Goal: Task Accomplishment & Management: Manage account settings

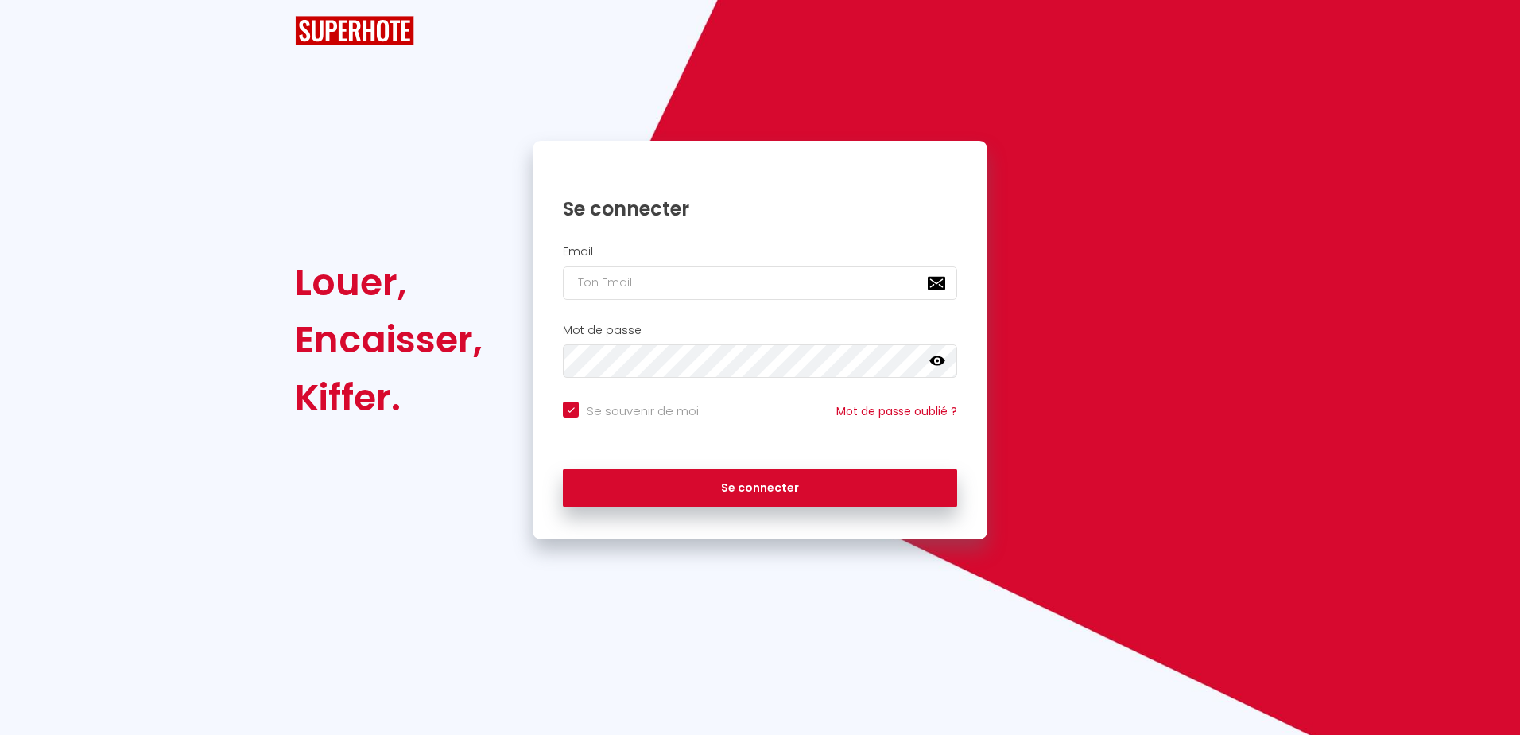
checkbox input "true"
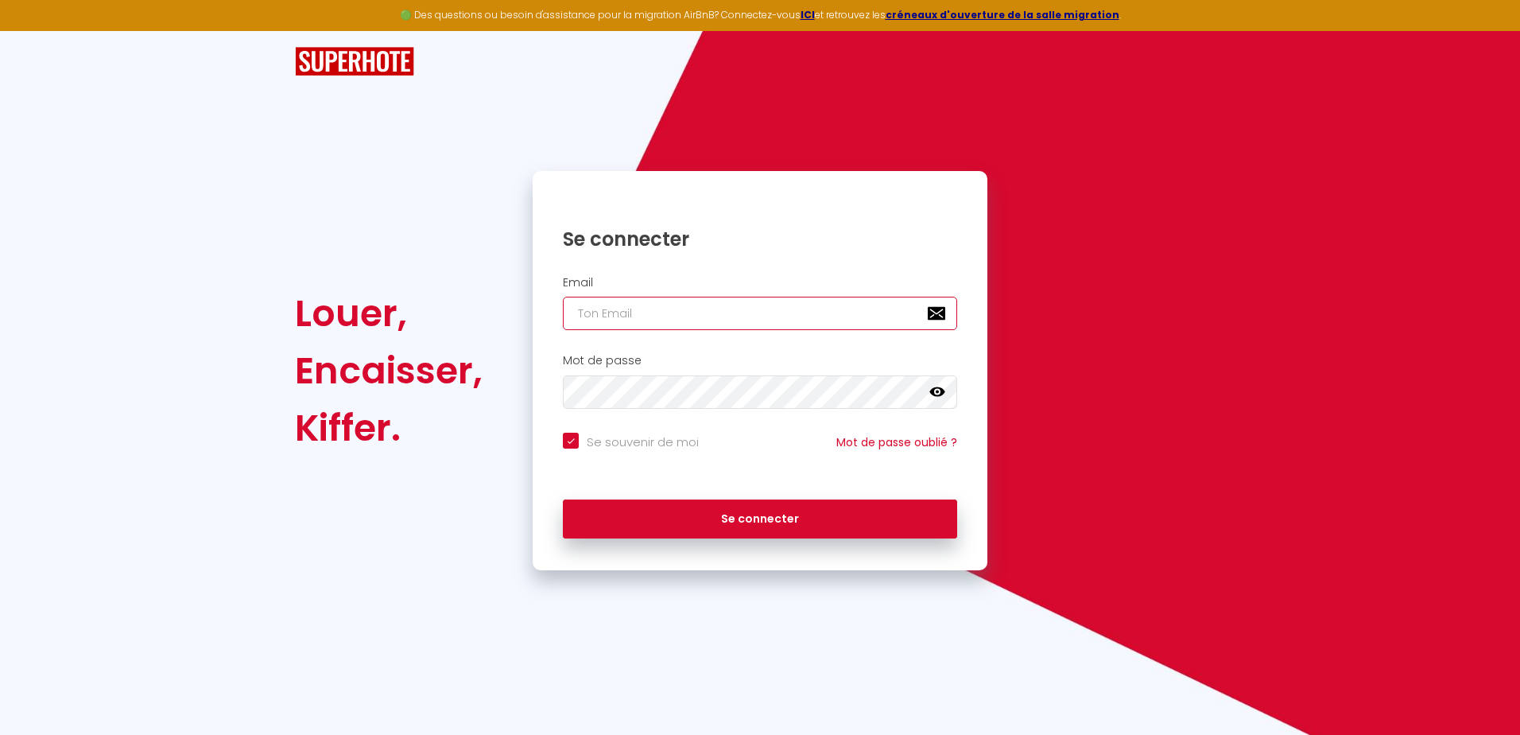
click at [690, 325] on input "email" at bounding box center [760, 313] width 394 height 33
type input "[DOMAIN_NAME][EMAIL_ADDRESS][DOMAIN_NAME]"
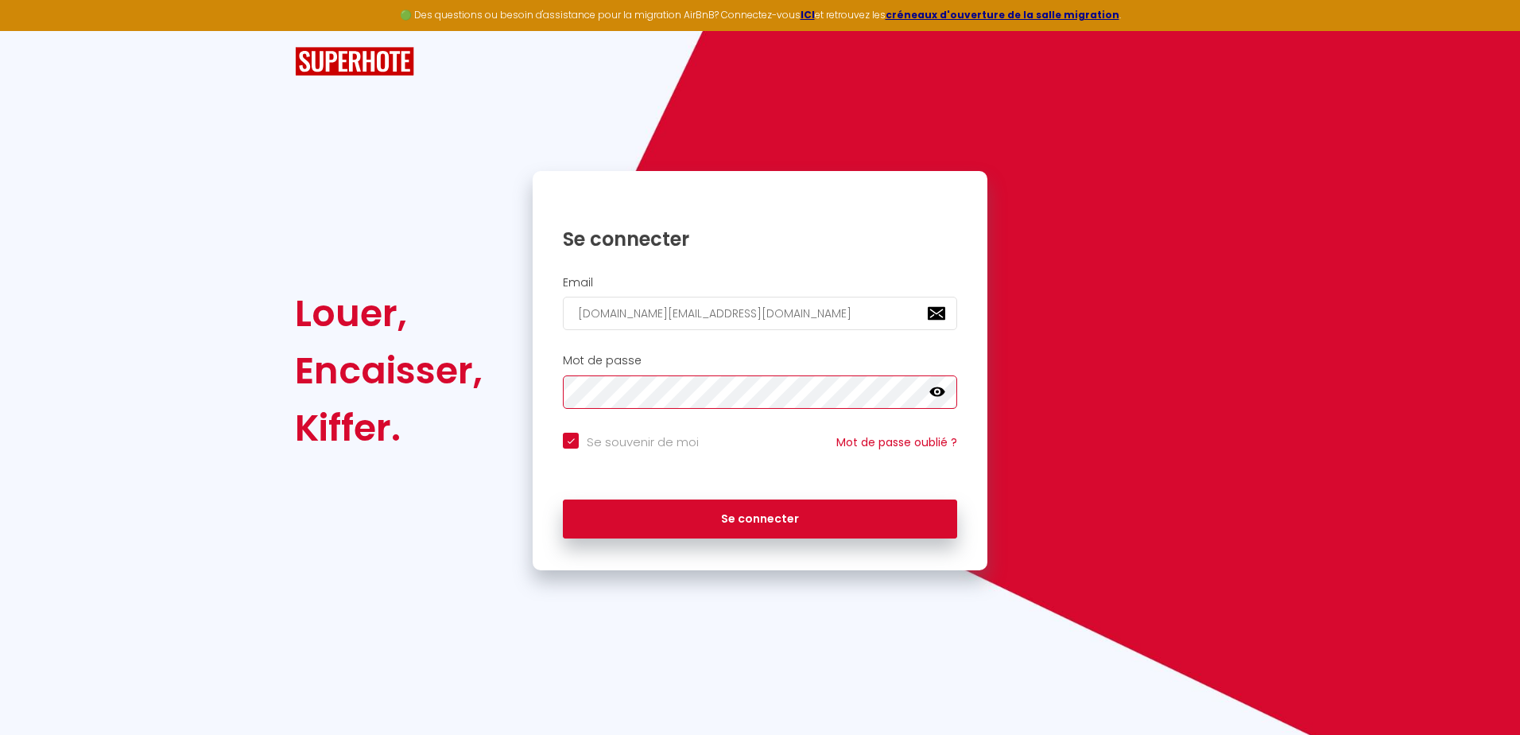
click at [563, 499] on button "Se connecter" at bounding box center [760, 519] width 394 height 40
checkbox input "true"
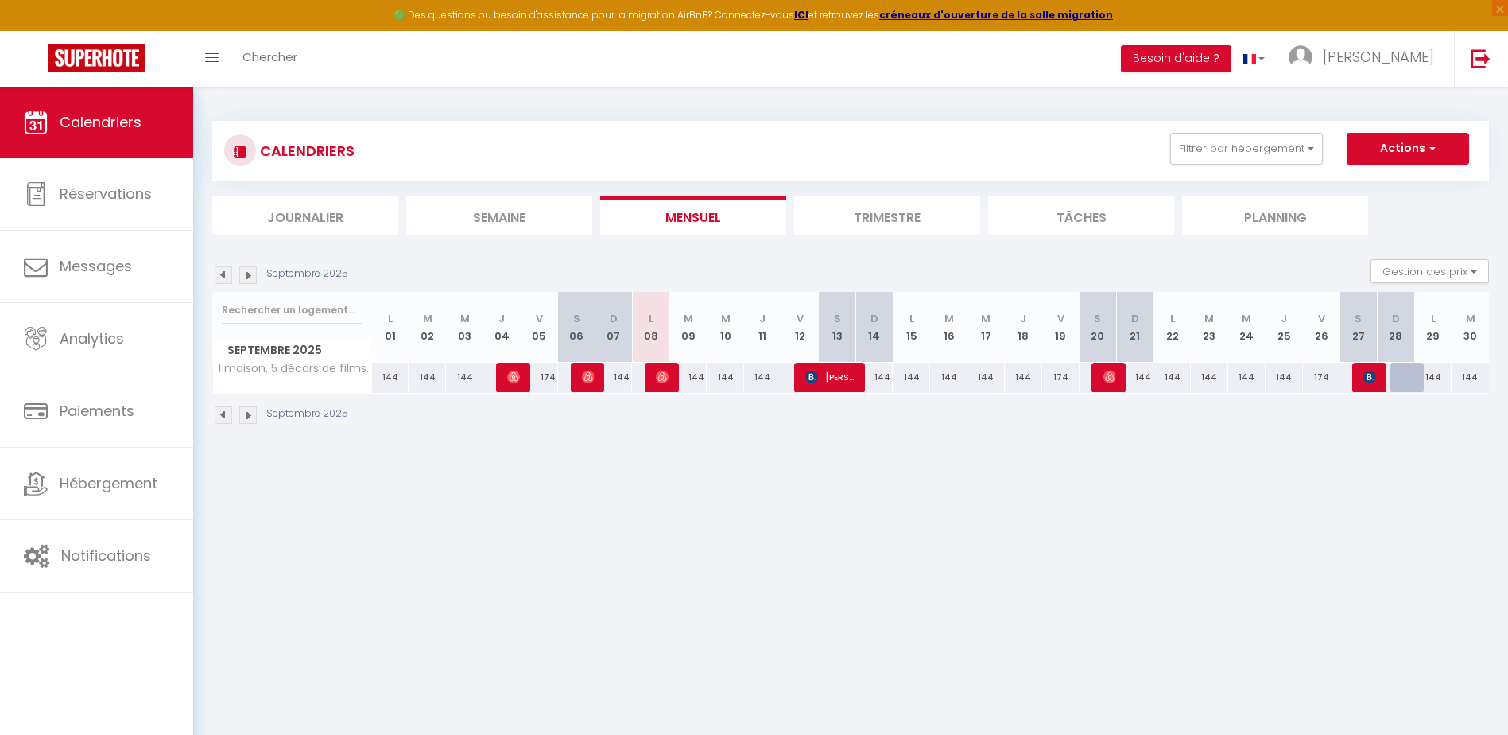
click at [1045, 373] on div "174" at bounding box center [1060, 377] width 37 height 29
type input "174"
type input "Ven 19 Septembre 2025"
type input "[PERSON_NAME] 20 Septembre 2025"
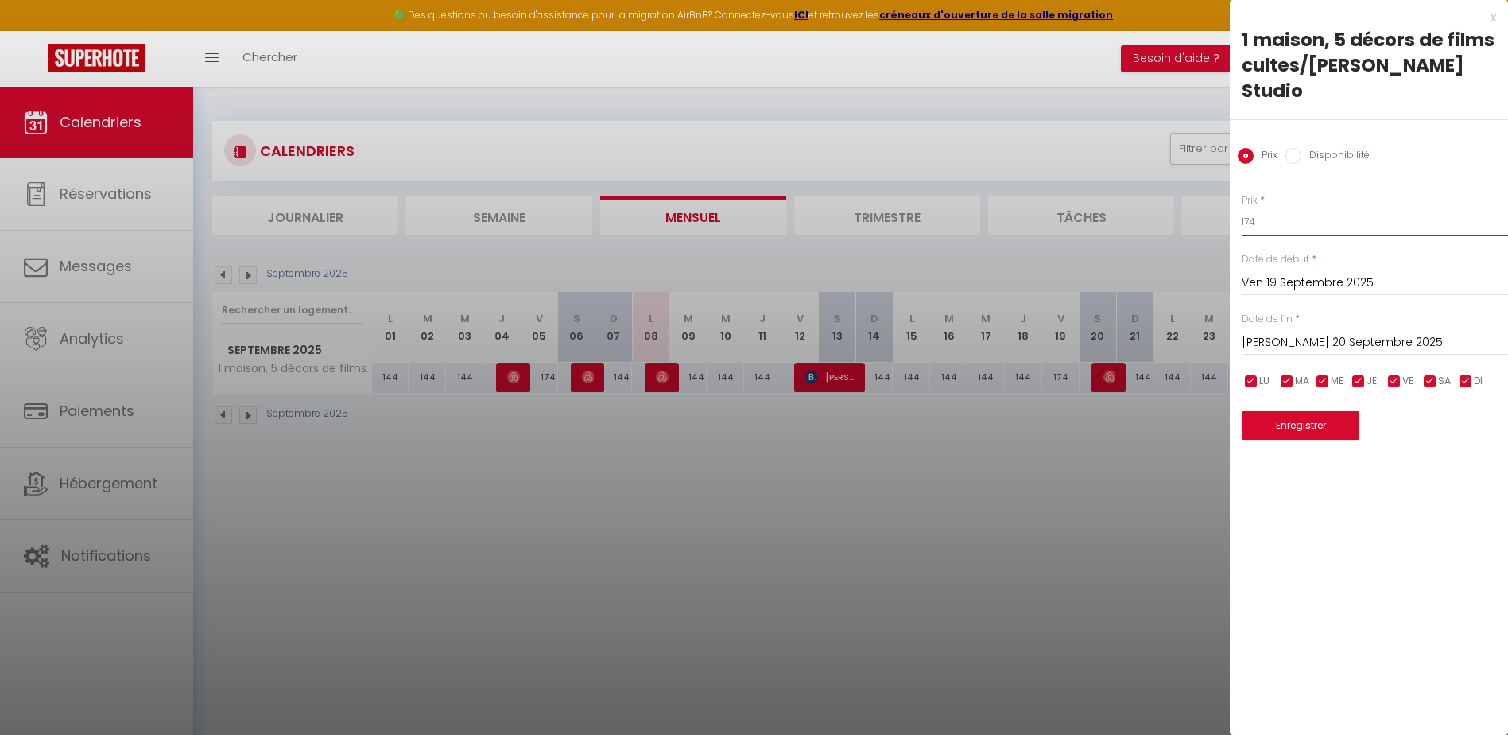
click at [1300, 208] on input "174" at bounding box center [1375, 222] width 266 height 29
type input "170"
click at [1293, 374] on input "checkbox" at bounding box center [1287, 382] width 16 height 16
click at [1294, 371] on div "LU MA ME JE VE SA DI" at bounding box center [1375, 381] width 287 height 20
click at [1289, 374] on input "checkbox" at bounding box center [1287, 382] width 16 height 16
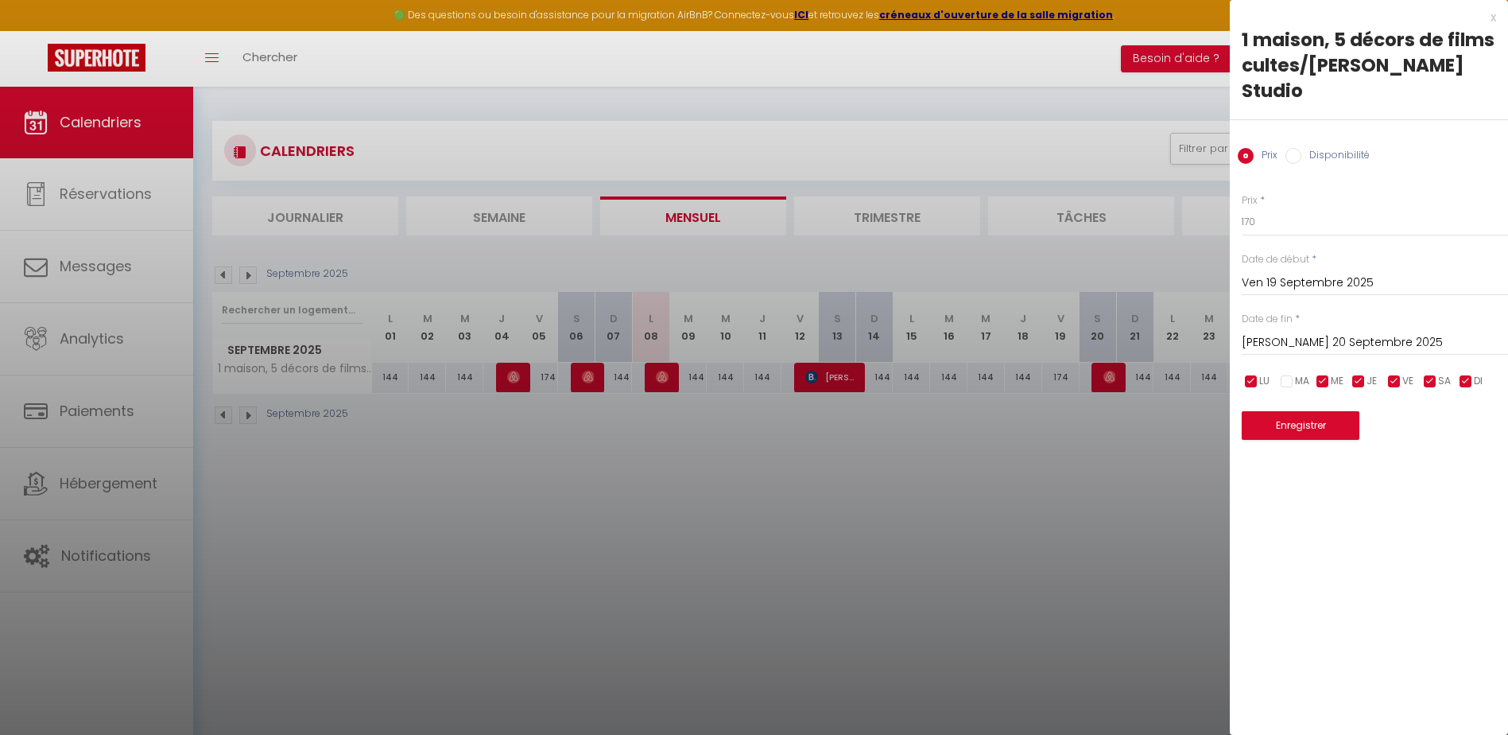
checkbox input "true"
click at [1291, 411] on button "Enregistrer" at bounding box center [1301, 425] width 118 height 29
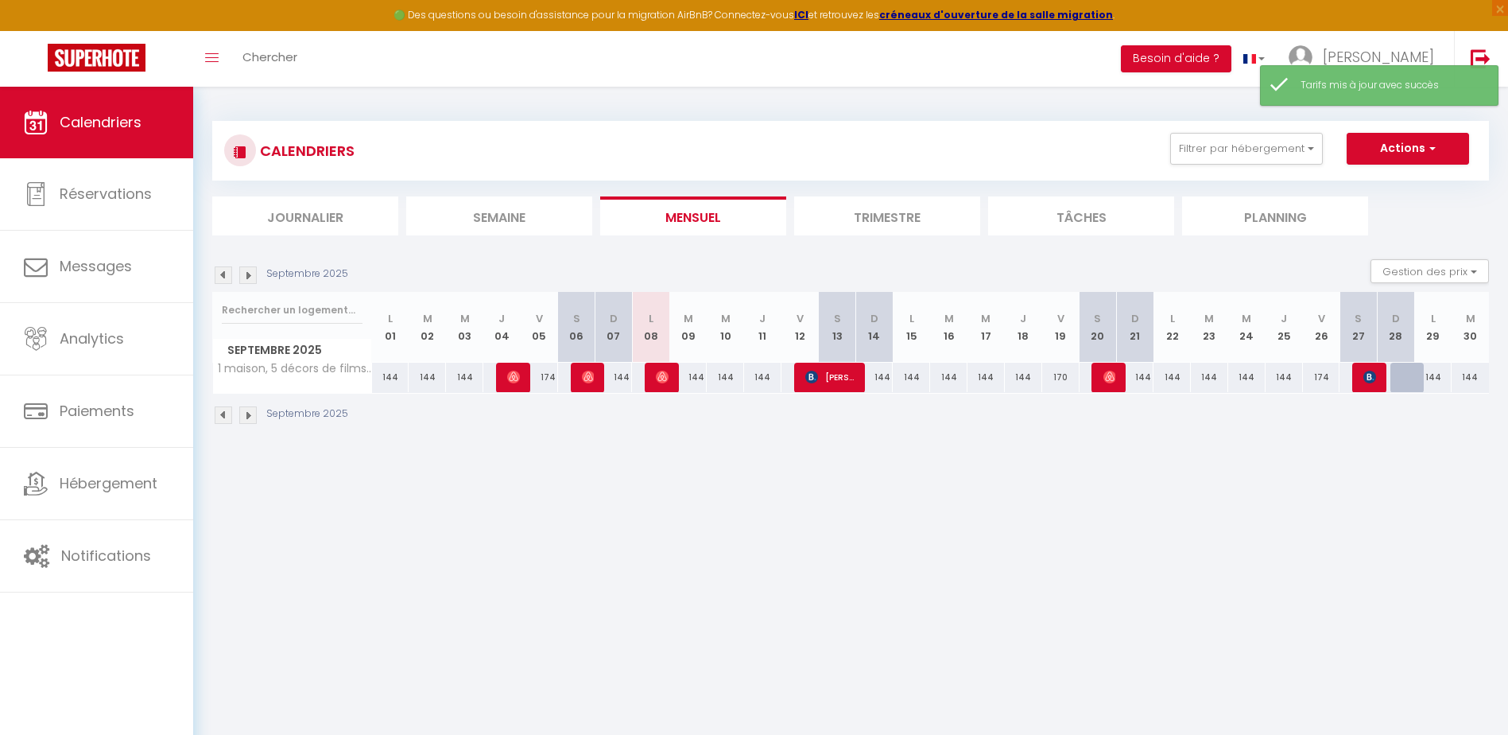
click at [876, 380] on div "144" at bounding box center [874, 377] width 37 height 29
type input "144"
type input "Dim 14 Septembre 2025"
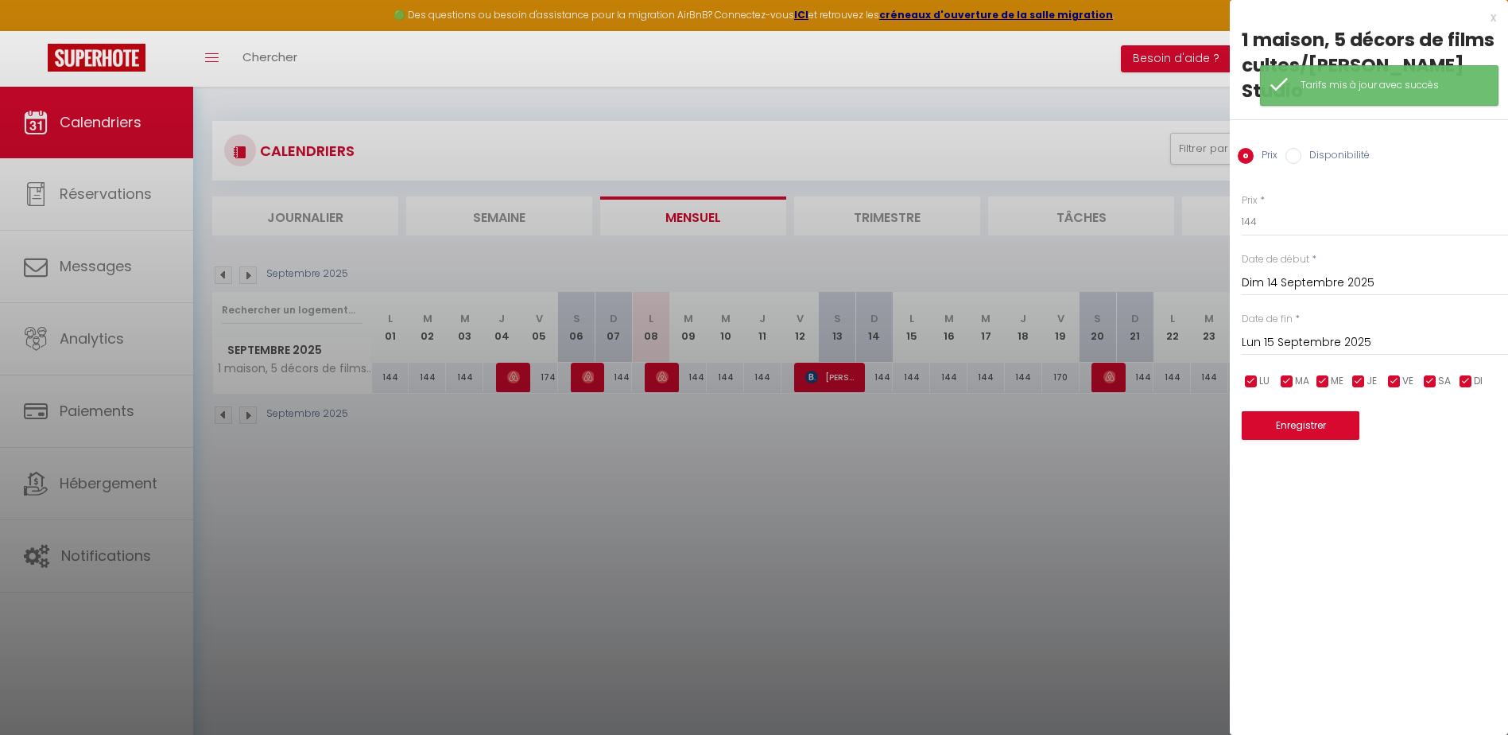
click at [1288, 332] on input "Lun 15 Septembre 2025" at bounding box center [1375, 342] width 266 height 21
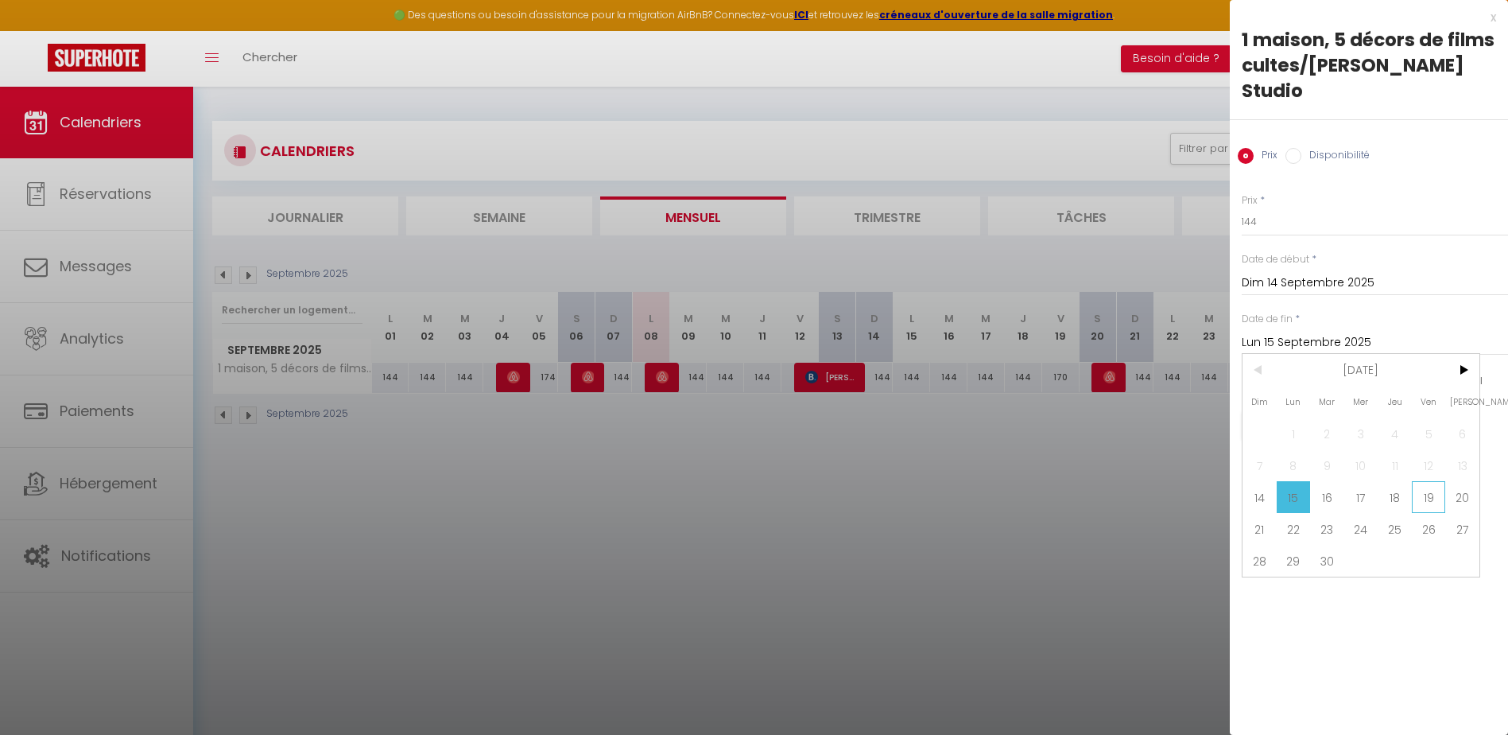
click at [1428, 481] on span "19" at bounding box center [1429, 497] width 34 height 32
type input "Ven 19 Septembre 2025"
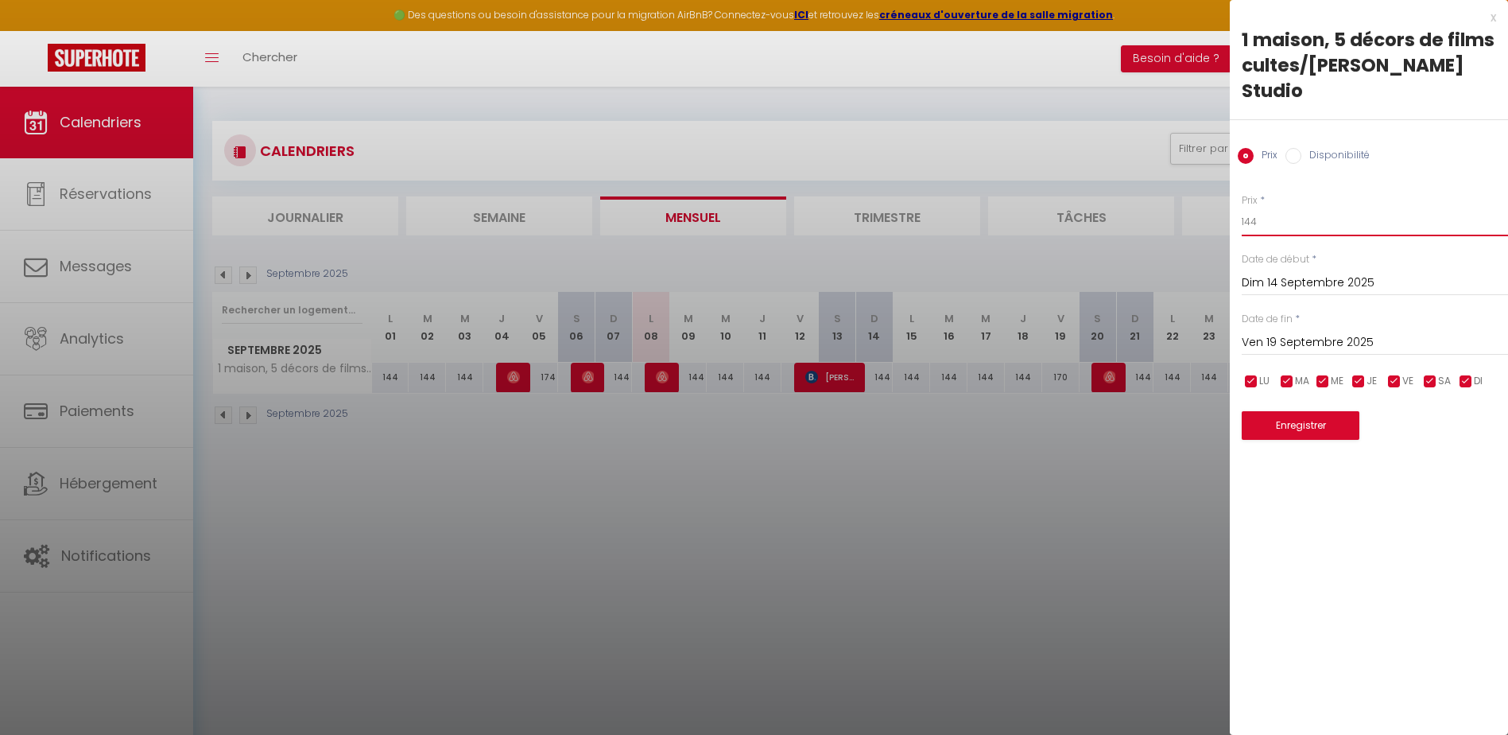
click at [1270, 208] on input "144" at bounding box center [1375, 222] width 266 height 29
type input "140"
click at [1321, 411] on button "Enregistrer" at bounding box center [1301, 425] width 118 height 29
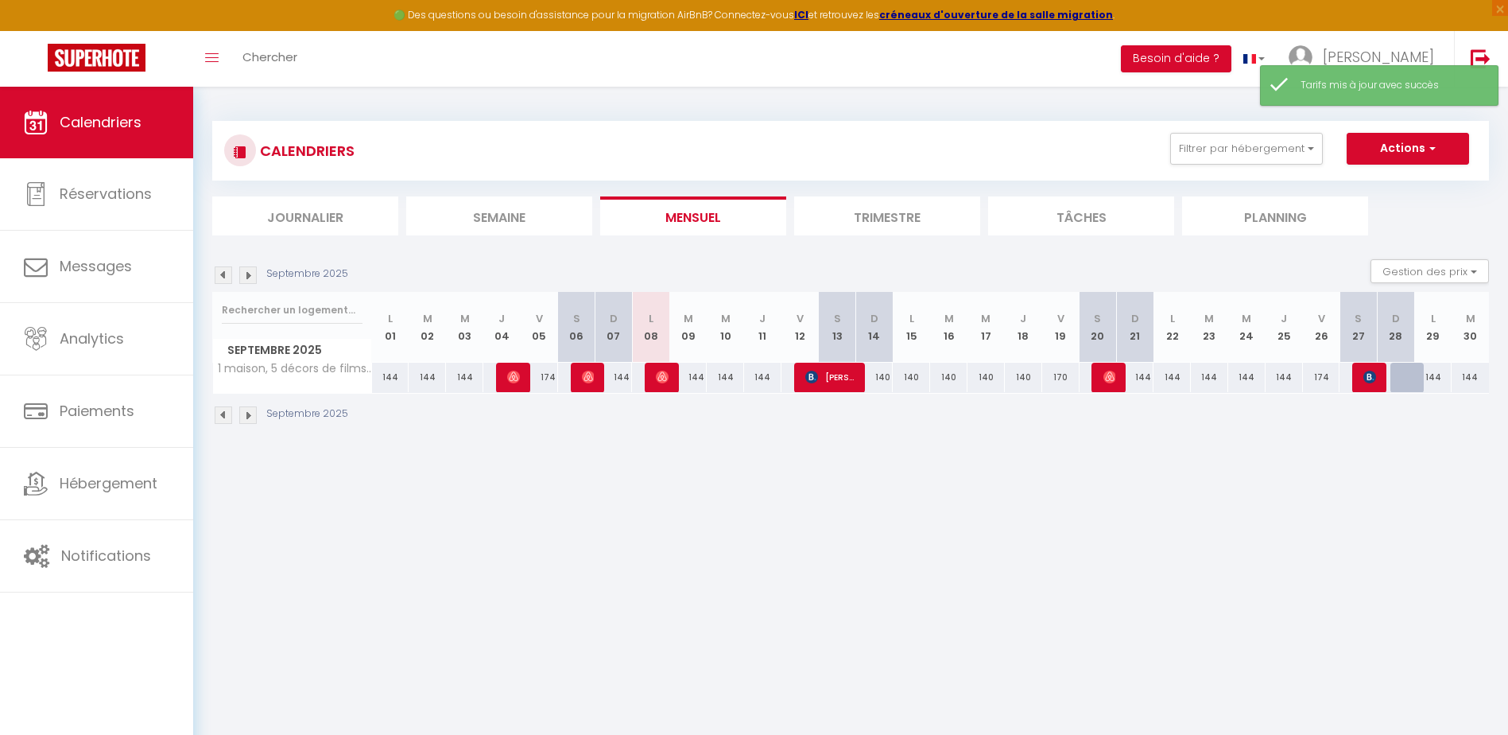
click at [1145, 378] on div "144" at bounding box center [1134, 377] width 37 height 29
type input "144"
type input "Dim 21 Septembre 2025"
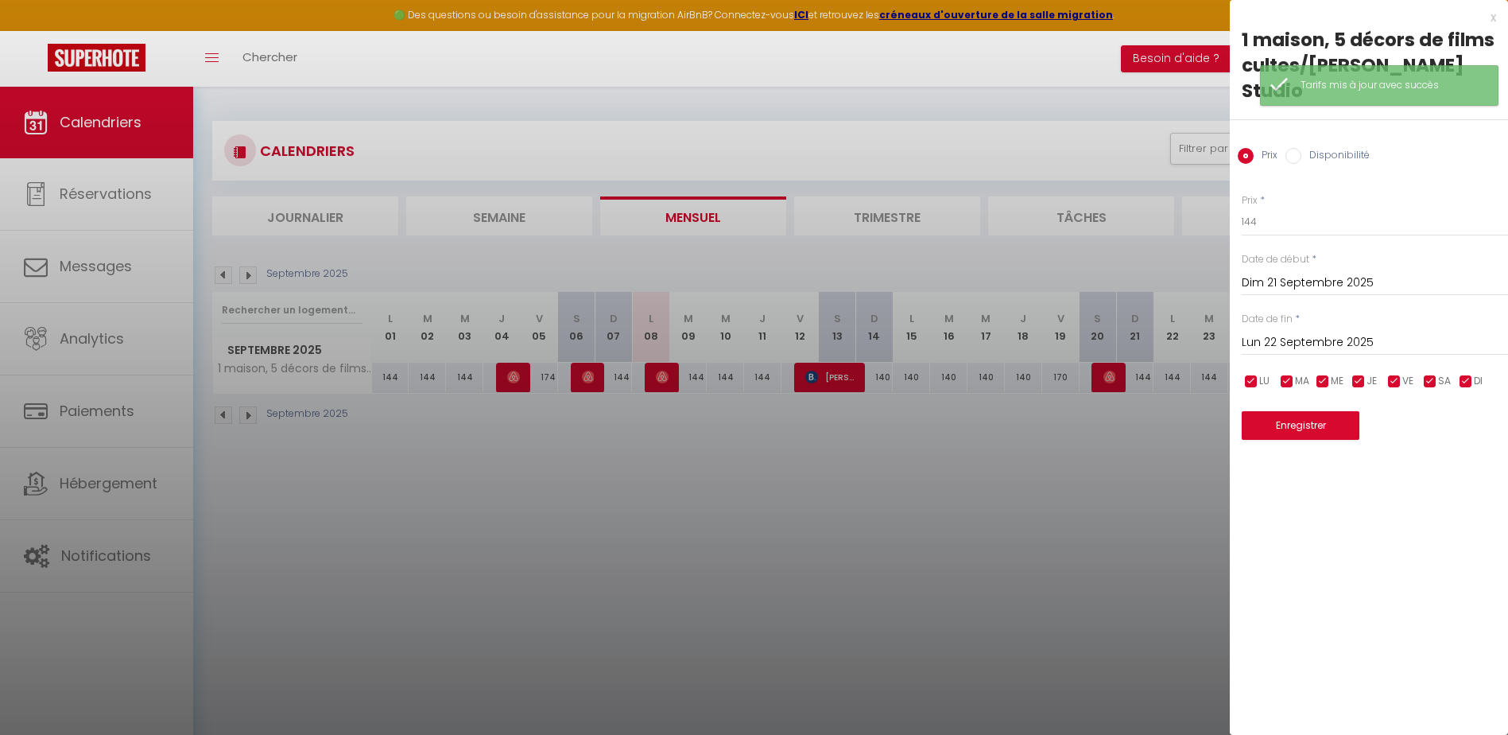
click at [1282, 332] on input "Lun 22 Septembre 2025" at bounding box center [1375, 342] width 266 height 21
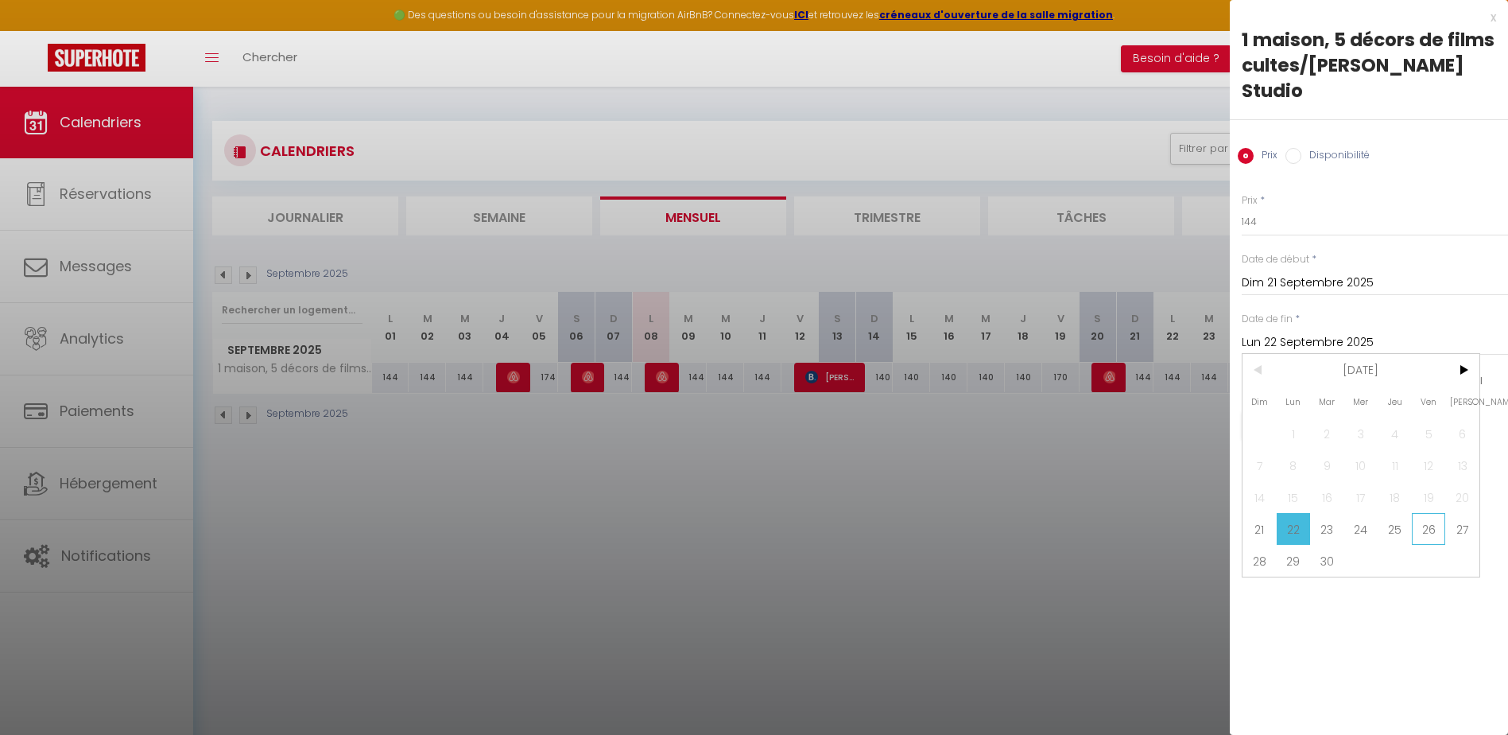
click at [1425, 513] on span "26" at bounding box center [1429, 529] width 34 height 32
type input "Ven 26 Septembre 2025"
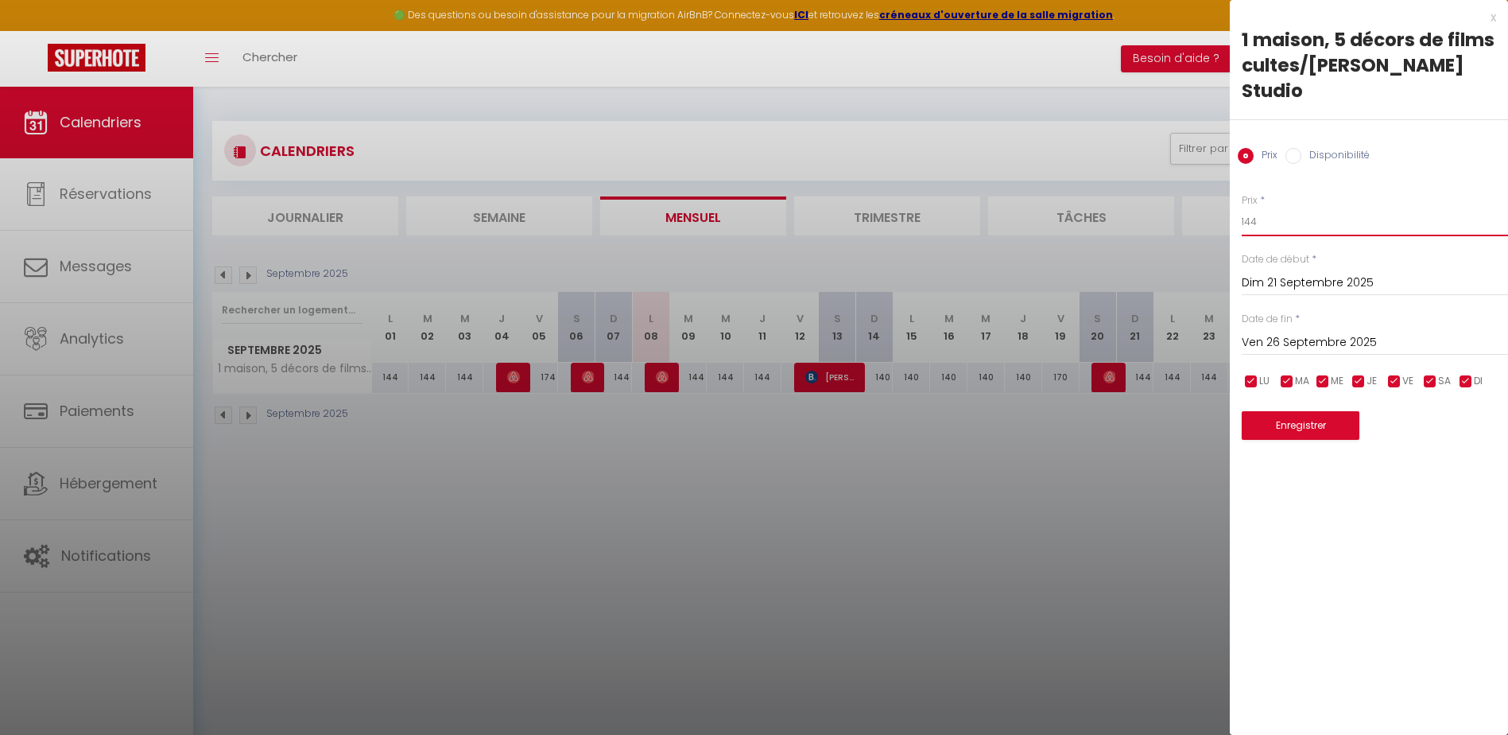
click at [1267, 208] on input "144" at bounding box center [1375, 222] width 266 height 29
type input "140"
click at [1275, 411] on button "Enregistrer" at bounding box center [1301, 425] width 118 height 29
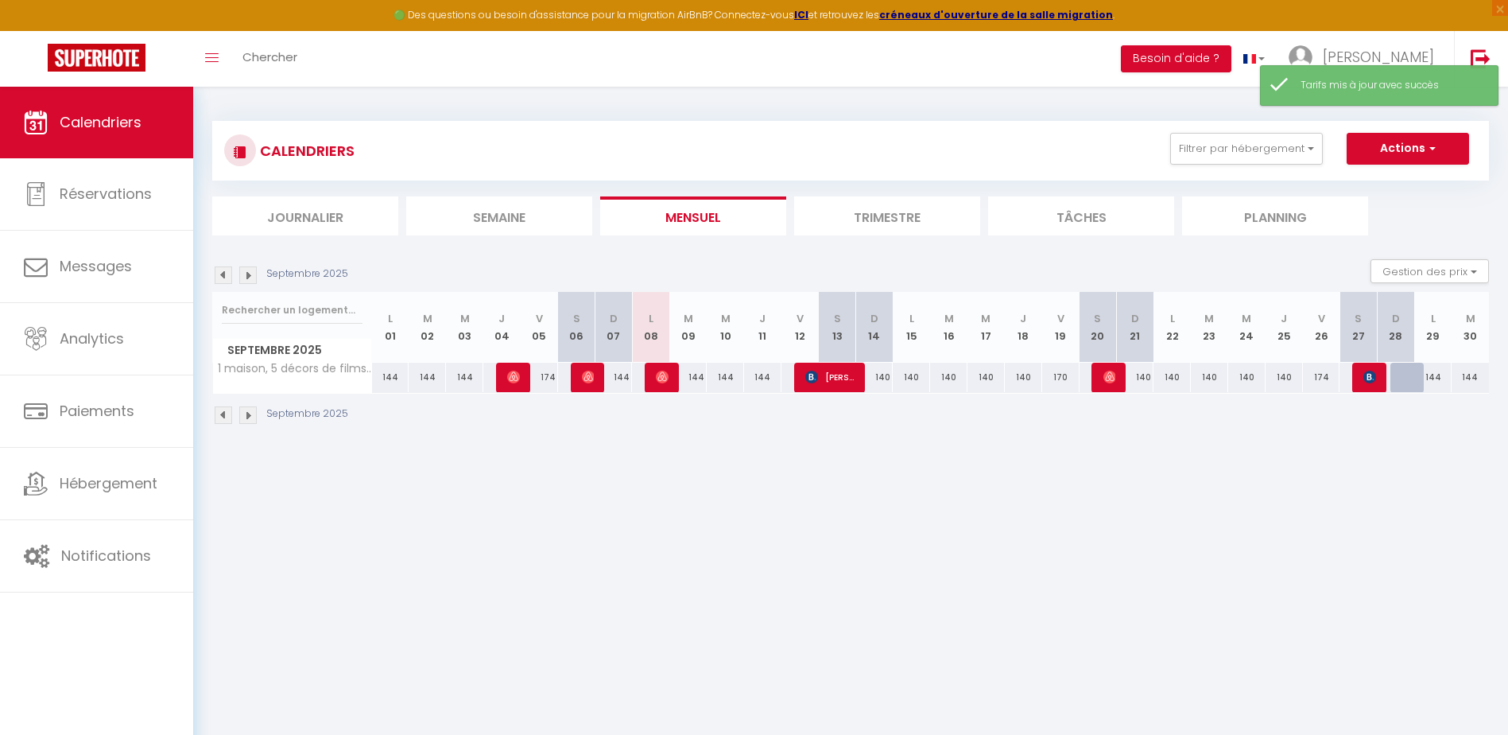
click at [1326, 377] on div "174" at bounding box center [1321, 377] width 37 height 29
type input "174"
type input "Ven 26 Septembre 2025"
type input "[PERSON_NAME] 27 Septembre 2025"
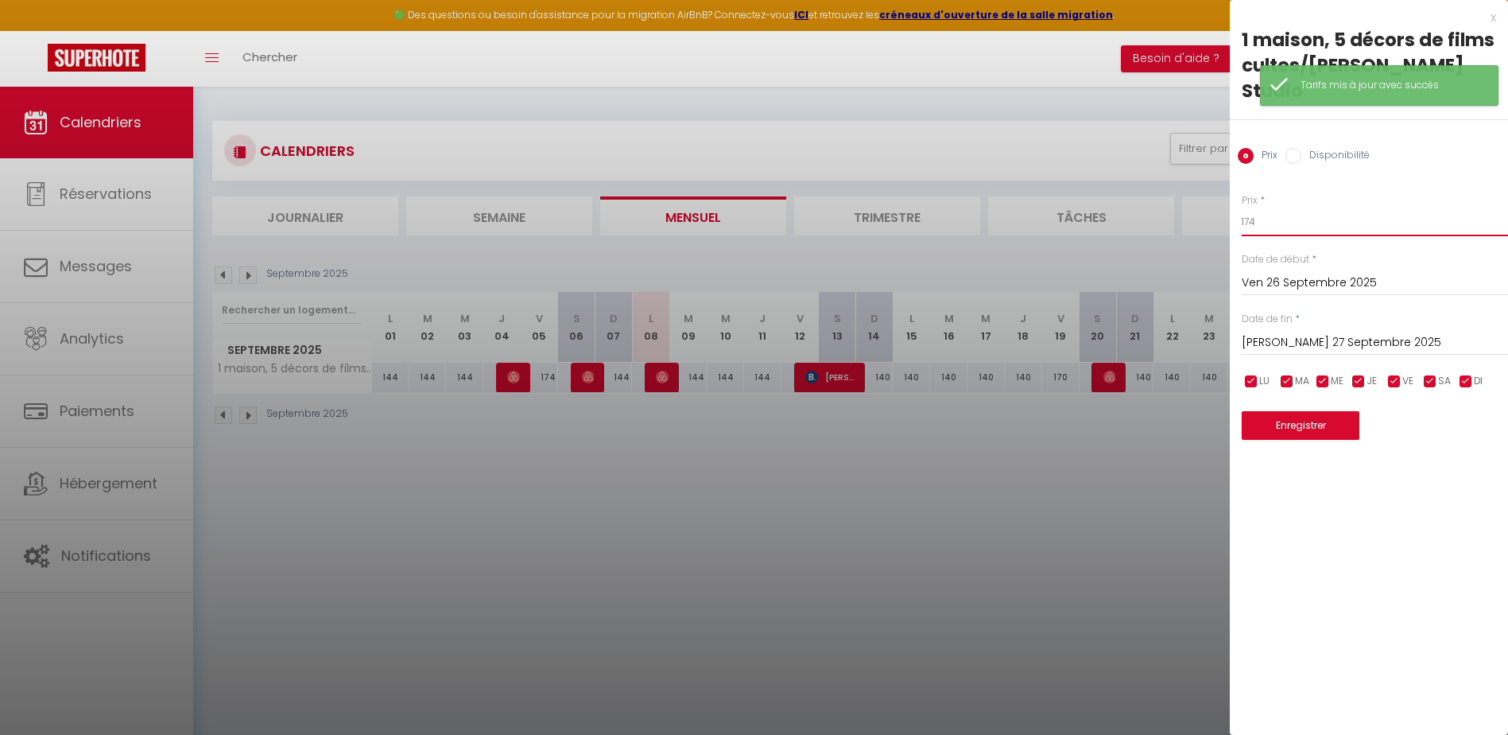
click at [1285, 208] on input "174" at bounding box center [1375, 222] width 266 height 29
type input "170"
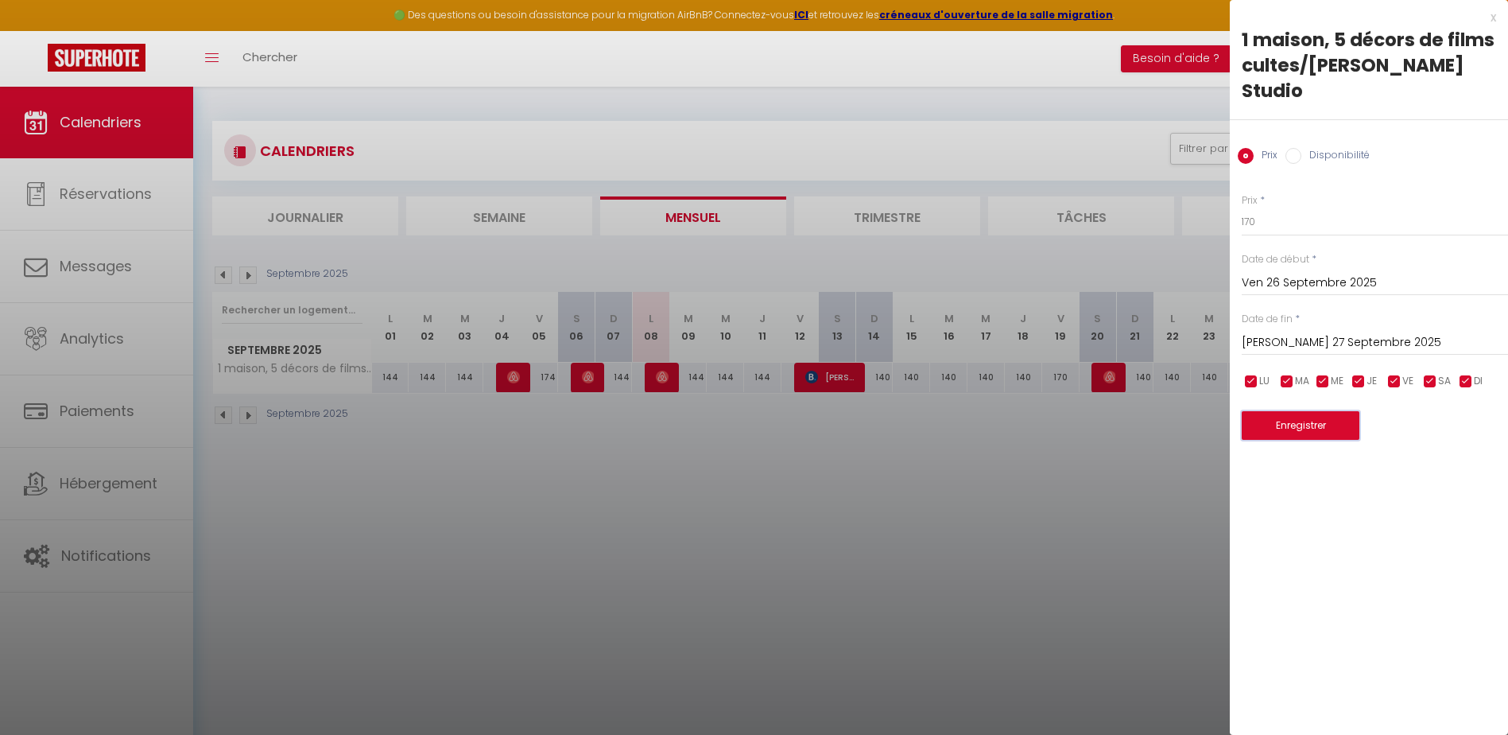
click at [1325, 411] on button "Enregistrer" at bounding box center [1301, 425] width 118 height 29
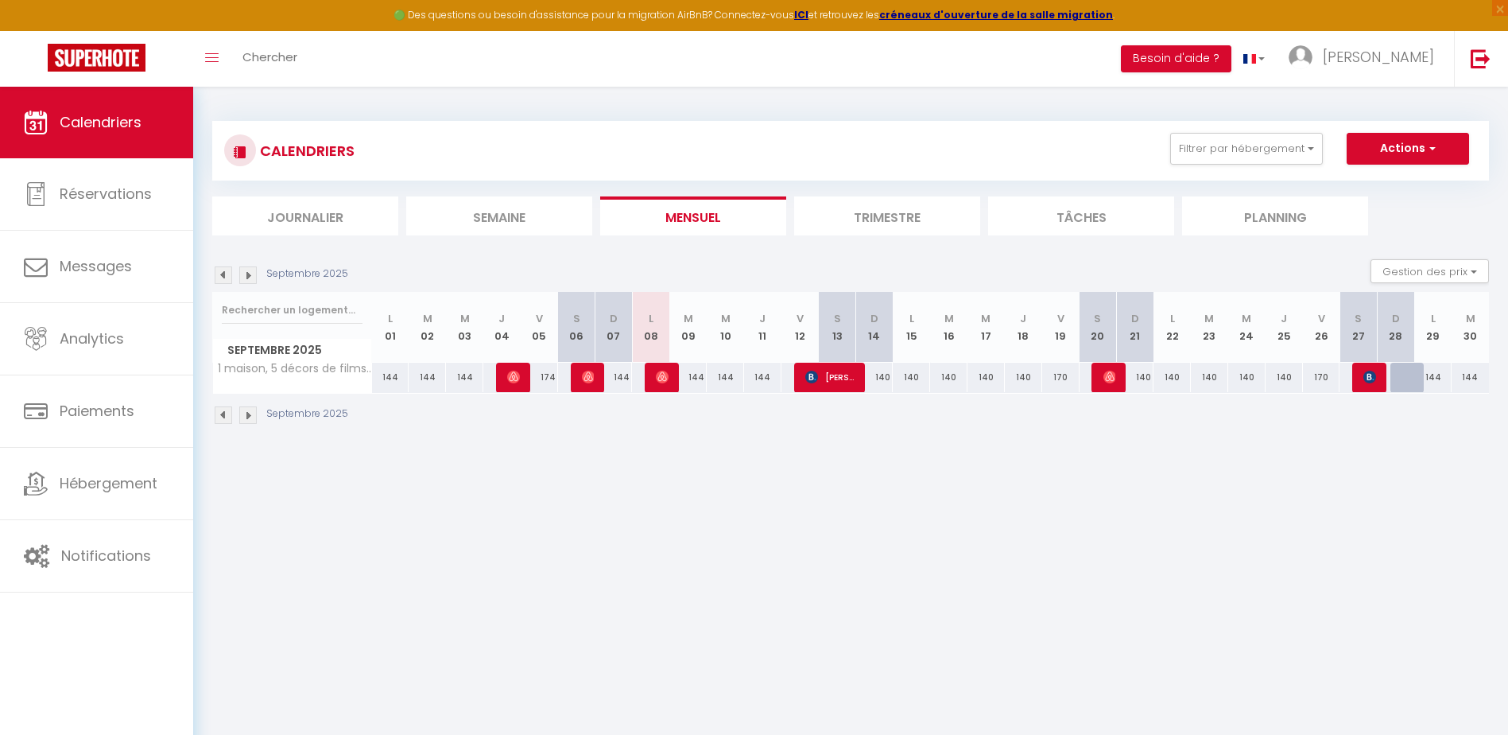
click at [249, 278] on img at bounding box center [247, 274] width 17 height 17
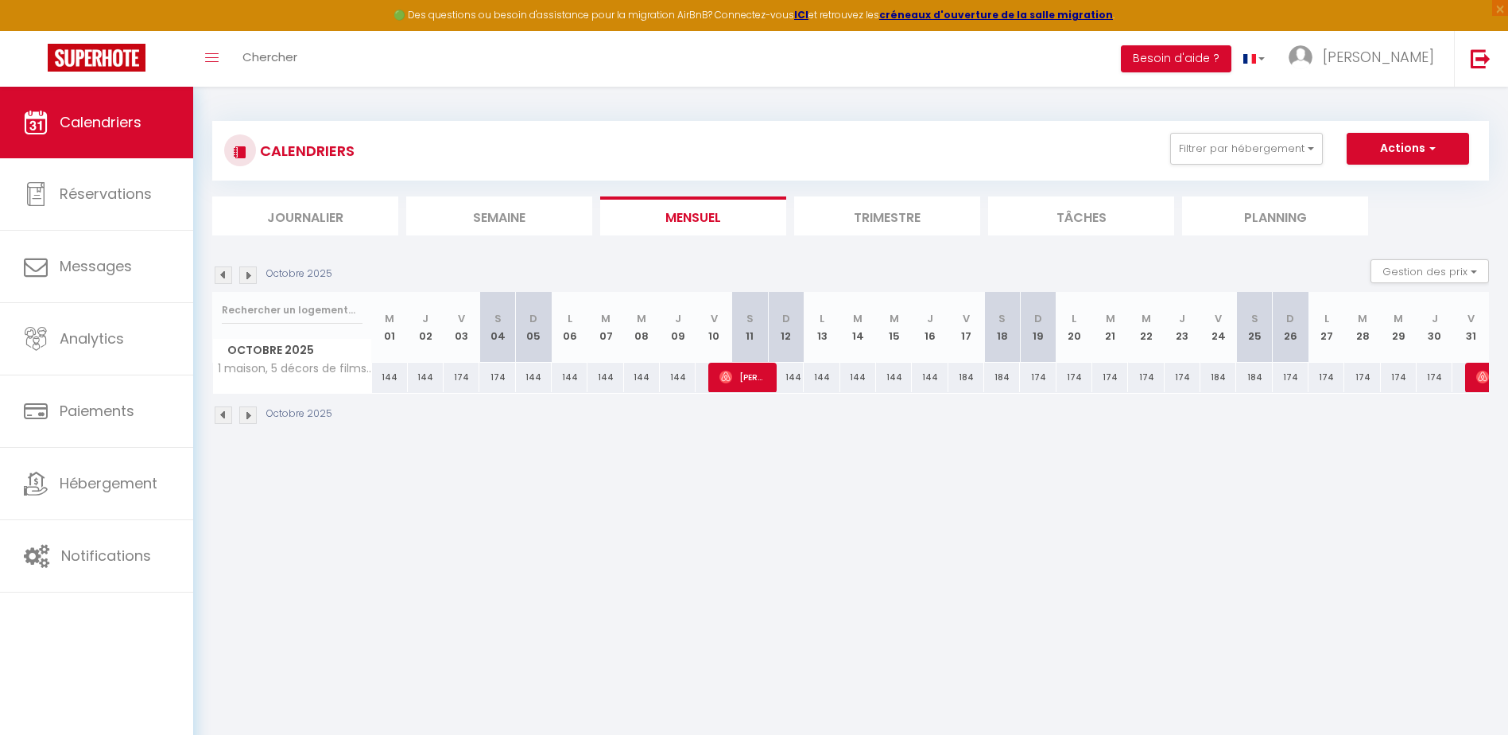
click at [250, 275] on img at bounding box center [247, 274] width 17 height 17
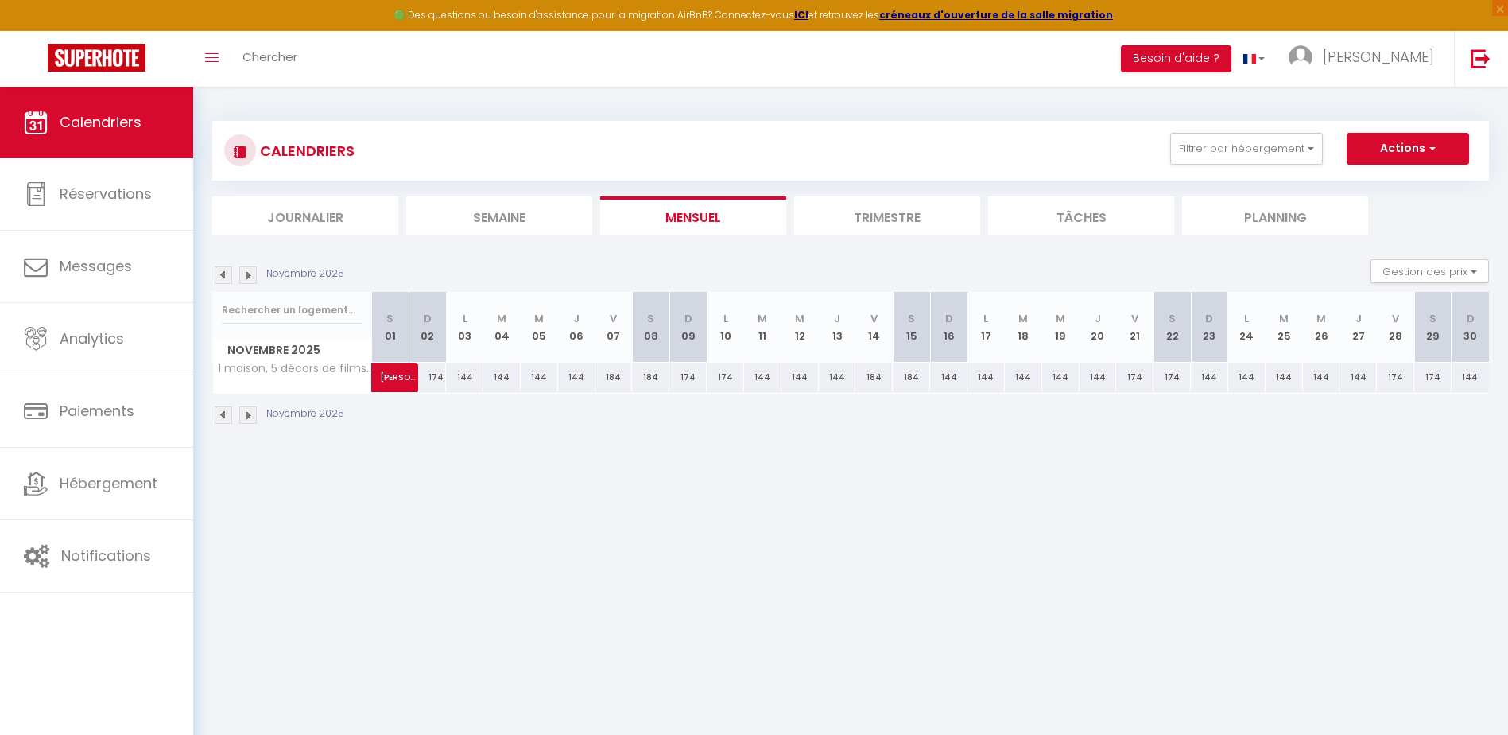
click at [248, 275] on img at bounding box center [247, 274] width 17 height 17
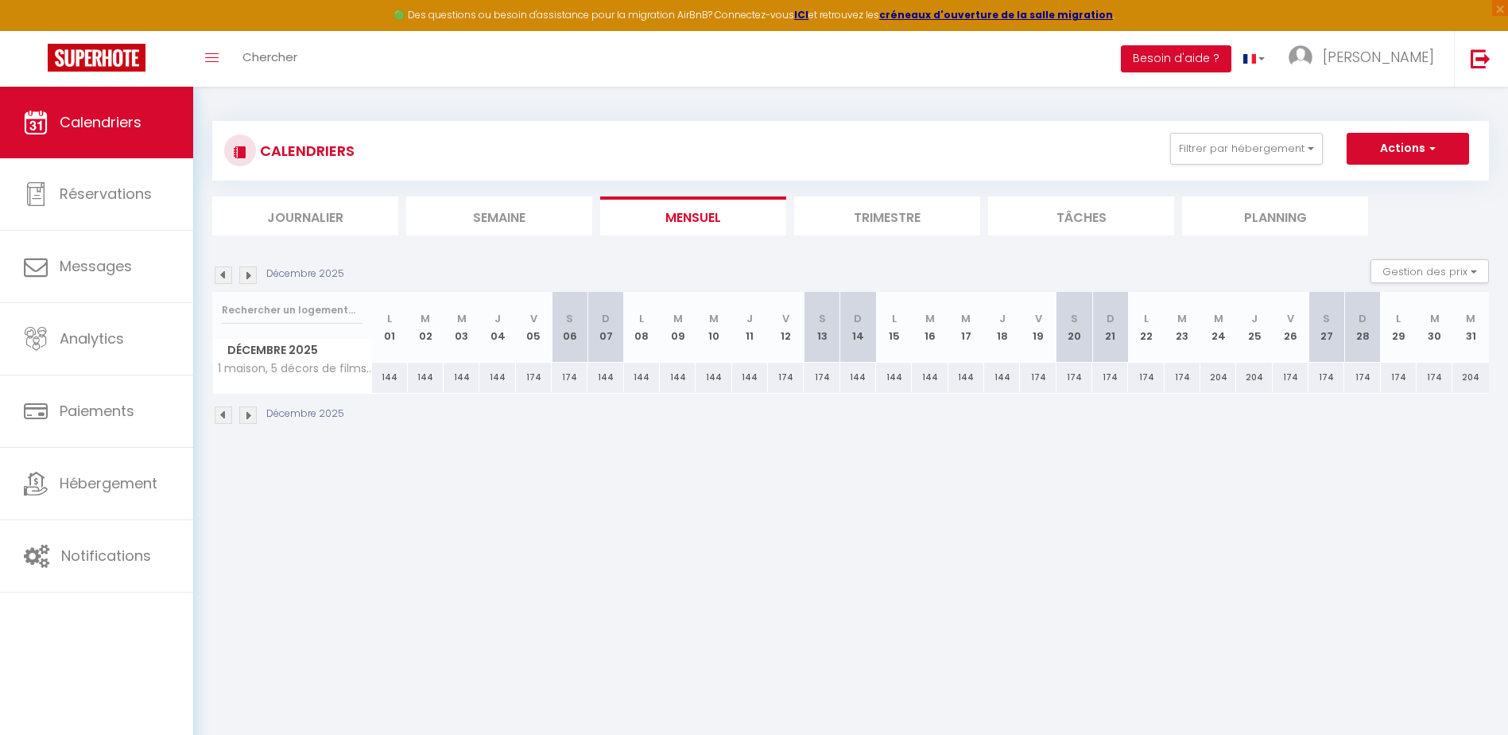
click at [246, 275] on img at bounding box center [247, 274] width 17 height 17
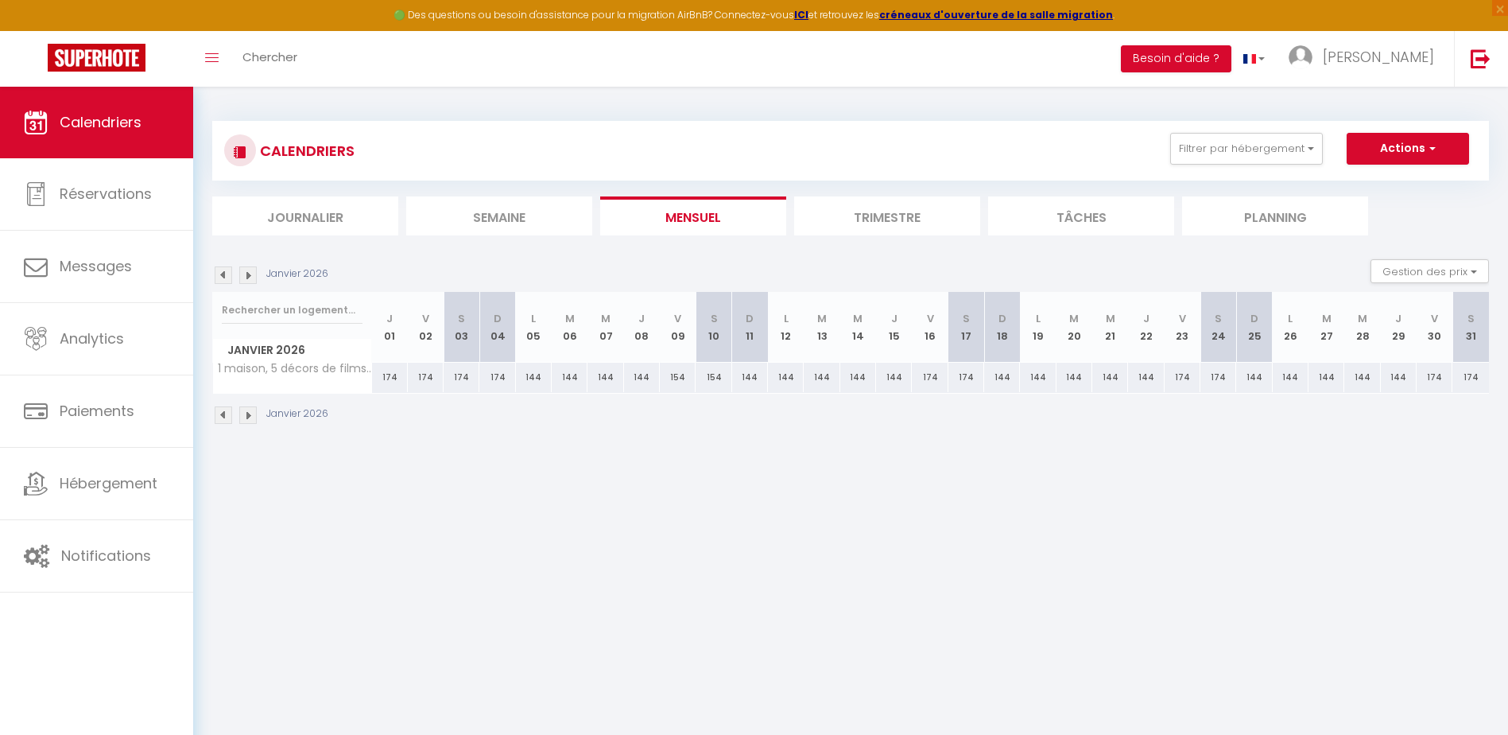
click at [217, 275] on img at bounding box center [223, 274] width 17 height 17
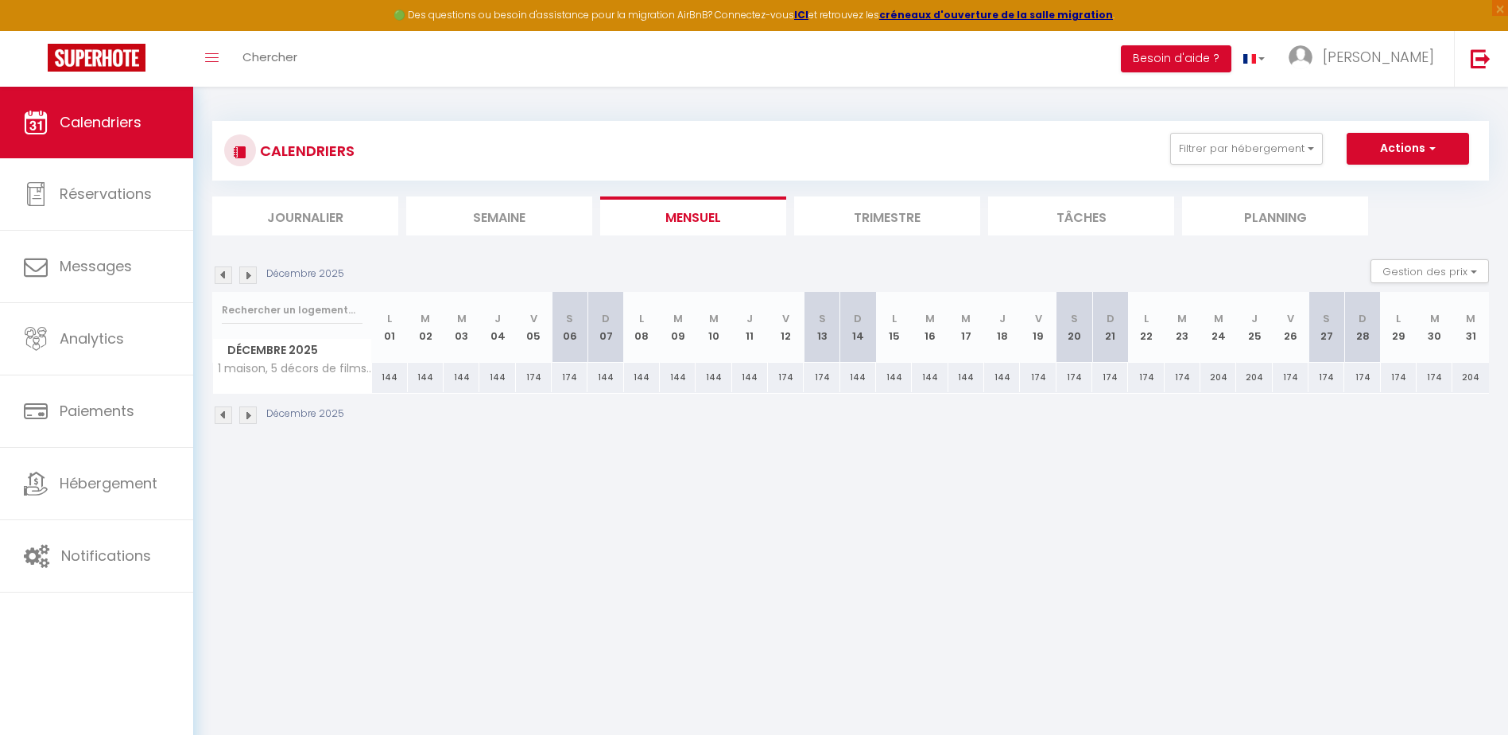
click at [217, 275] on img at bounding box center [223, 274] width 17 height 17
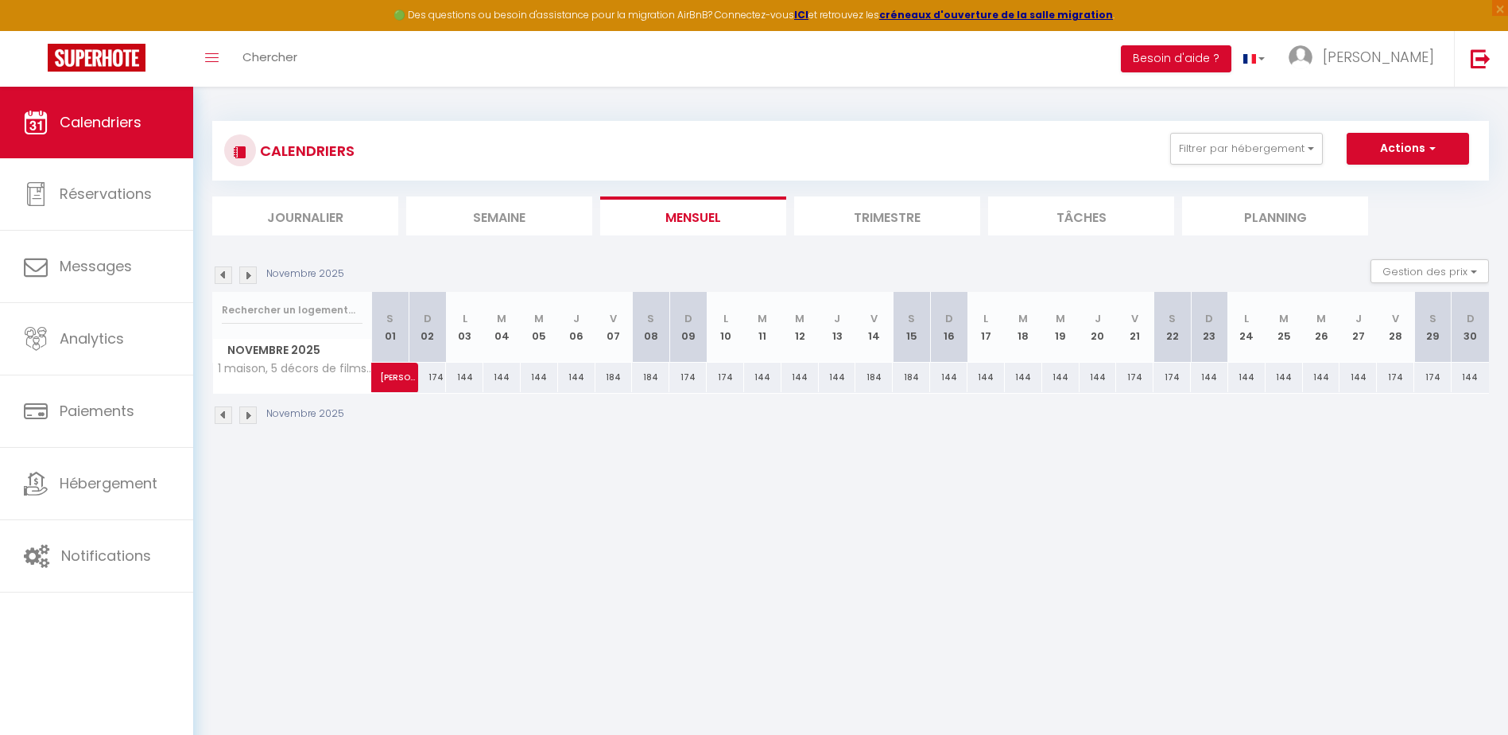
click at [217, 275] on img at bounding box center [223, 274] width 17 height 17
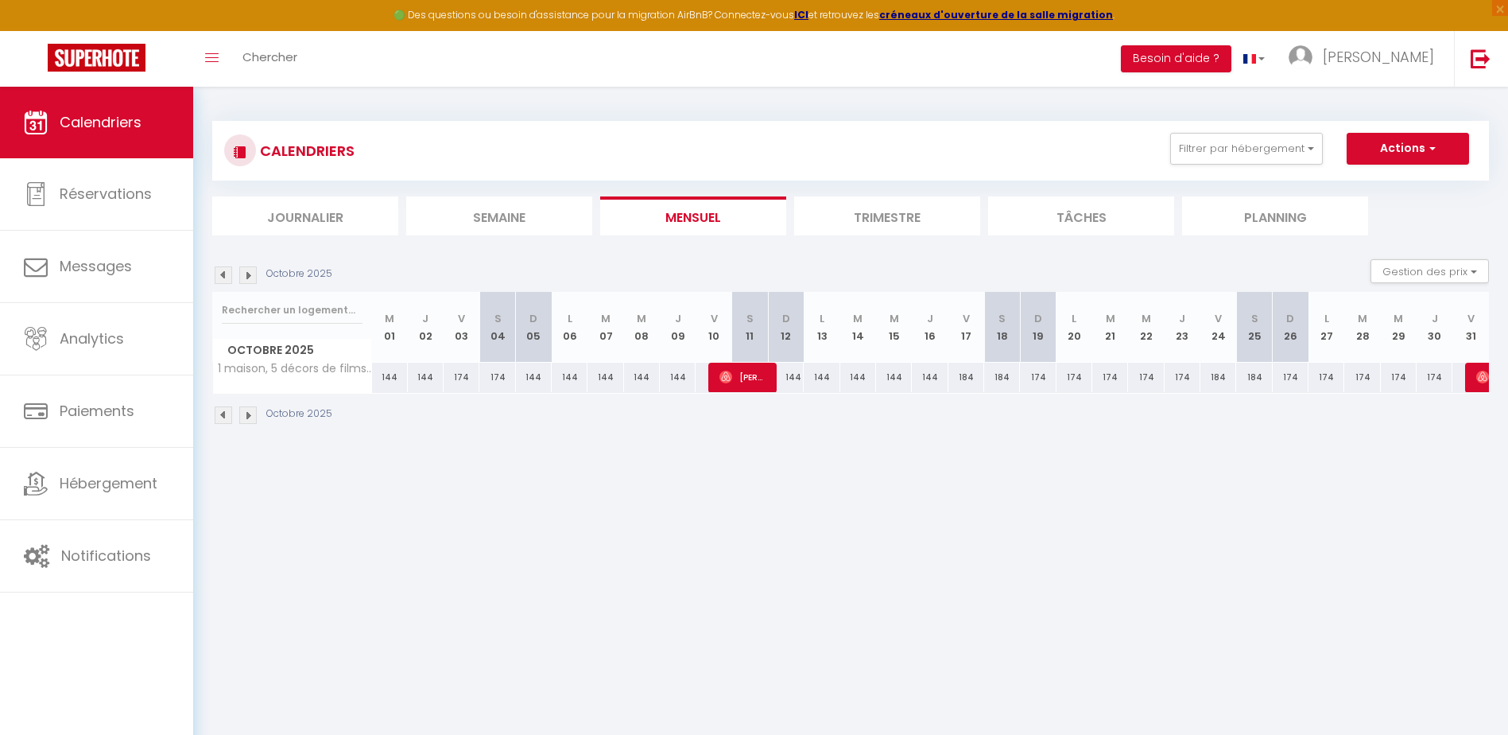
click at [217, 275] on img at bounding box center [223, 274] width 17 height 17
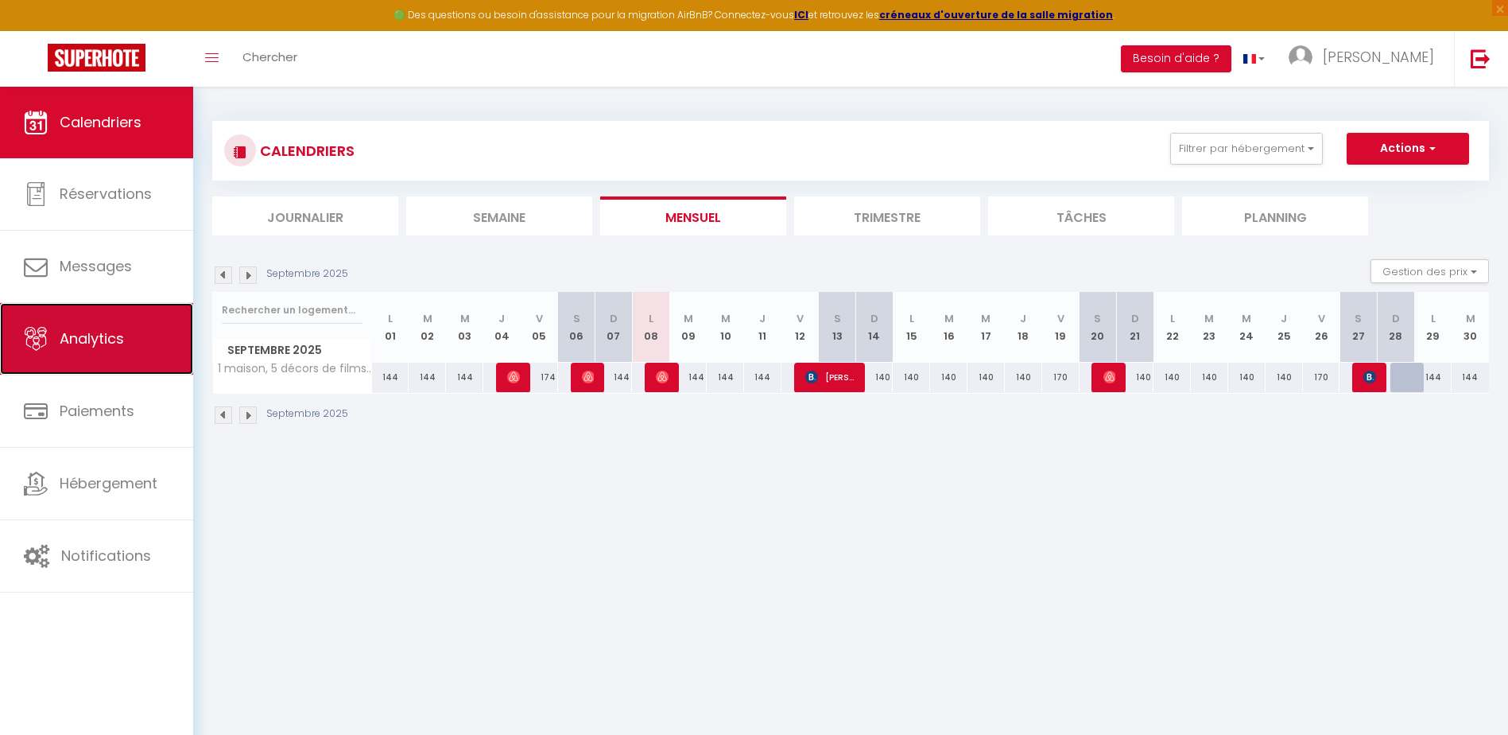
click at [106, 334] on span "Analytics" at bounding box center [92, 338] width 64 height 20
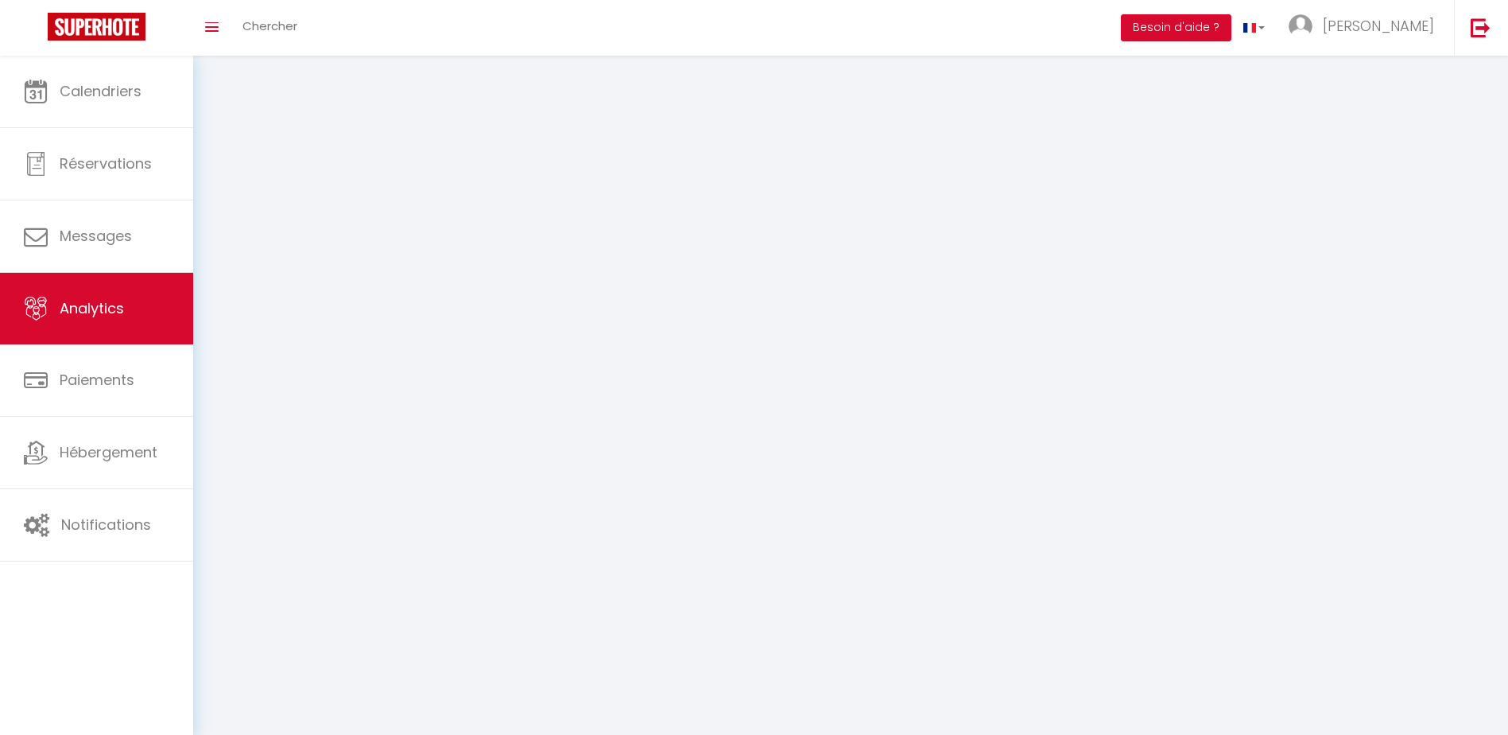
select select "2025"
select select "9"
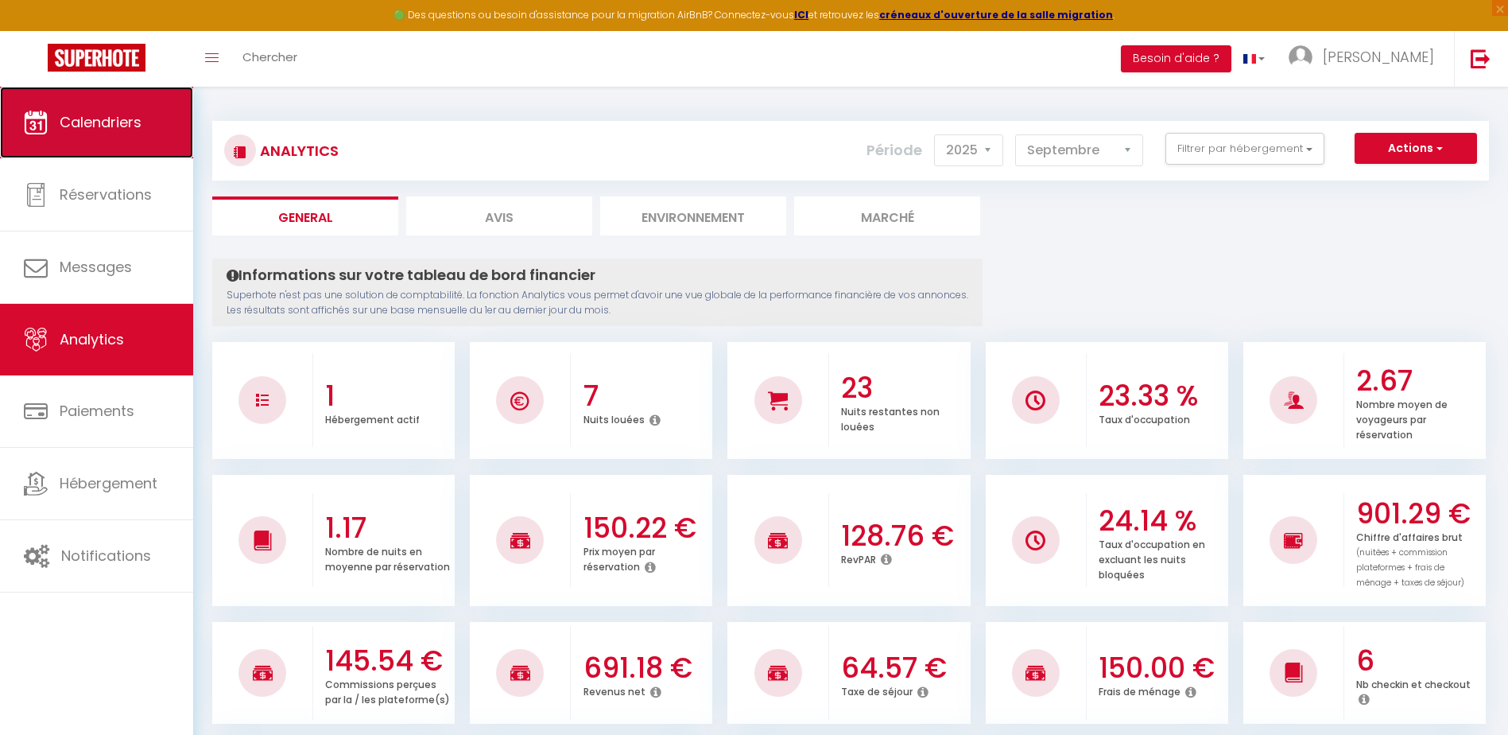
click at [130, 129] on span "Calendriers" at bounding box center [101, 122] width 82 height 20
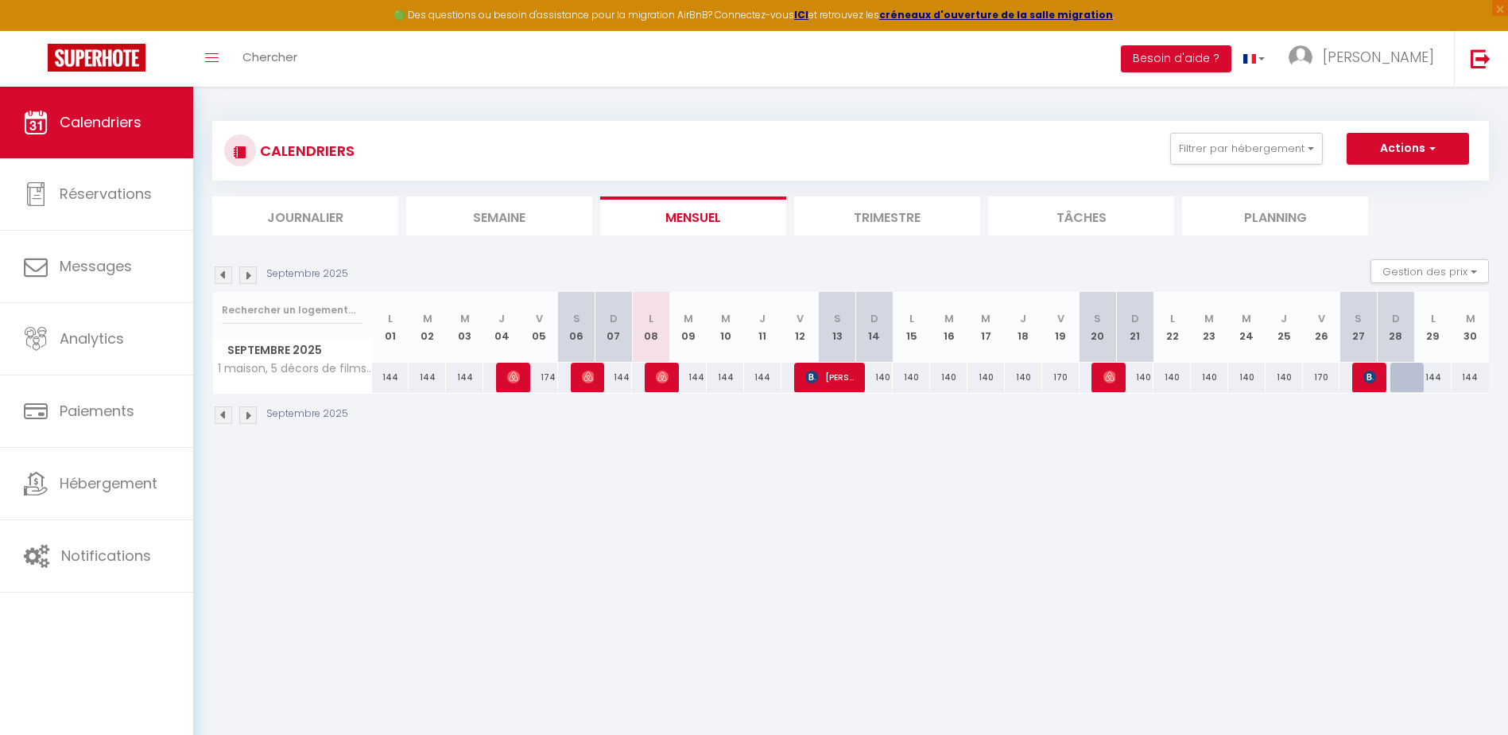
click at [248, 274] on img at bounding box center [247, 274] width 17 height 17
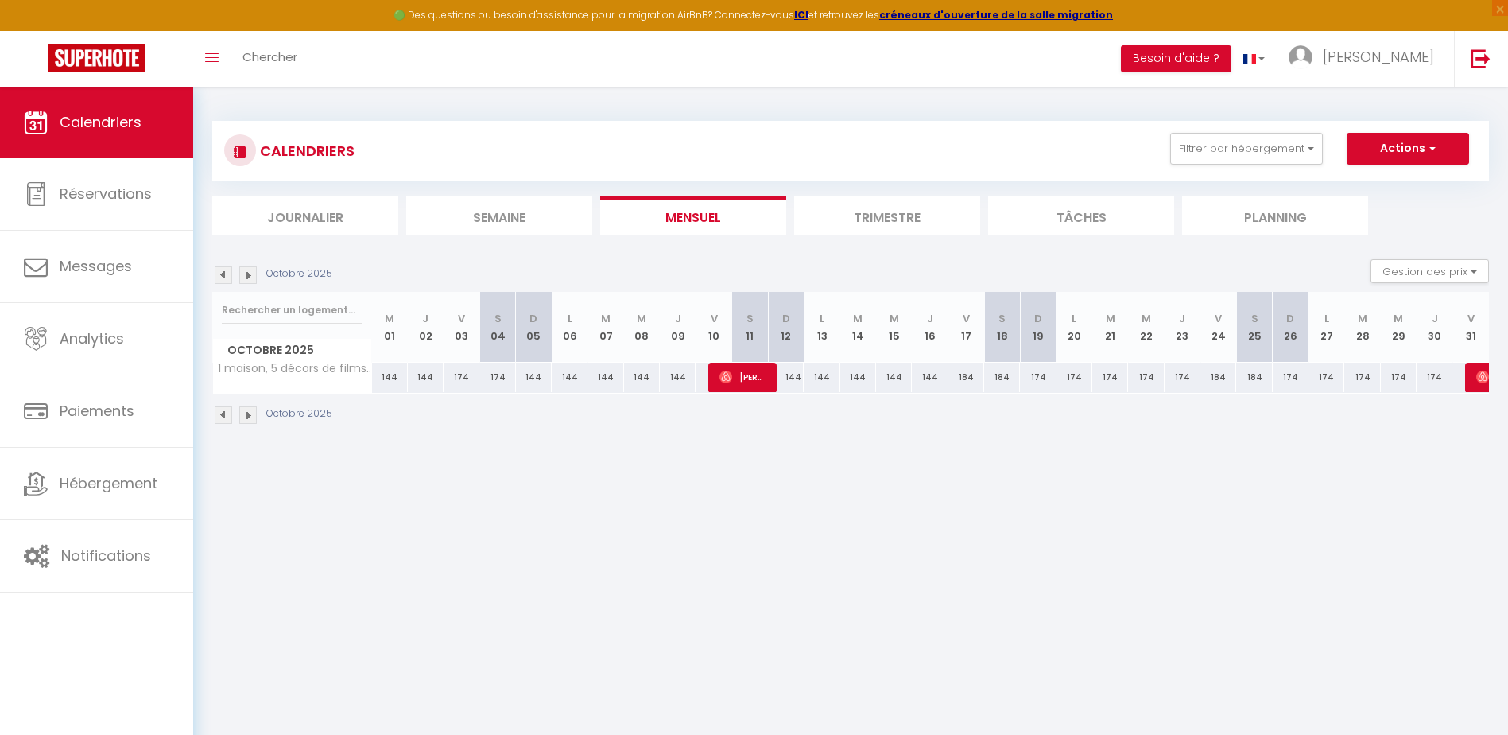
click at [385, 381] on div "144" at bounding box center [390, 377] width 36 height 29
type input "144"
type input "Mer 01 Octobre 2025"
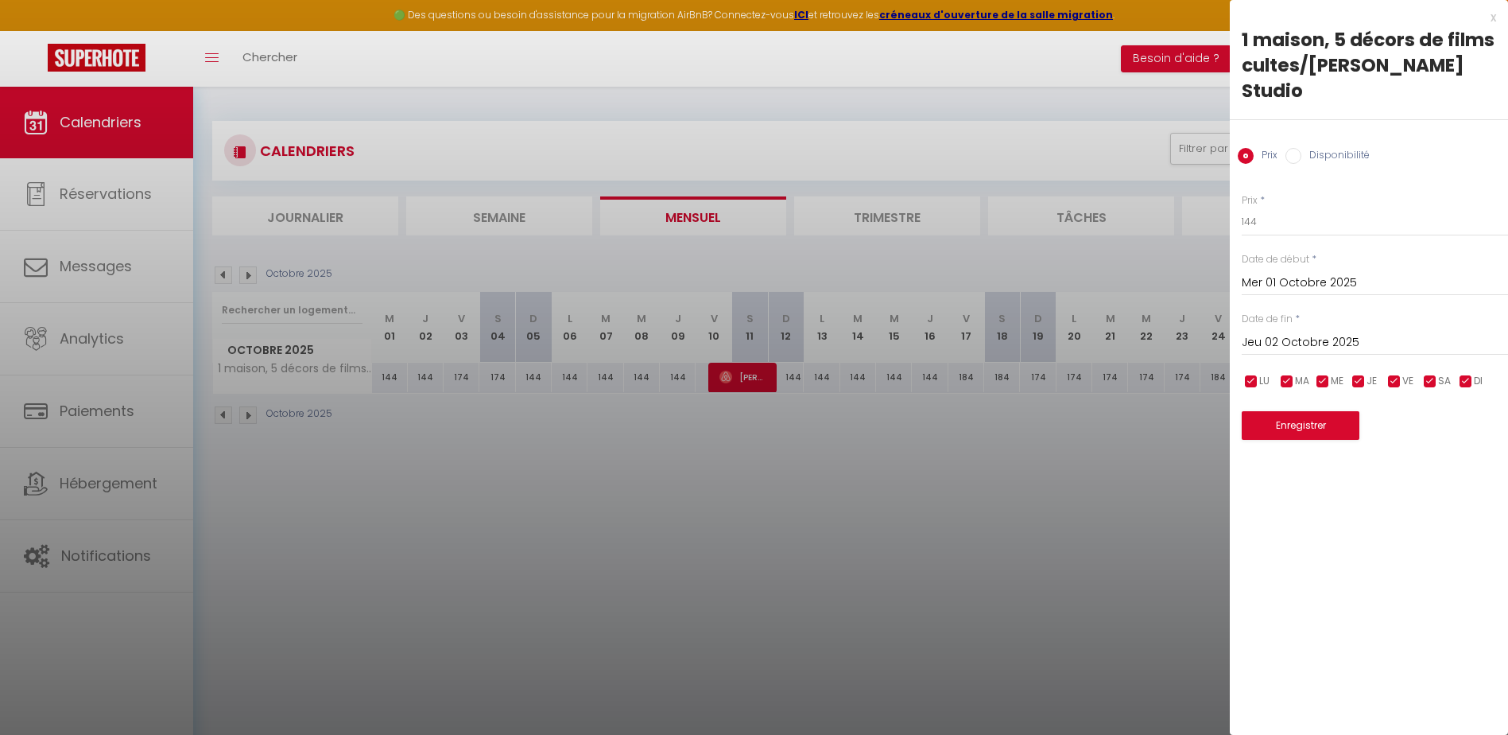
click at [1295, 332] on input "Jeu 02 Octobre 2025" at bounding box center [1375, 342] width 266 height 21
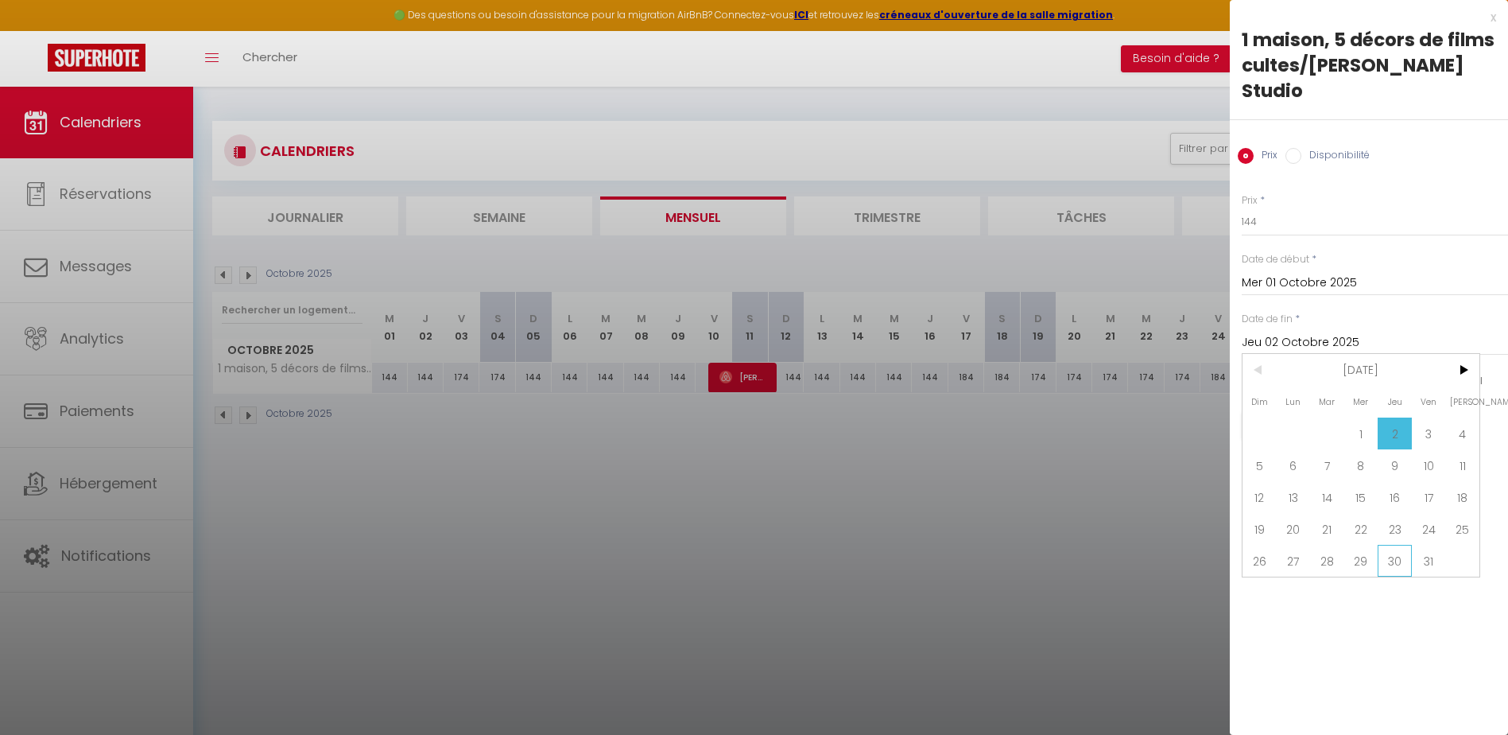
click at [1399, 545] on span "30" at bounding box center [1395, 561] width 34 height 32
type input "Jeu 30 Octobre 2025"
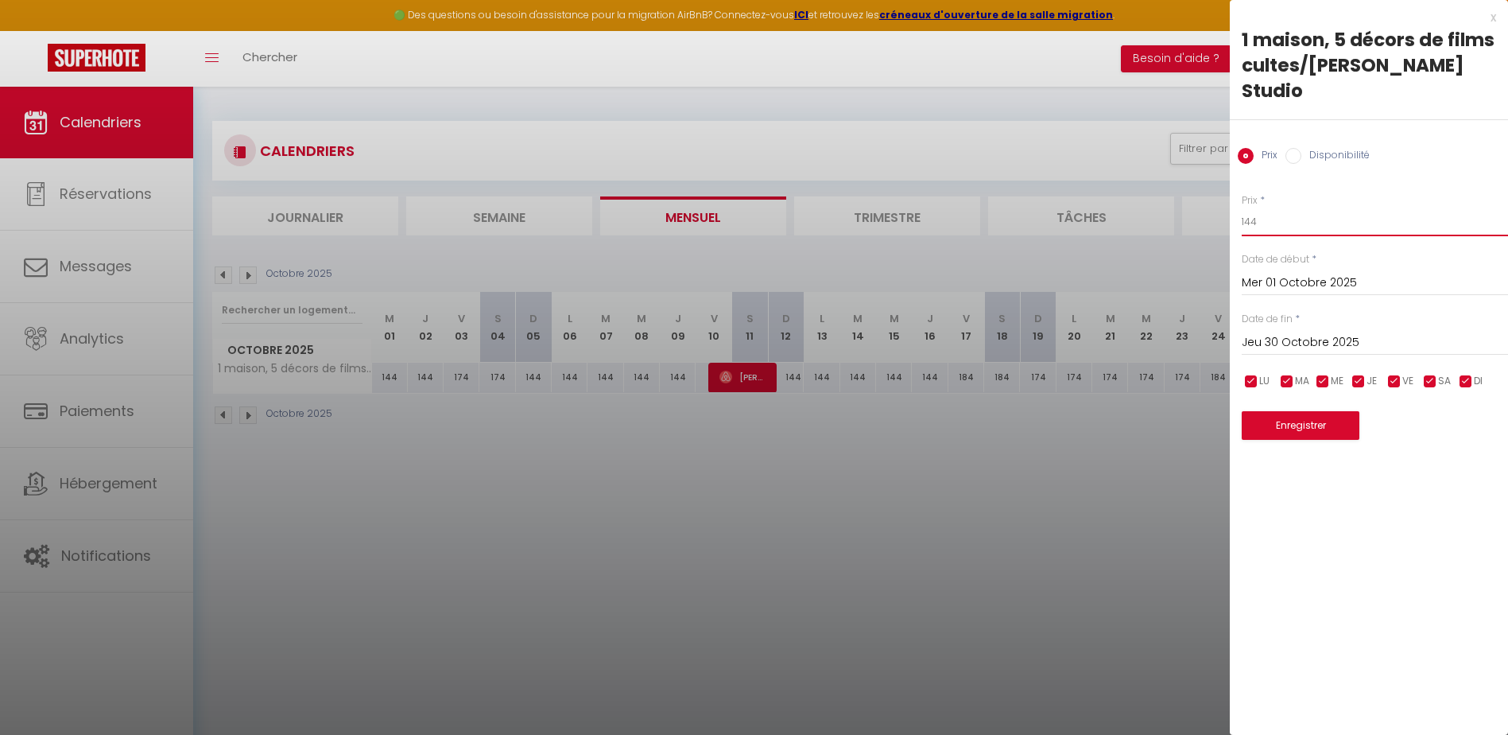
click at [1265, 208] on input "144" at bounding box center [1375, 222] width 266 height 29
type input "140"
click at [1400, 374] on input "checkbox" at bounding box center [1395, 382] width 16 height 16
checkbox input "false"
click at [1427, 374] on input "checkbox" at bounding box center [1430, 382] width 16 height 16
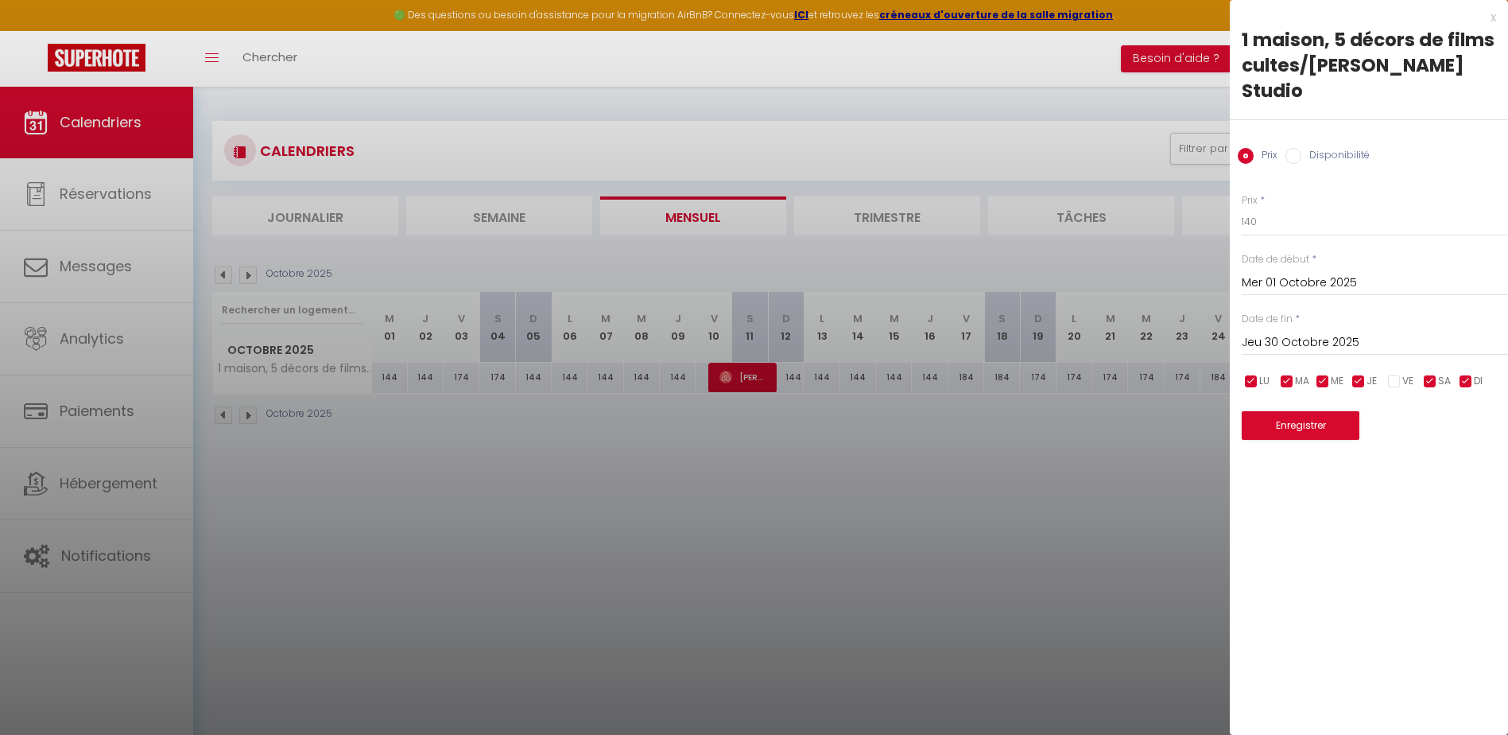
checkbox input "false"
click at [1325, 411] on button "Enregistrer" at bounding box center [1301, 425] width 118 height 29
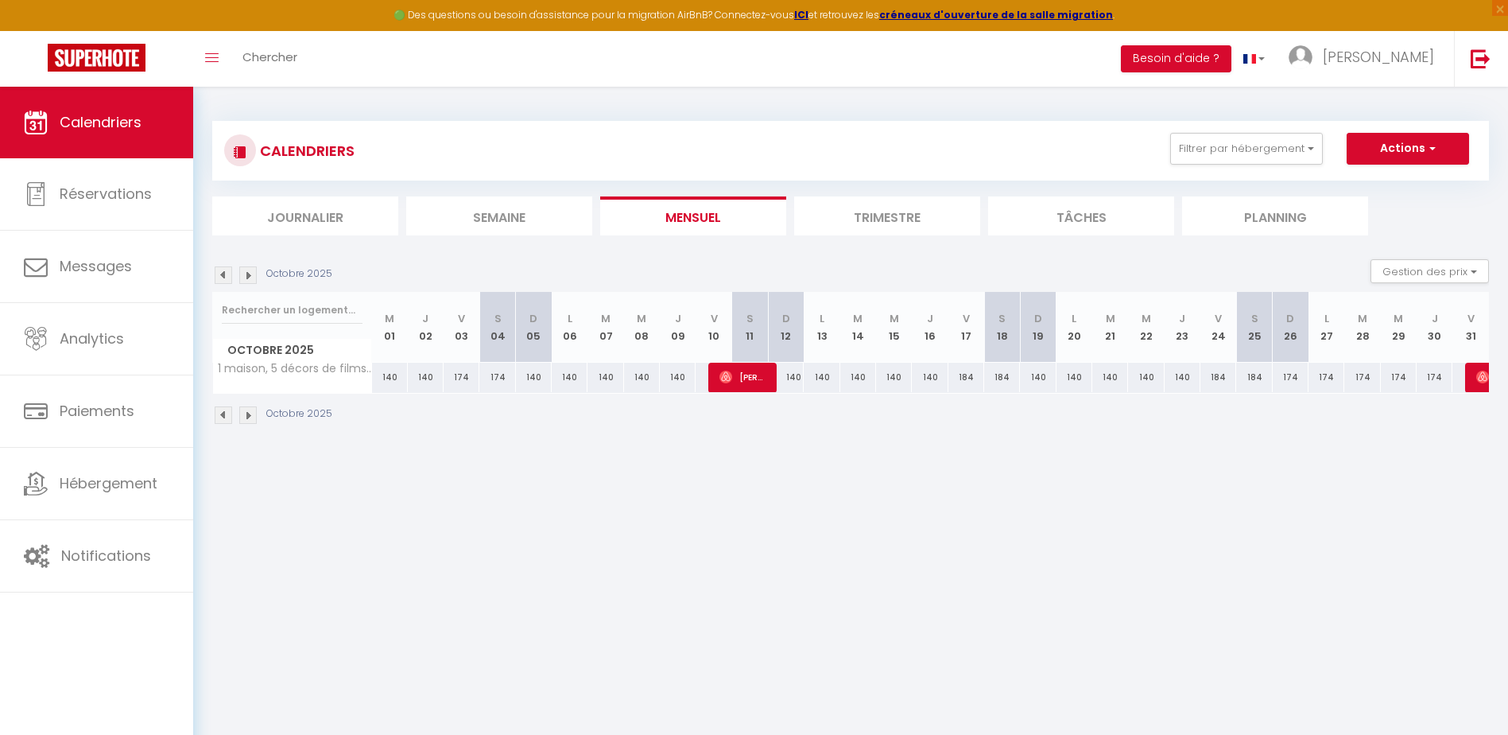
click at [1041, 377] on div "140" at bounding box center [1038, 377] width 36 height 29
type input "140"
type input "Dim 19 Octobre 2025"
type input "Lun 20 Octobre 2025"
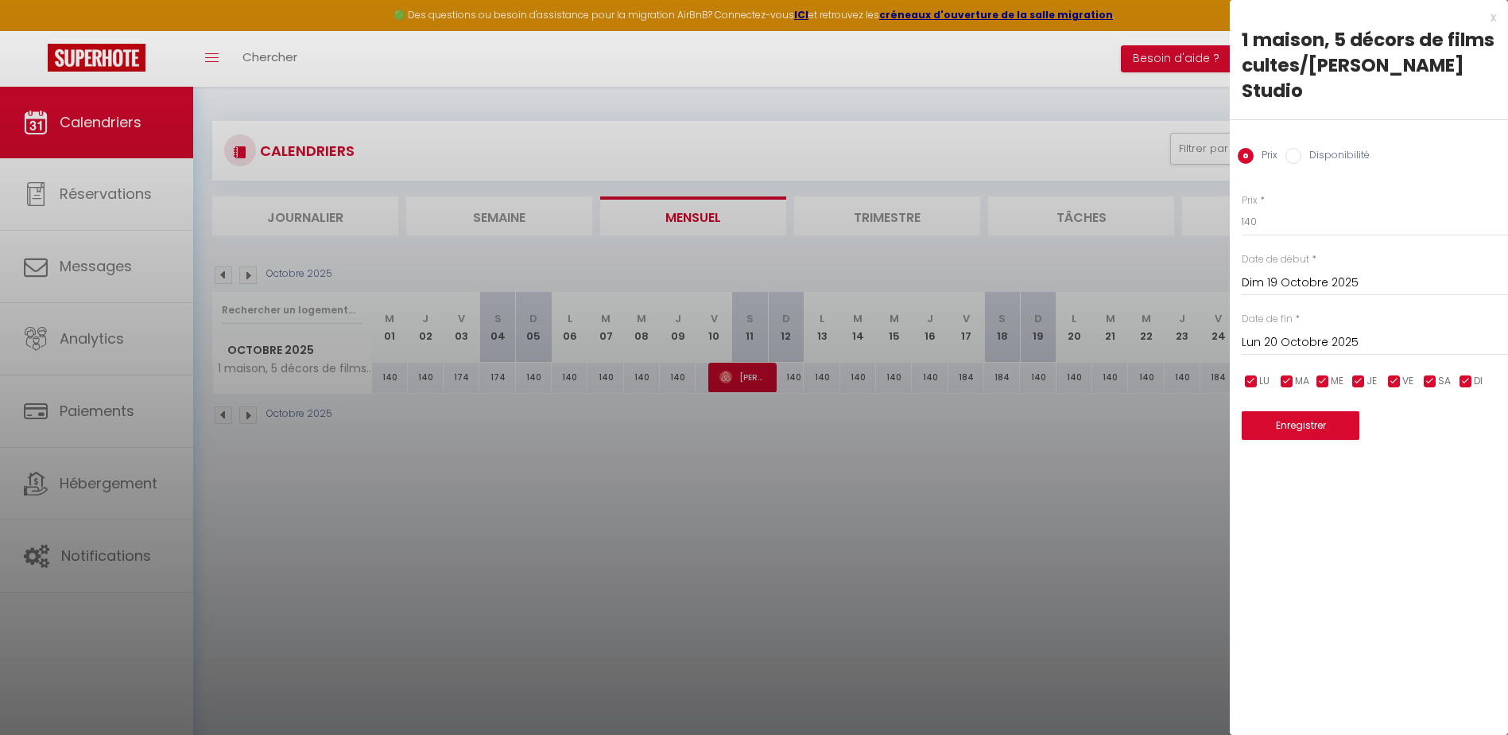
click at [1296, 332] on input "Lun 20 Octobre 2025" at bounding box center [1375, 342] width 266 height 21
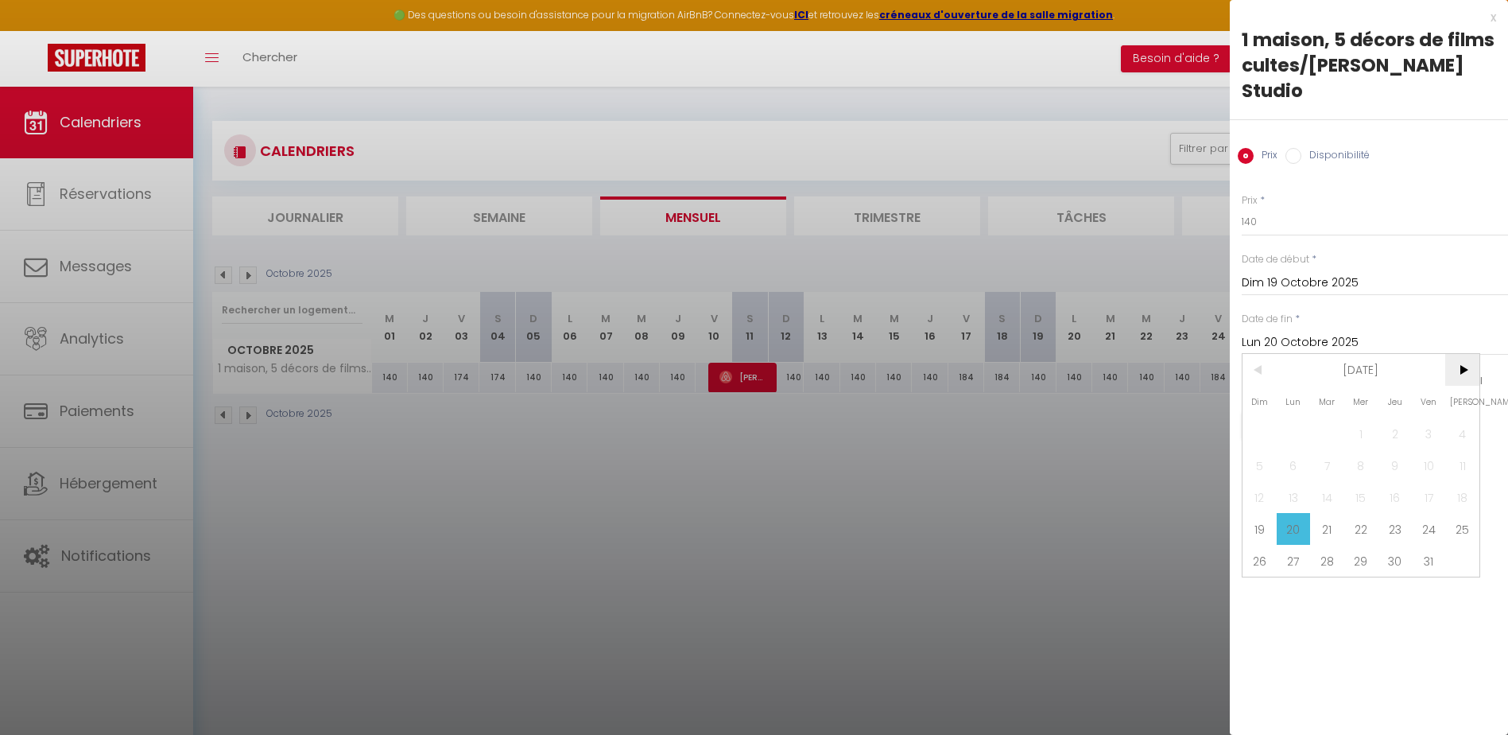
click at [1468, 354] on span ">" at bounding box center [1463, 370] width 34 height 32
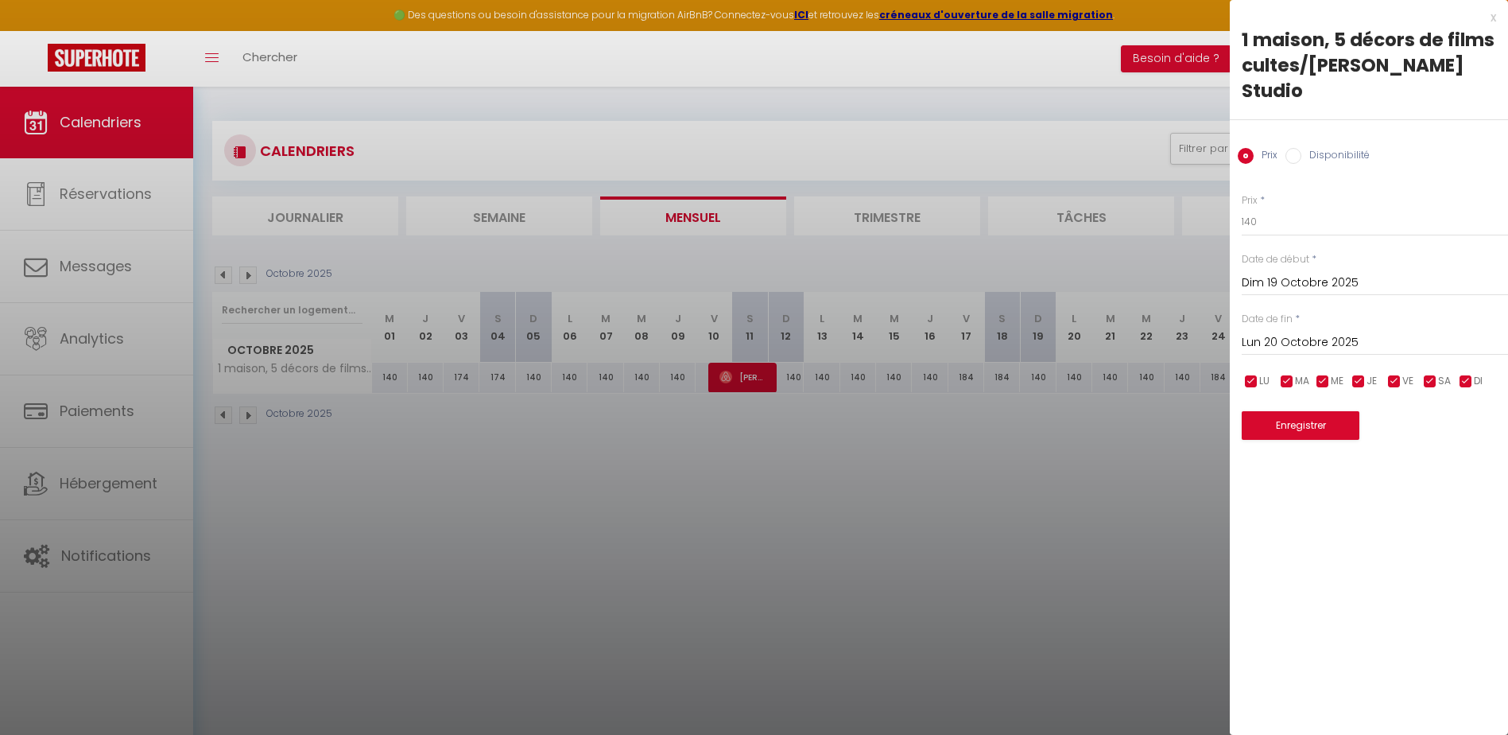
click at [1294, 273] on input "Dim 19 Octobre 2025" at bounding box center [1375, 283] width 266 height 21
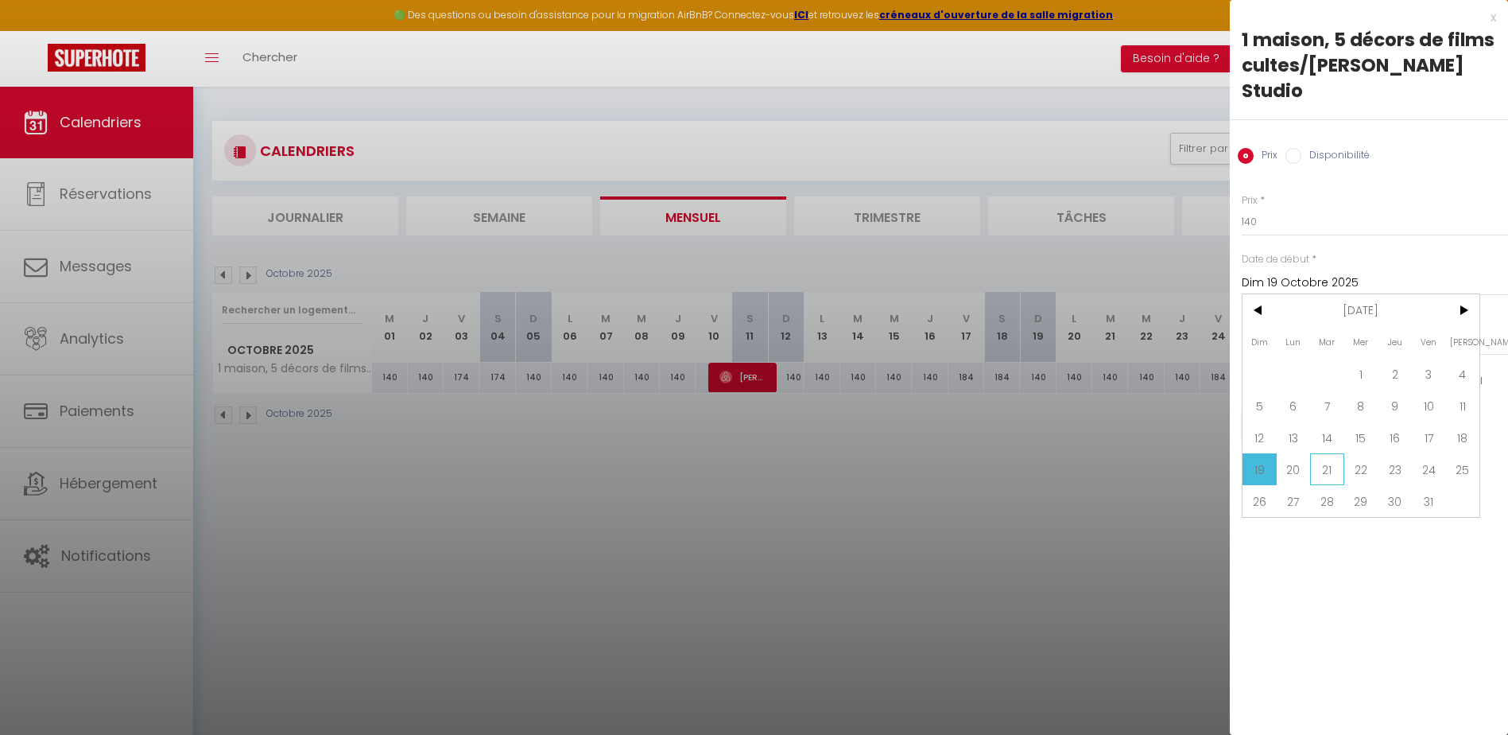
click at [1325, 453] on span "21" at bounding box center [1327, 469] width 34 height 32
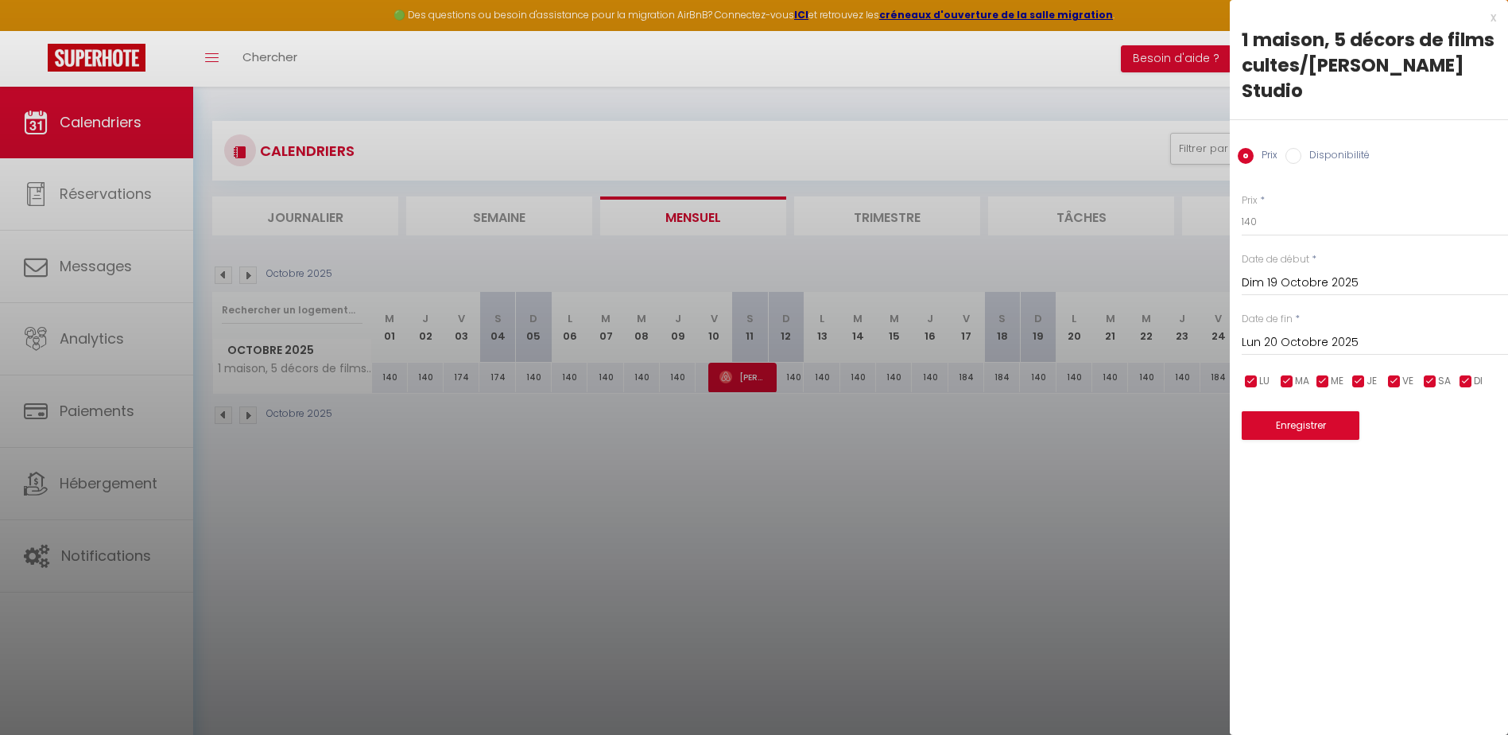
type input "[DATE] Octobre 2025"
click at [1342, 332] on input "Mer 22 Octobre 2025" at bounding box center [1375, 342] width 266 height 21
click at [1291, 332] on input "Mer 22 Octobre 2025" at bounding box center [1375, 342] width 266 height 21
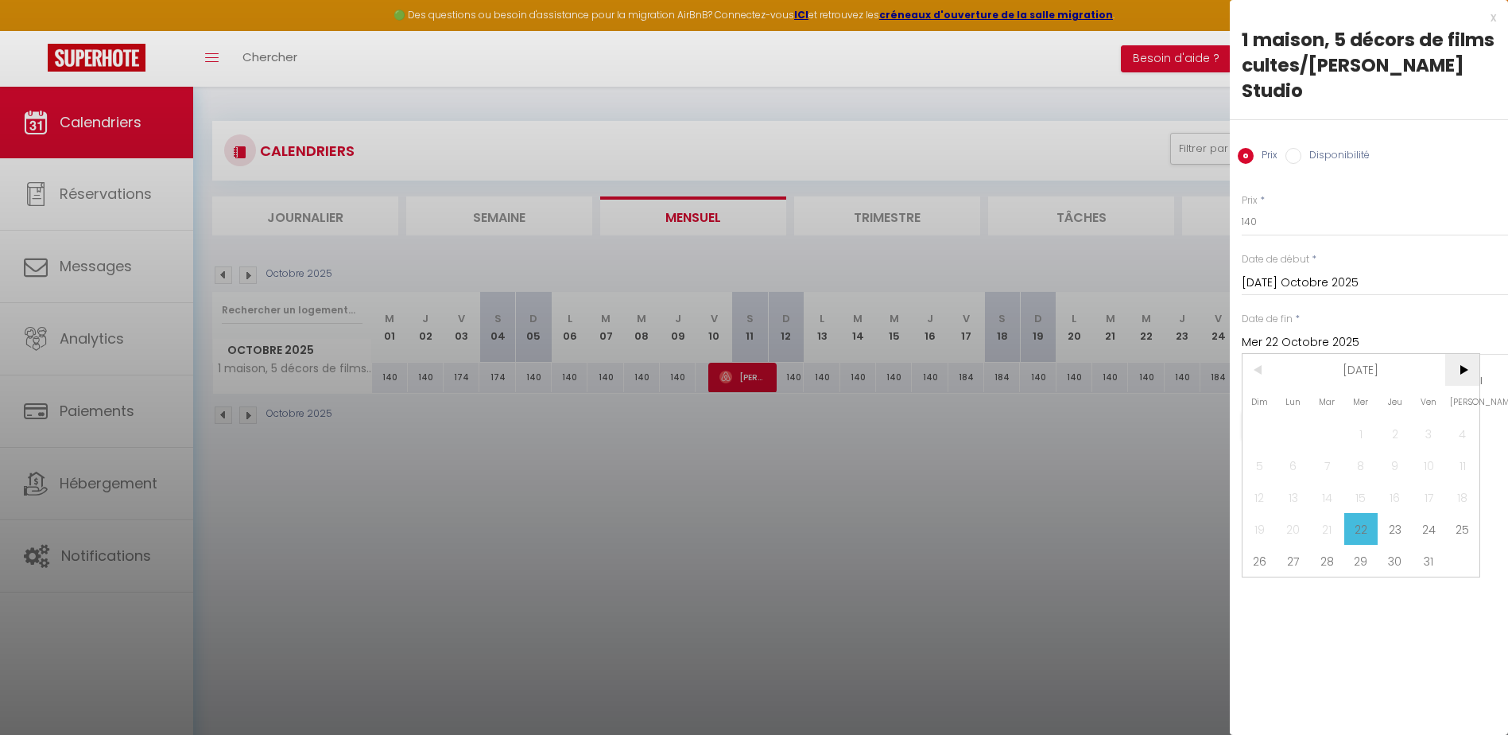
click at [1467, 354] on span ">" at bounding box center [1463, 370] width 34 height 32
click at [1427, 449] on span "7" at bounding box center [1429, 465] width 34 height 32
type input "Ven 07 Novembre 2025"
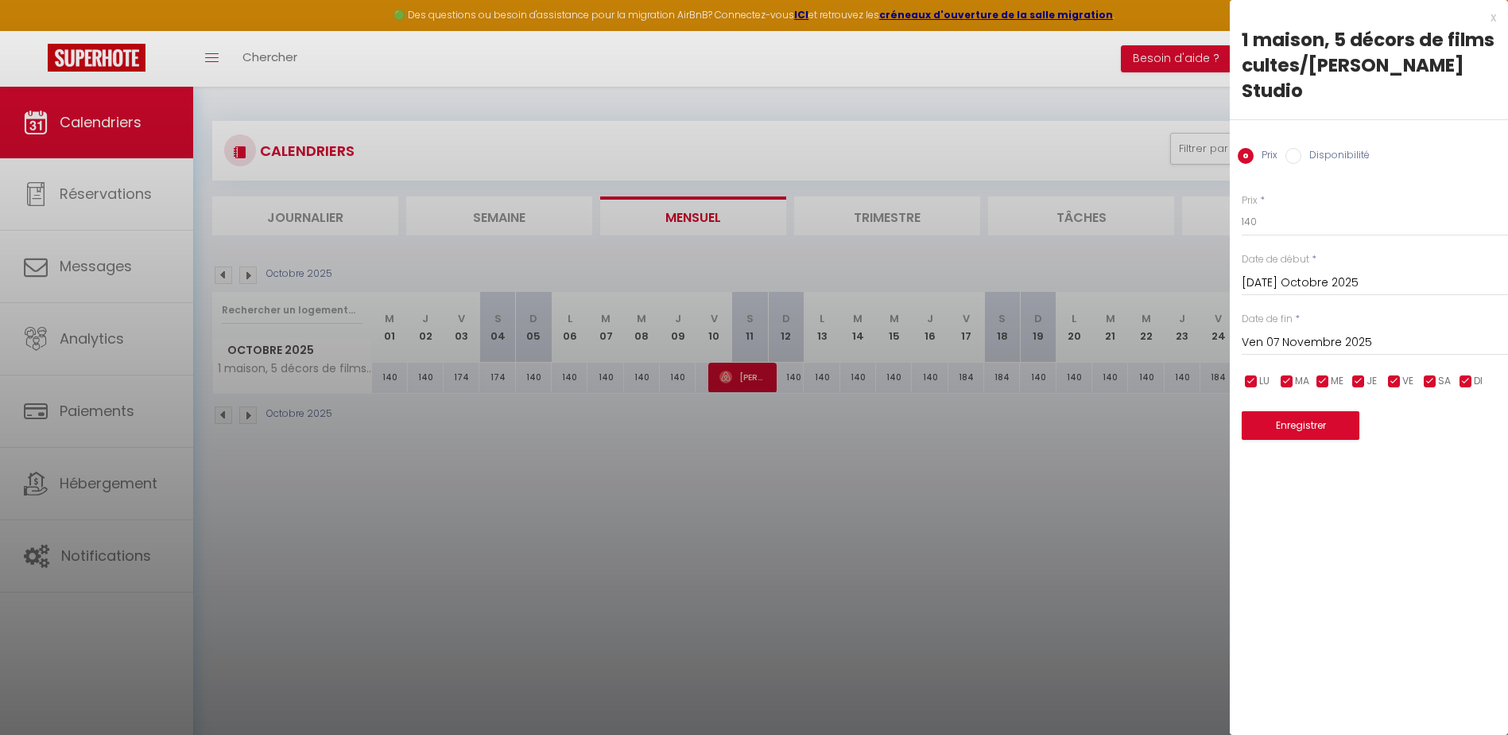
click at [1429, 374] on input "checkbox" at bounding box center [1430, 382] width 16 height 16
checkbox input "false"
click at [1398, 374] on input "checkbox" at bounding box center [1395, 382] width 16 height 16
checkbox input "false"
click at [1289, 208] on input "140" at bounding box center [1375, 222] width 266 height 29
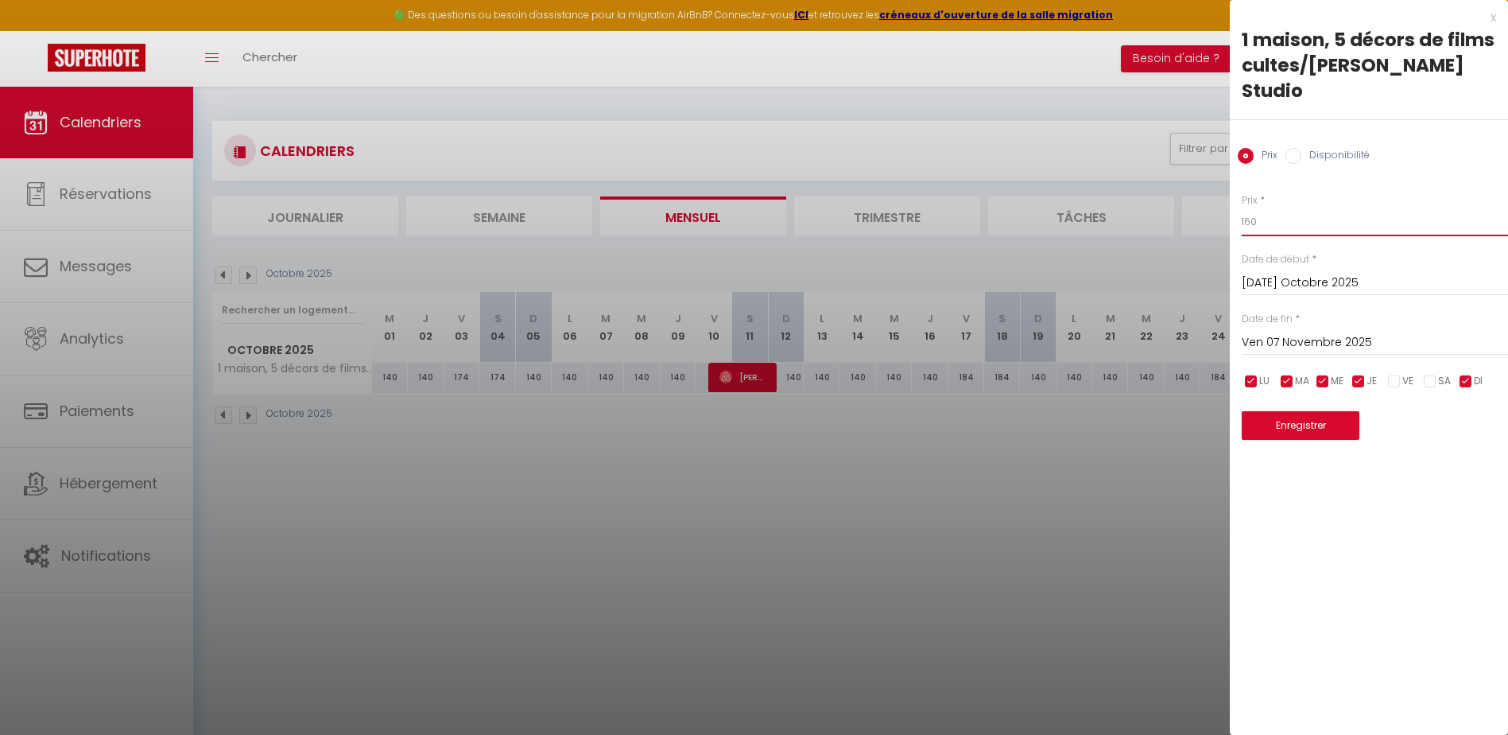
type input "160"
click at [1333, 411] on button "Enregistrer" at bounding box center [1301, 425] width 118 height 29
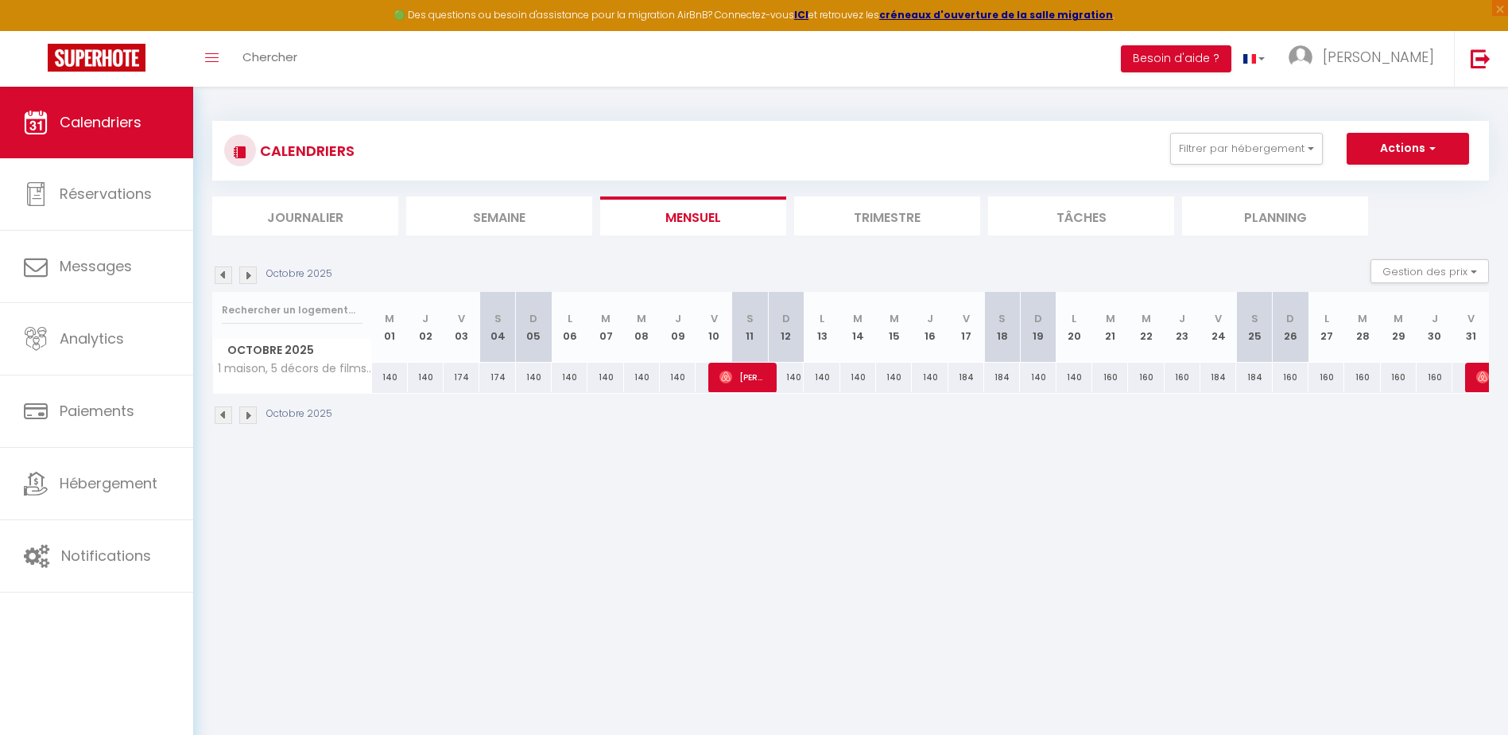
click at [999, 372] on div "184" at bounding box center [1002, 377] width 36 height 29
type input "184"
type input "[PERSON_NAME] 18 Octobre 2025"
type input "Dim 19 Octobre 2025"
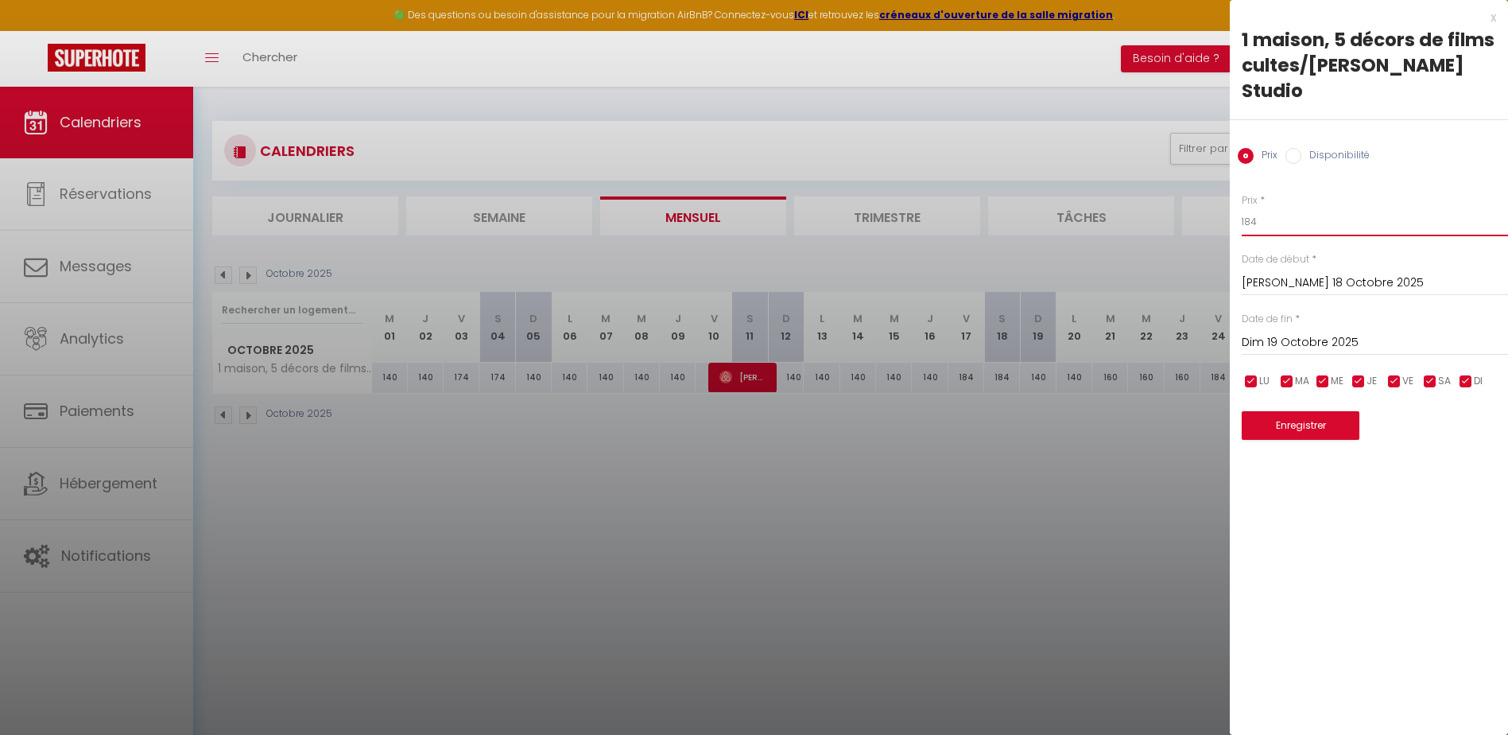
click at [1268, 208] on input "184" at bounding box center [1375, 222] width 266 height 29
click at [1308, 332] on input "Dim 19 Octobre 2025" at bounding box center [1375, 342] width 266 height 21
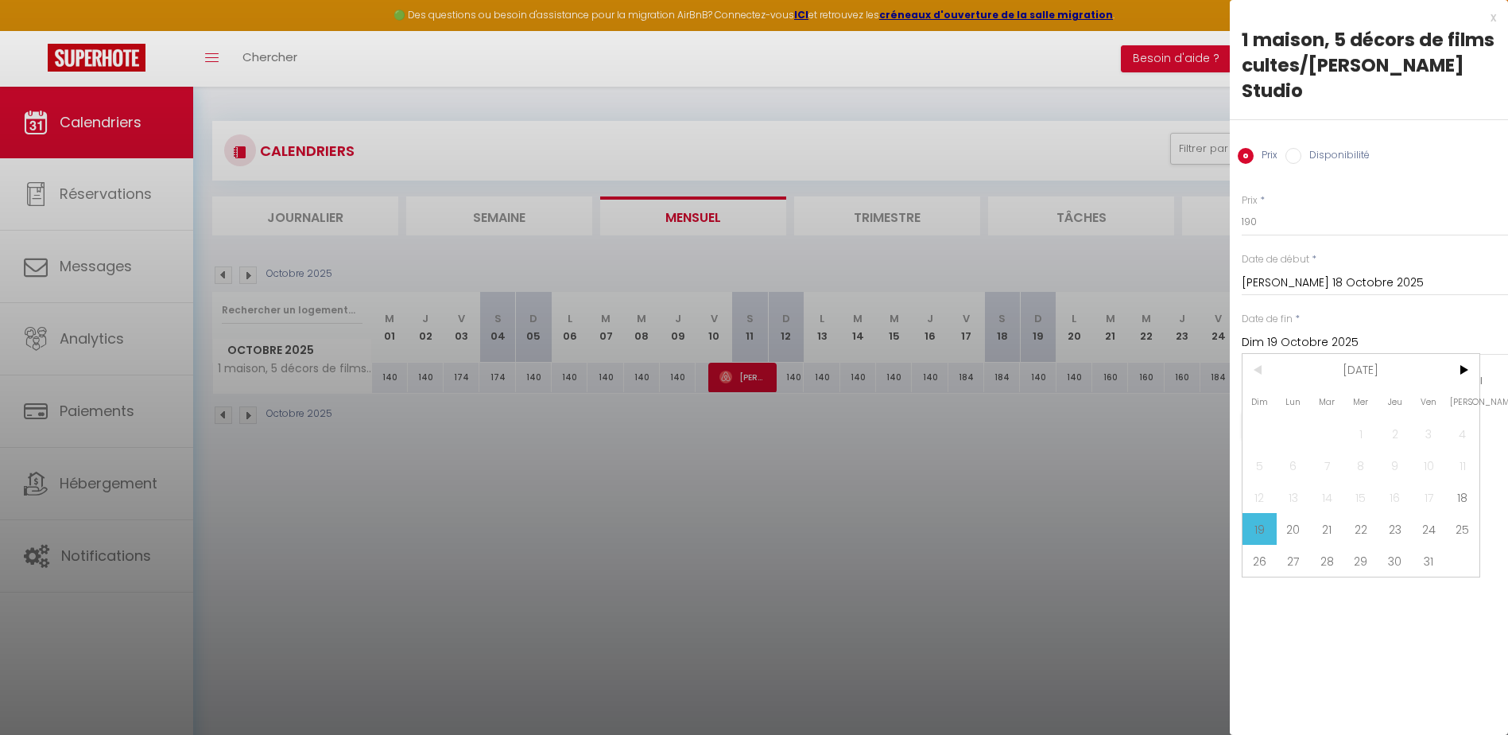
click at [1064, 539] on div at bounding box center [754, 367] width 1508 height 735
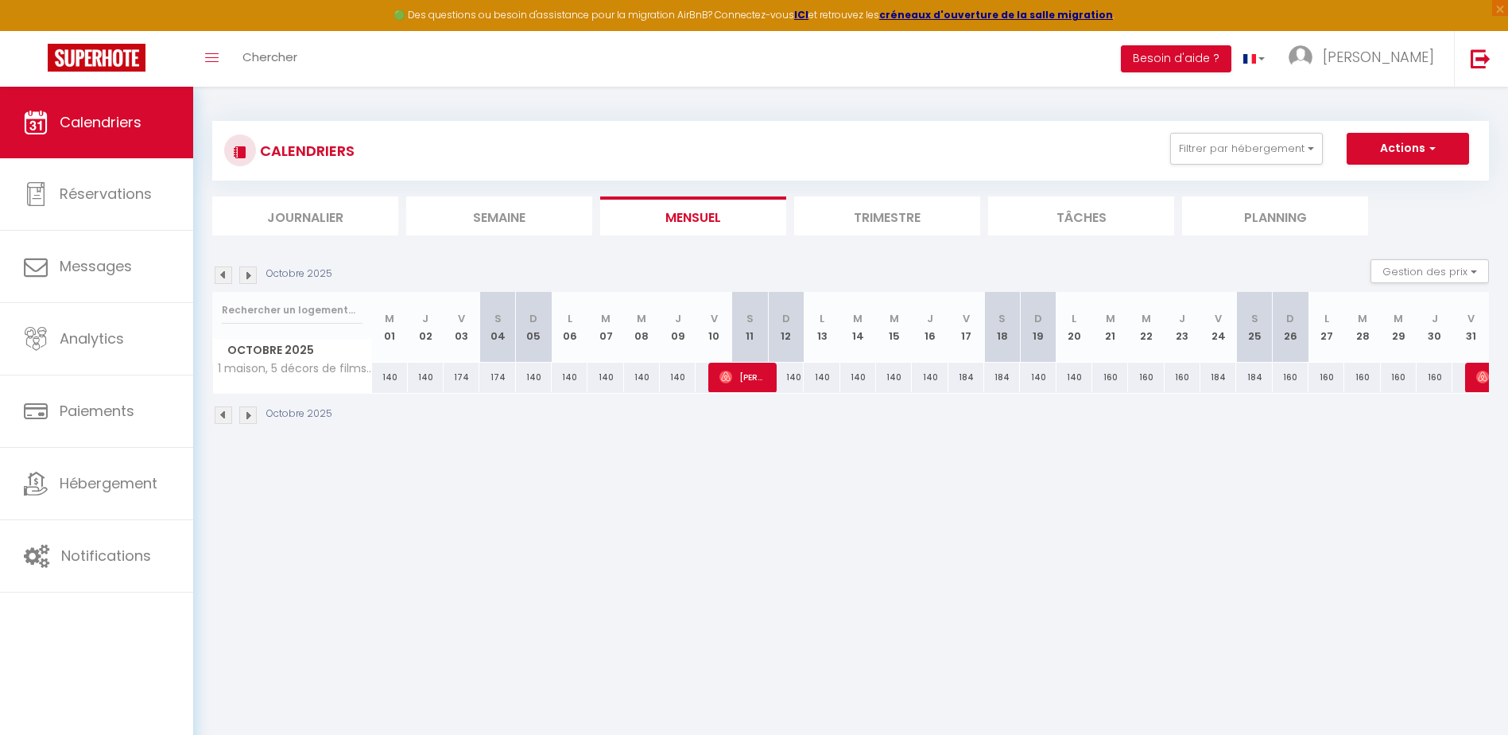
click at [497, 375] on div "174" at bounding box center [497, 377] width 36 height 29
type input "174"
type input "[PERSON_NAME] 04 Octobre 2025"
type input "Dim 05 Octobre 2025"
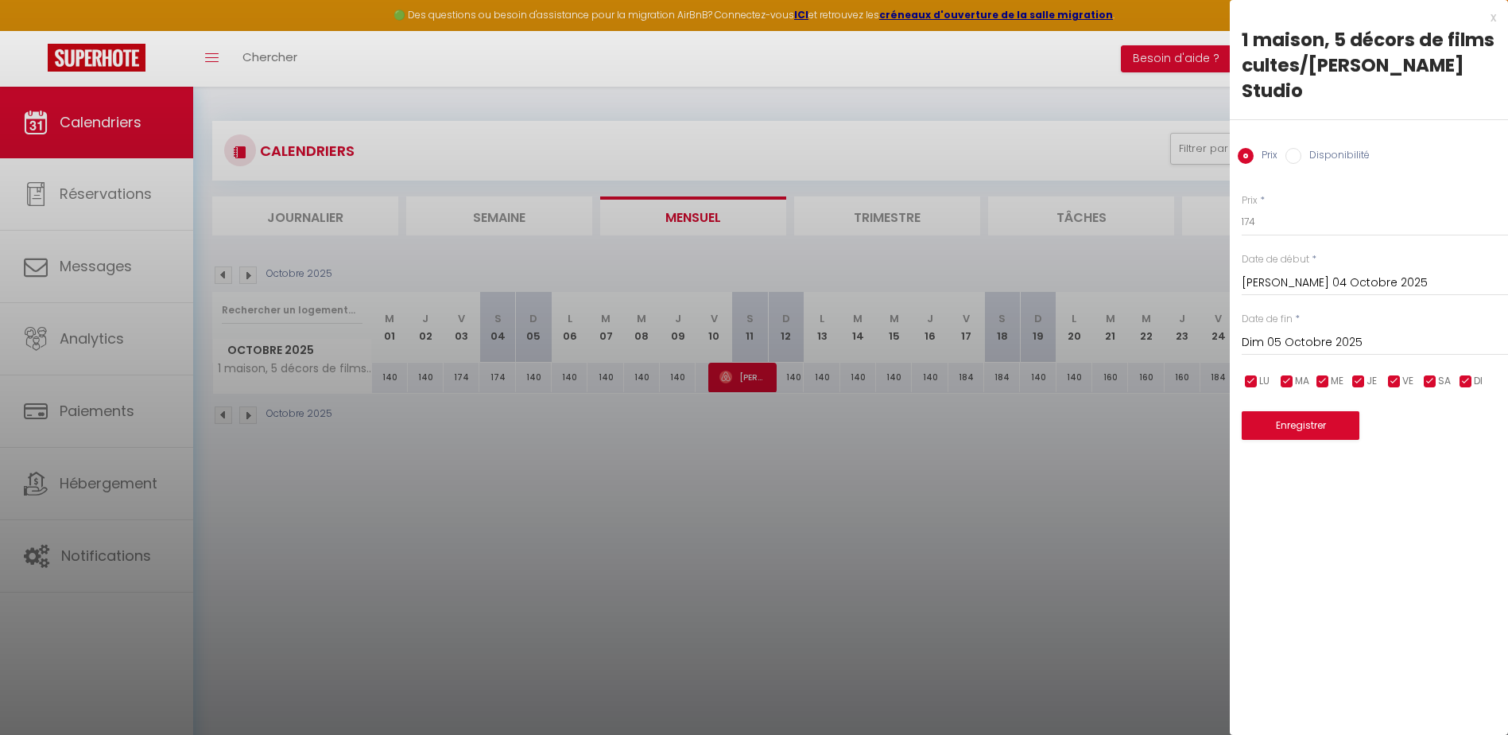
click at [1277, 273] on input "[PERSON_NAME] 04 Octobre 2025" at bounding box center [1375, 283] width 266 height 21
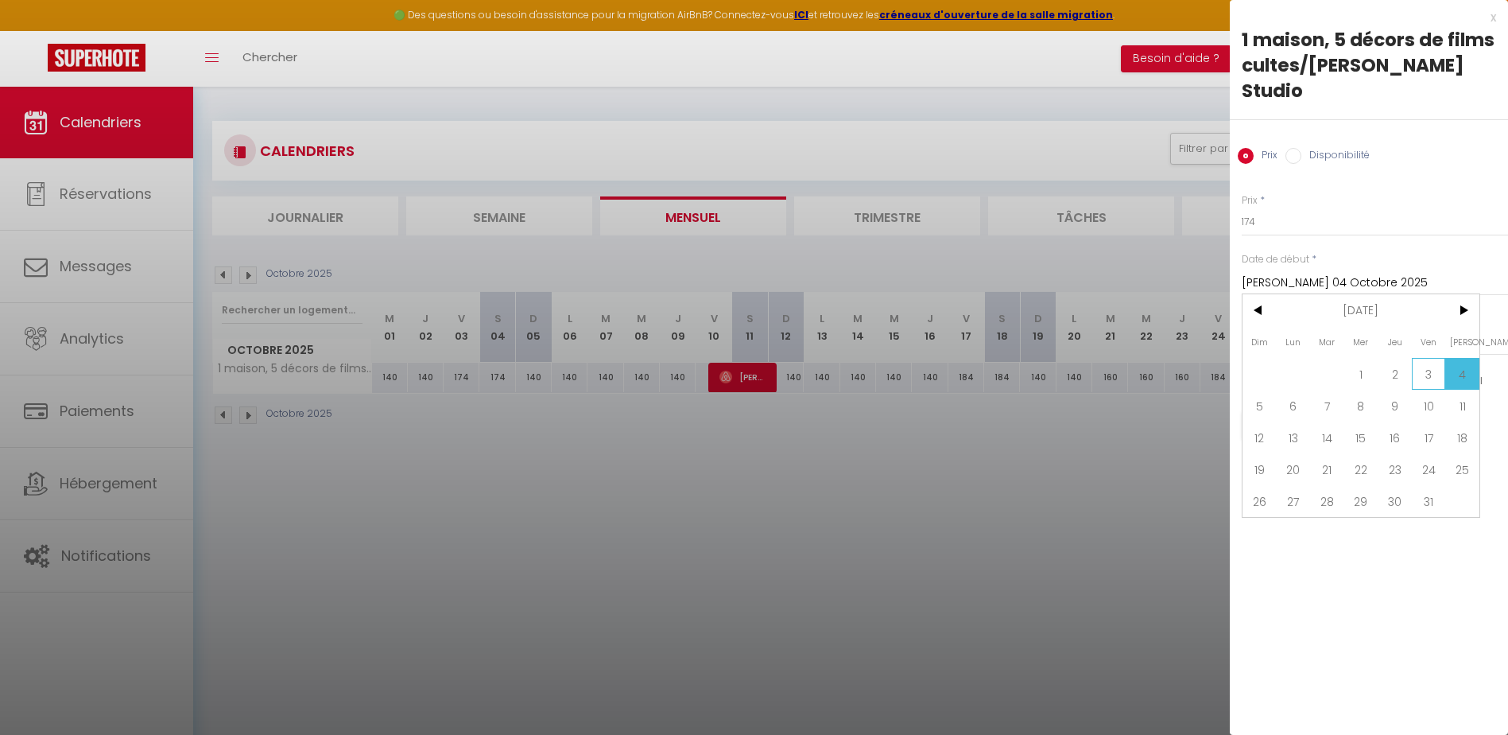
click at [1428, 358] on span "3" at bounding box center [1429, 374] width 34 height 32
type input "Ven 03 Octobre 2025"
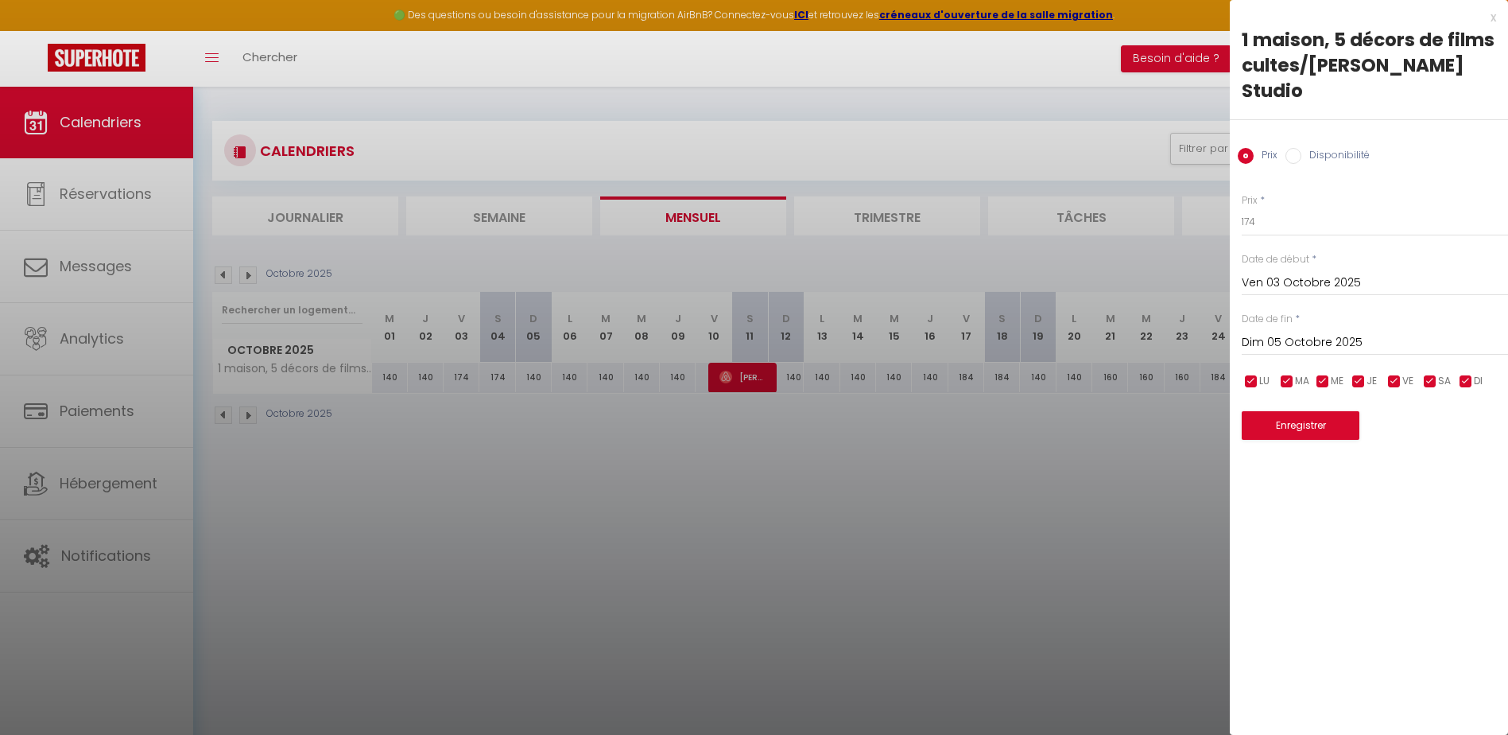
click at [1299, 332] on input "Dim 05 Octobre 2025" at bounding box center [1375, 342] width 266 height 21
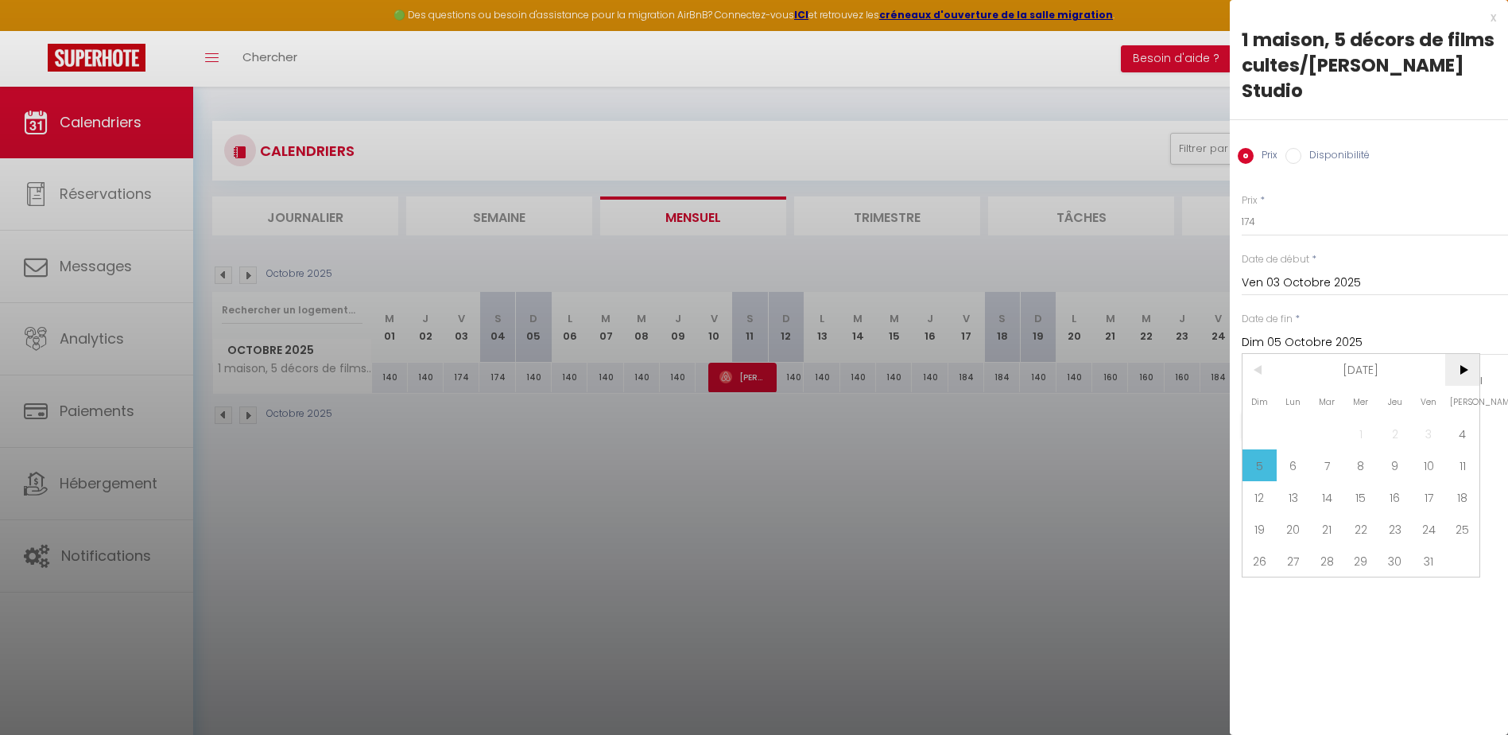
click at [1465, 354] on span ">" at bounding box center [1463, 370] width 34 height 32
click at [1461, 481] on span "20" at bounding box center [1463, 497] width 34 height 32
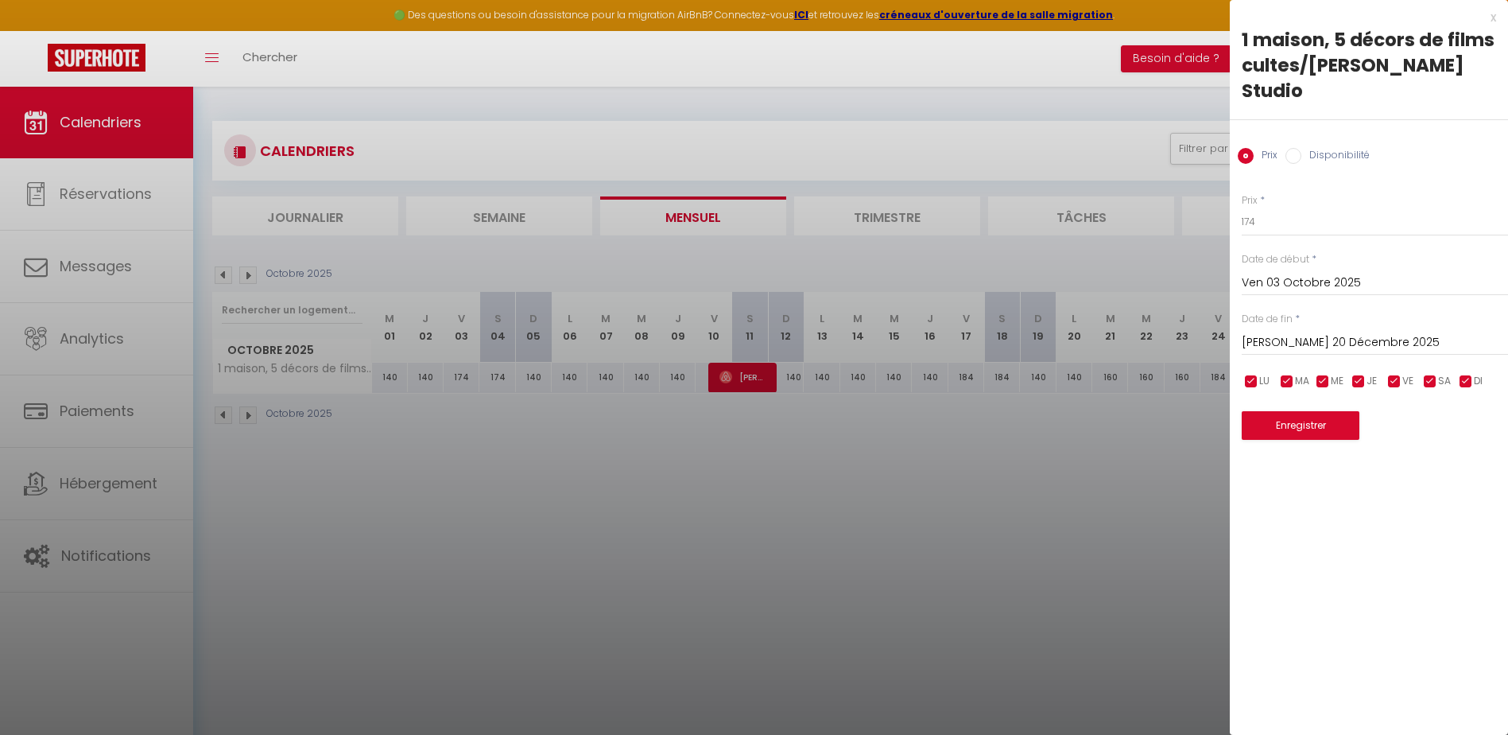
click at [1395, 332] on input "[PERSON_NAME] 20 Décembre 2025" at bounding box center [1375, 342] width 266 height 21
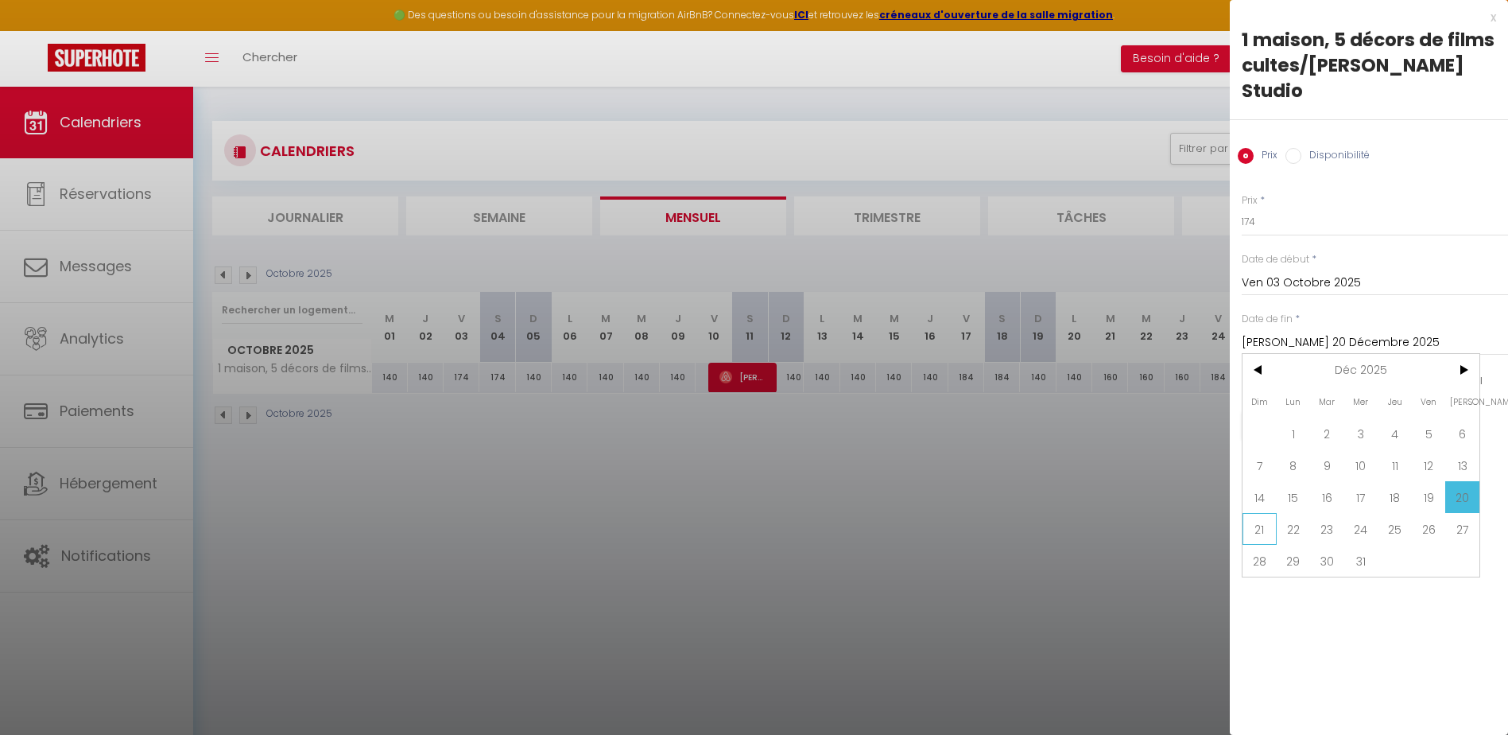
click at [1260, 513] on span "21" at bounding box center [1260, 529] width 34 height 32
type input "Dim 21 Décembre 2025"
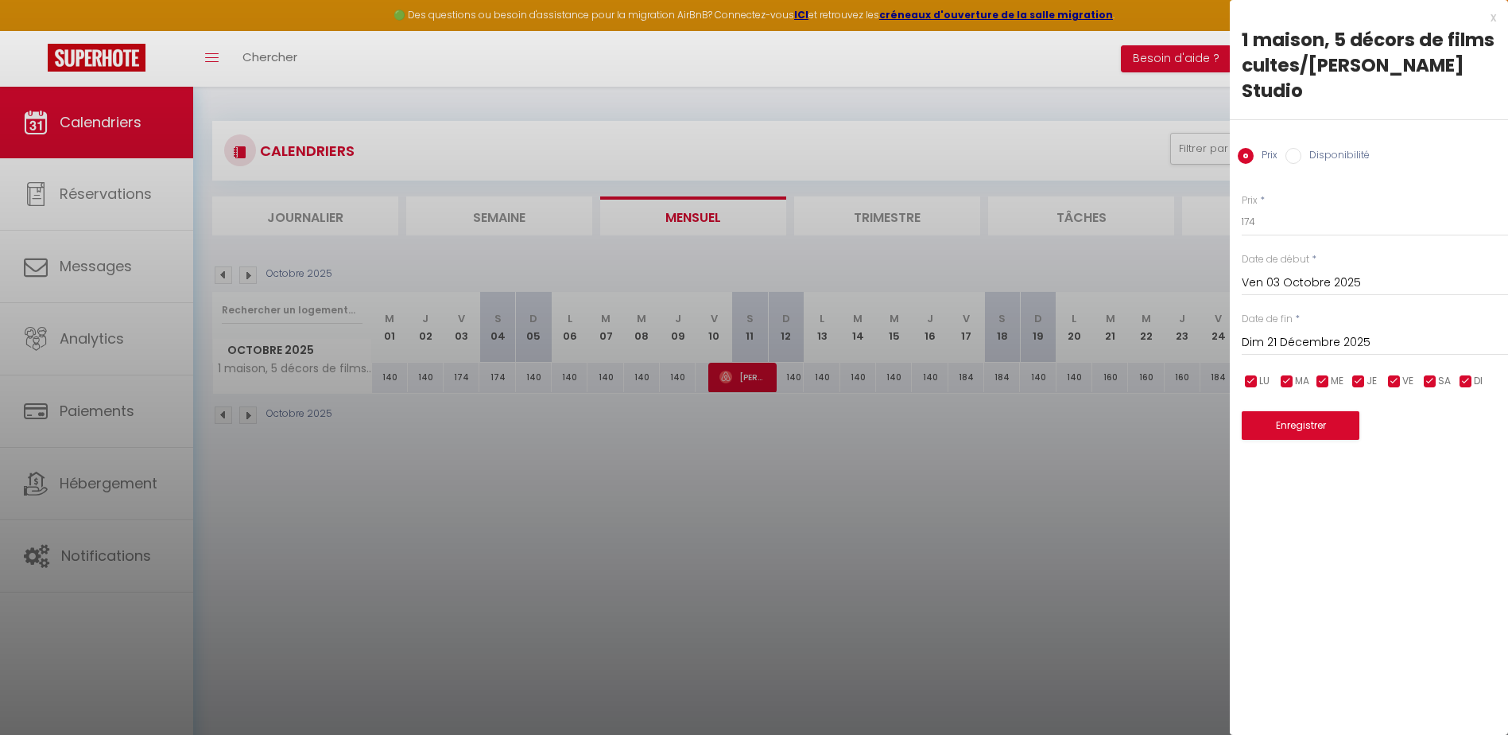
click at [1248, 374] on input "checkbox" at bounding box center [1252, 382] width 16 height 16
checkbox input "false"
click at [1284, 374] on input "checkbox" at bounding box center [1287, 382] width 16 height 16
checkbox input "false"
click at [1322, 374] on input "checkbox" at bounding box center [1323, 382] width 16 height 16
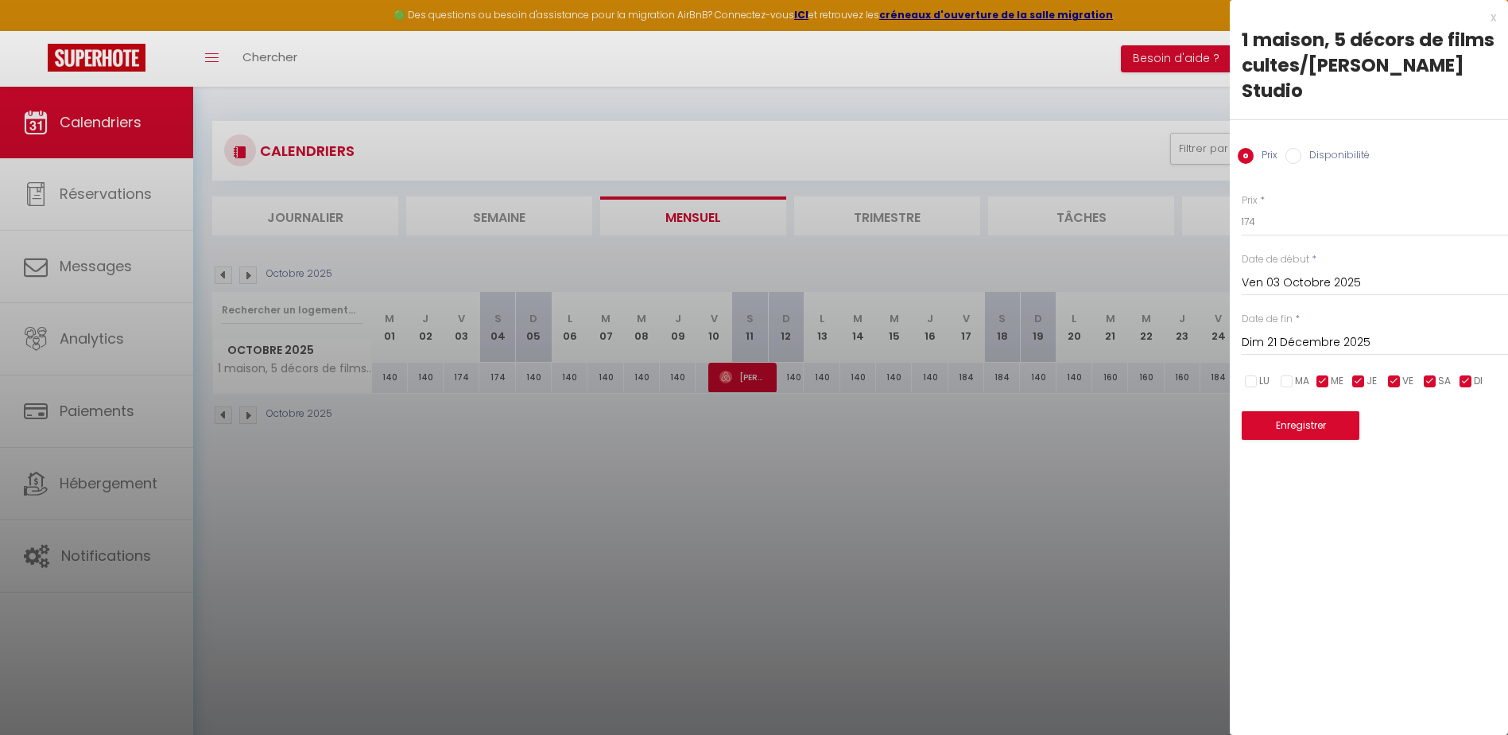
checkbox input "false"
click at [1361, 374] on input "checkbox" at bounding box center [1359, 382] width 16 height 16
checkbox input "false"
click at [1424, 374] on input "checkbox" at bounding box center [1430, 382] width 16 height 16
checkbox input "false"
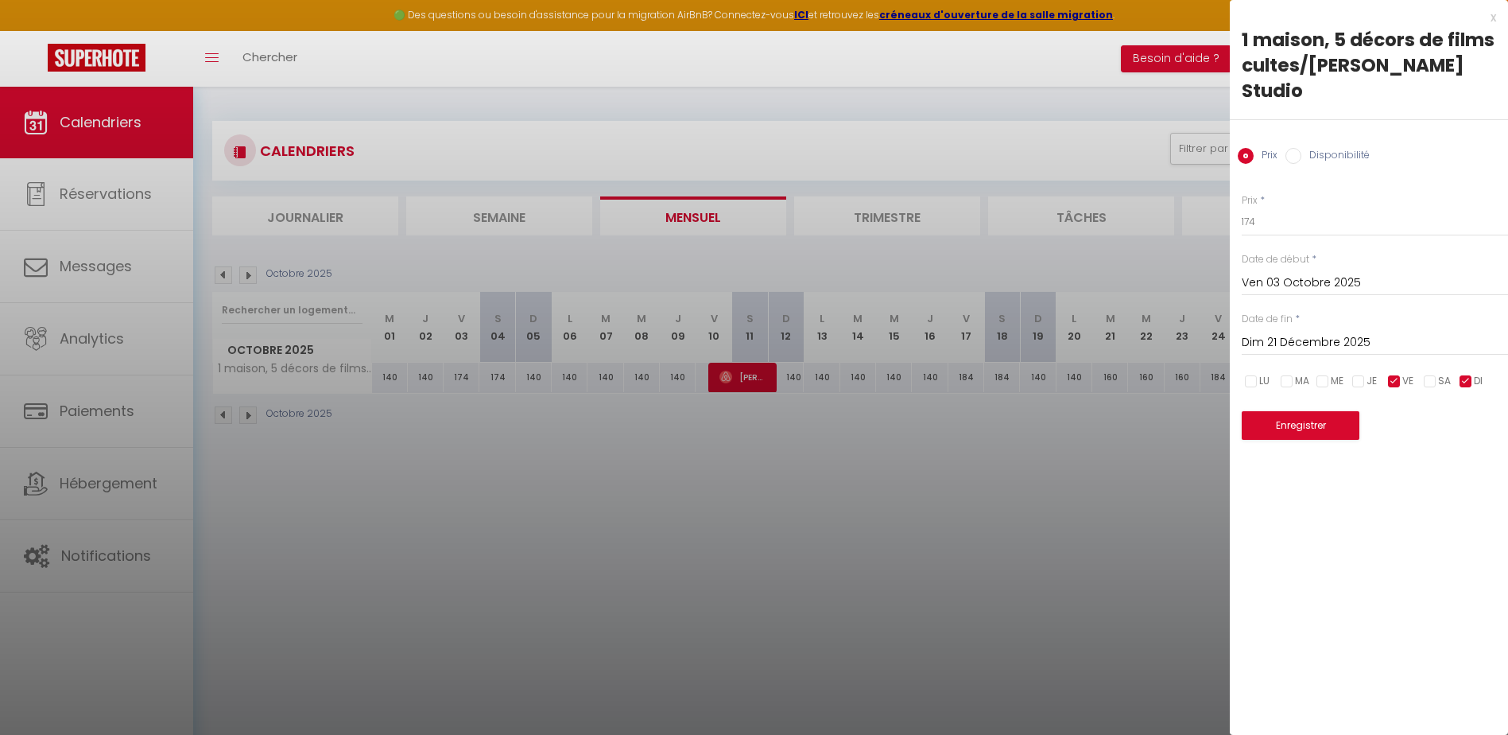
click at [1461, 374] on input "checkbox" at bounding box center [1466, 382] width 16 height 16
checkbox input "false"
click at [1268, 208] on input "174" at bounding box center [1375, 222] width 266 height 29
type input "174"
click at [1310, 411] on button "Enregistrer" at bounding box center [1301, 425] width 118 height 29
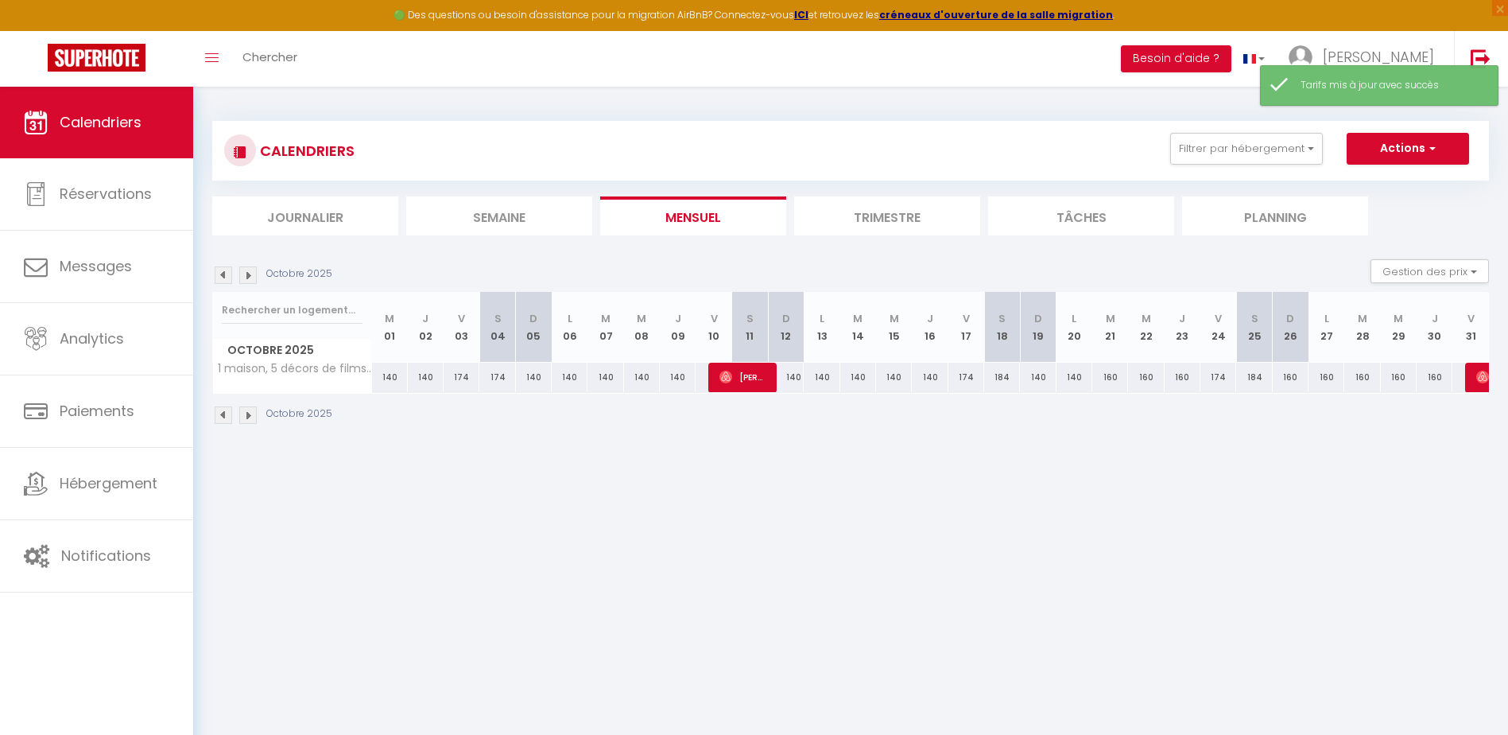
click at [500, 378] on div "174" at bounding box center [497, 377] width 36 height 29
type input "174"
type input "[PERSON_NAME] 04 Octobre 2025"
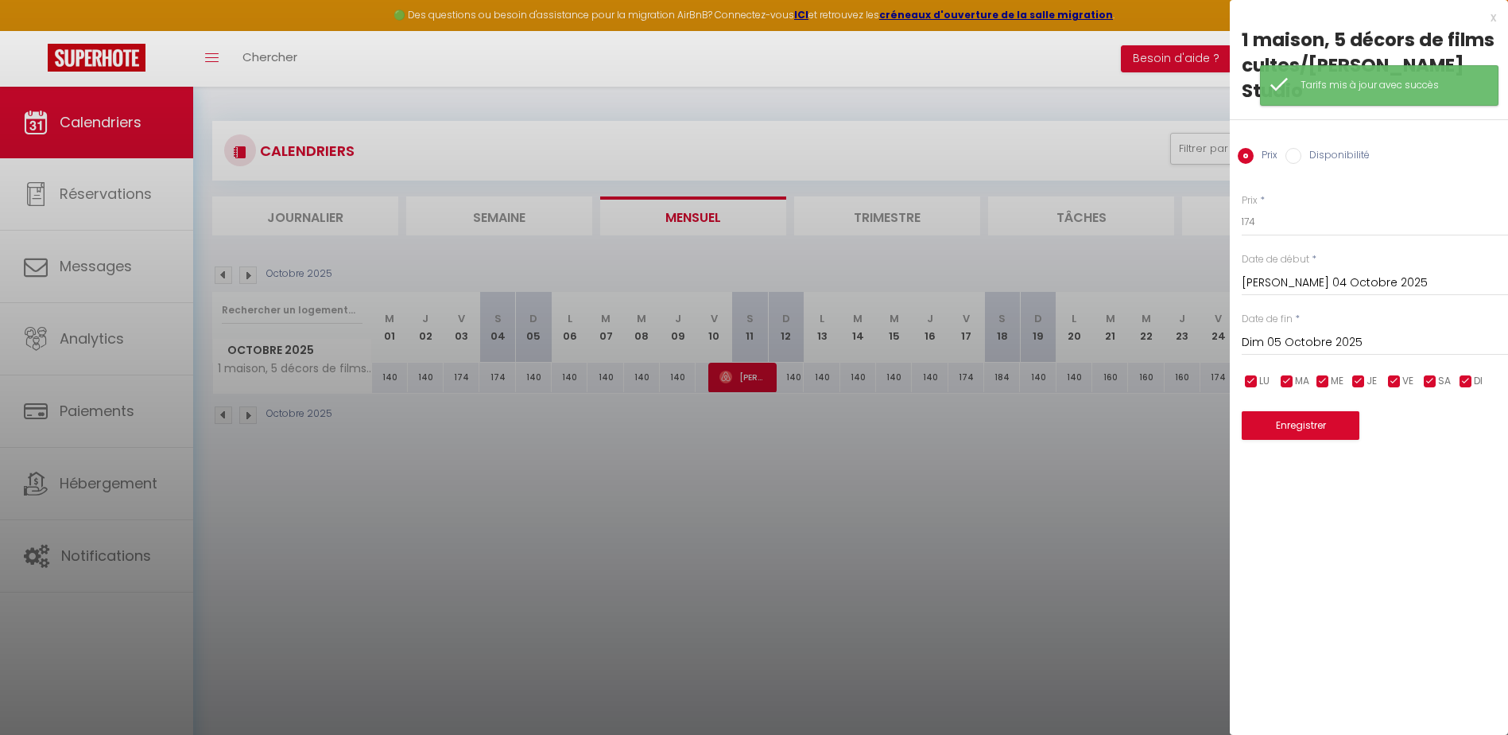
click at [1300, 332] on input "Dim 05 Octobre 2025" at bounding box center [1375, 342] width 266 height 21
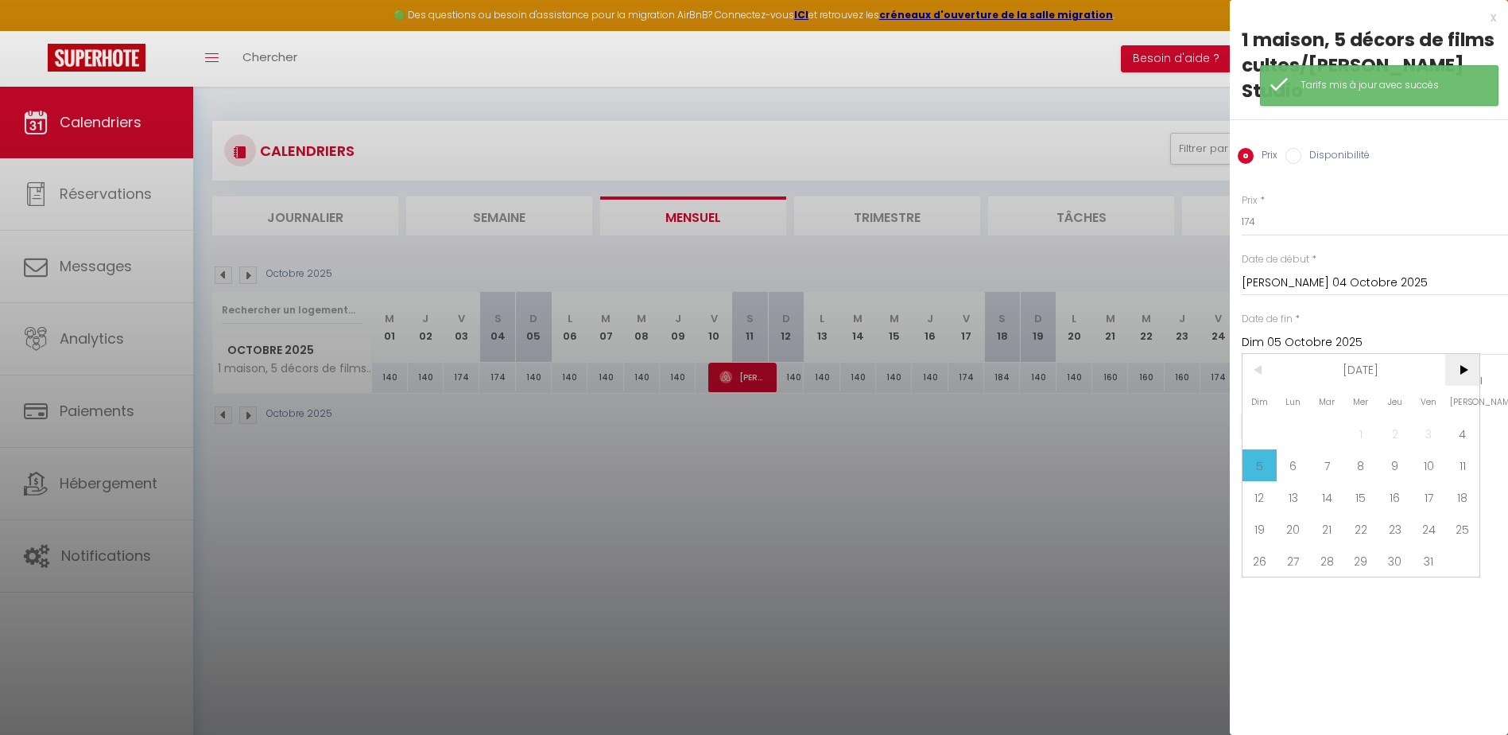
drag, startPoint x: 1300, startPoint y: 316, endPoint x: 1457, endPoint y: 343, distance: 159.7
click at [1457, 354] on span ">" at bounding box center [1463, 370] width 34 height 32
click at [1462, 354] on span ">" at bounding box center [1463, 370] width 34 height 32
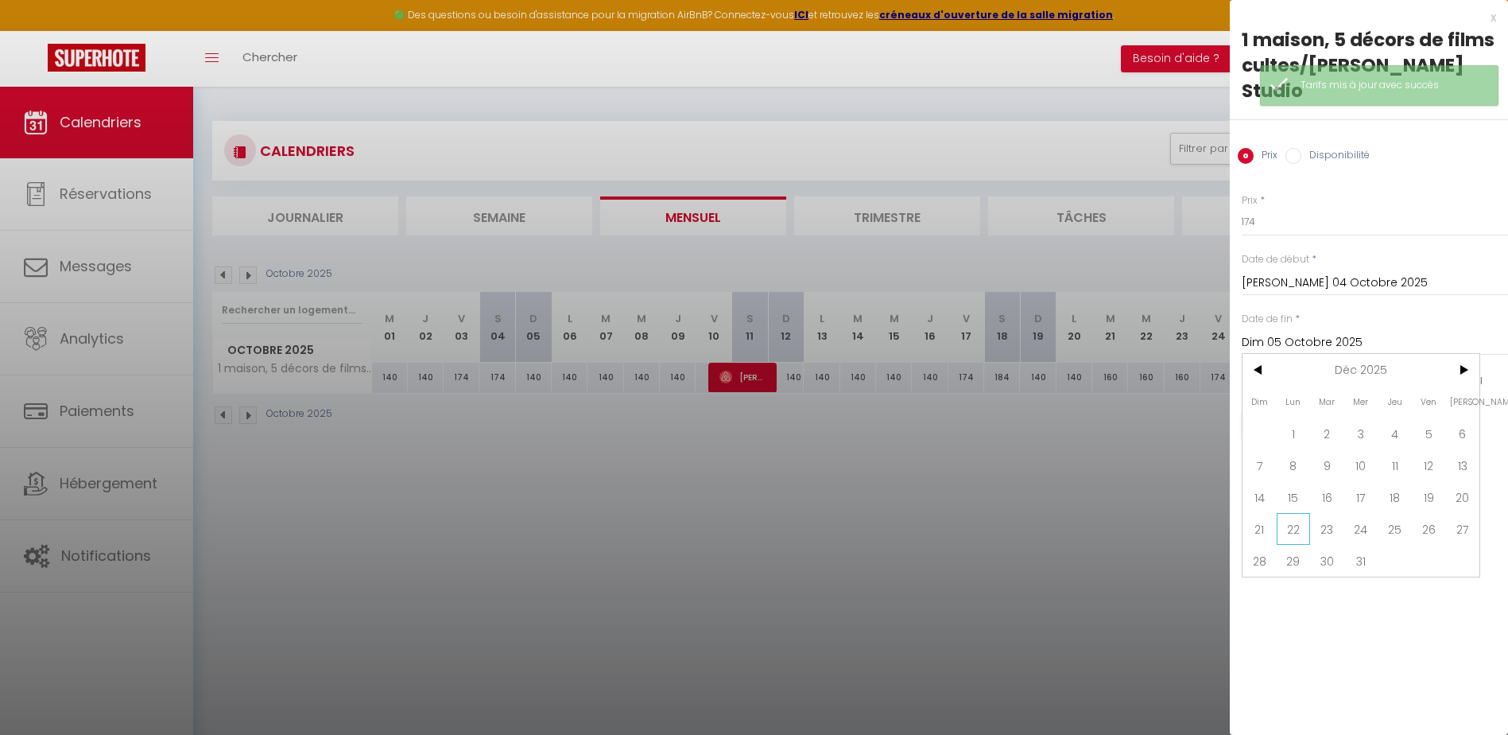
click at [1304, 513] on span "22" at bounding box center [1294, 529] width 34 height 32
type input "Lun 22 Décembre 2025"
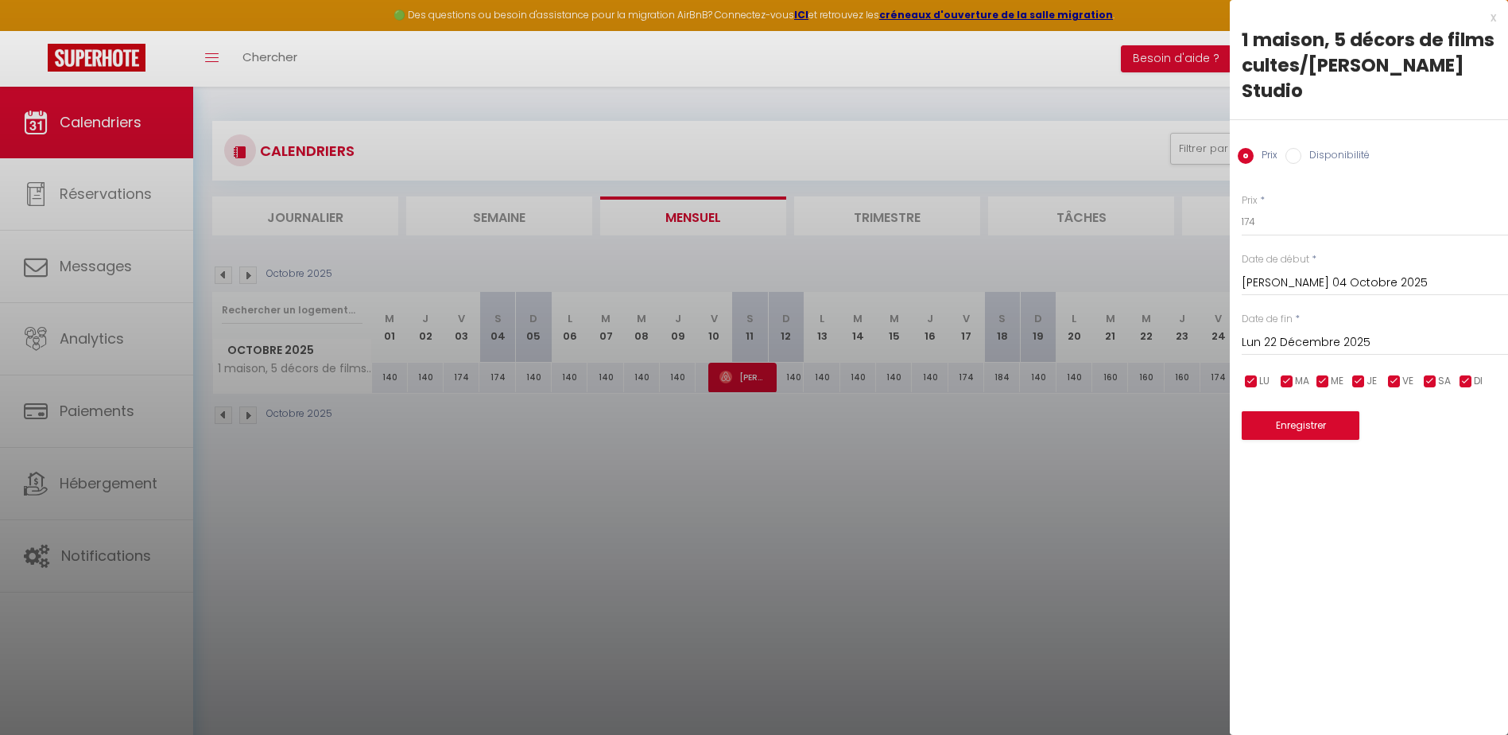
click at [1399, 374] on input "checkbox" at bounding box center [1395, 382] width 16 height 16
checkbox input "false"
click at [1463, 374] on input "checkbox" at bounding box center [1466, 382] width 16 height 16
checkbox input "false"
click at [1357, 374] on input "checkbox" at bounding box center [1359, 382] width 16 height 16
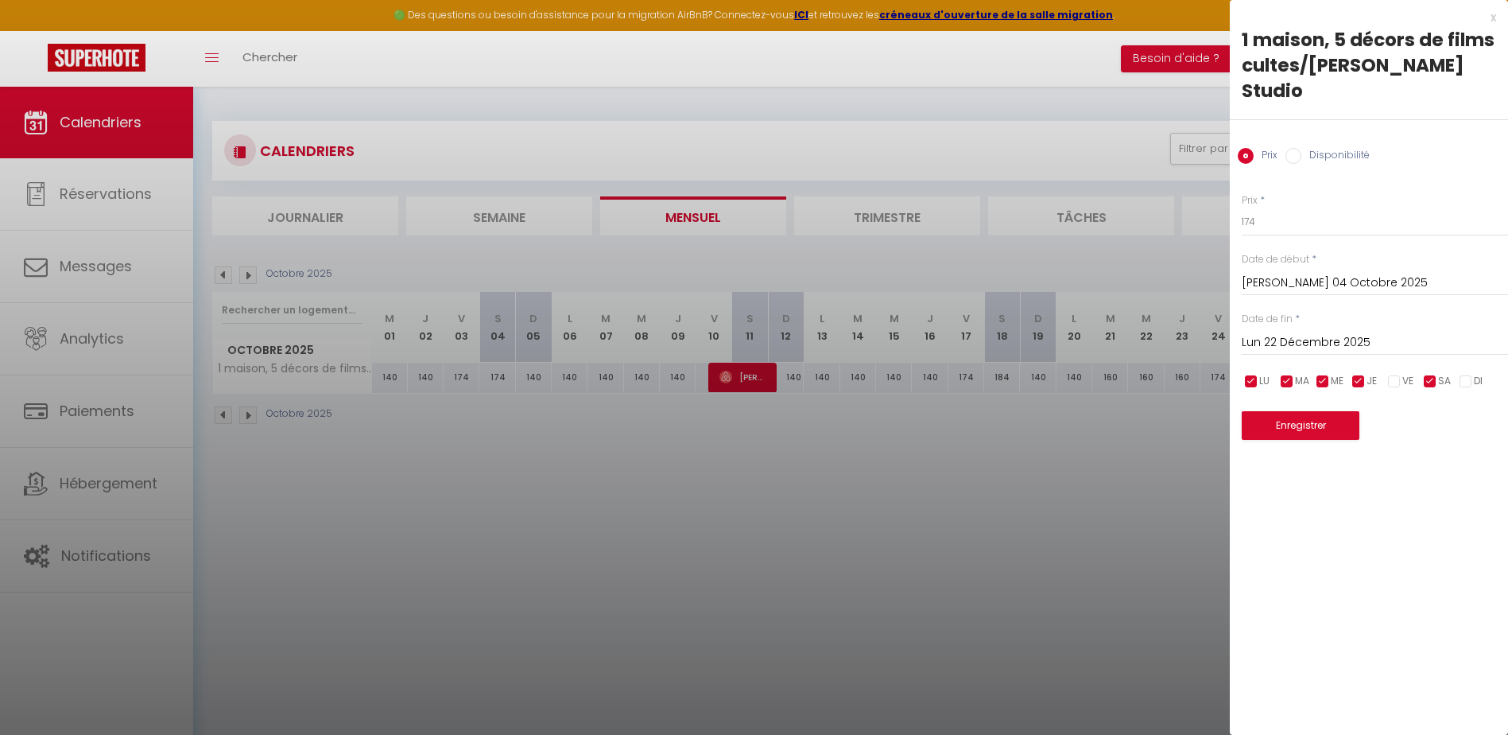
checkbox input "false"
drag, startPoint x: 1322, startPoint y: 359, endPoint x: 1289, endPoint y: 359, distance: 33.4
click at [1319, 374] on input "checkbox" at bounding box center [1323, 382] width 16 height 16
checkbox input "false"
click at [1284, 374] on input "checkbox" at bounding box center [1287, 382] width 16 height 16
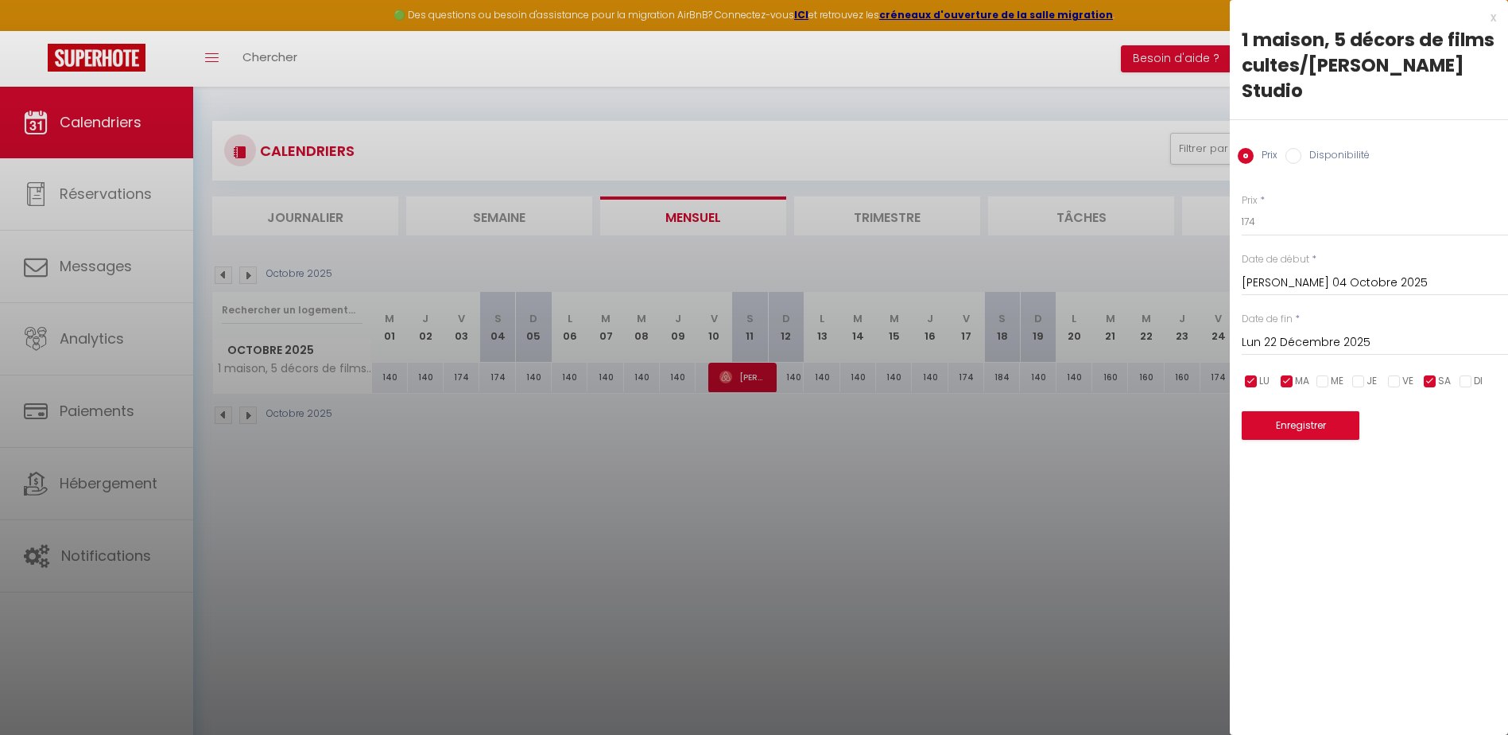
checkbox input "false"
click at [1251, 374] on input "checkbox" at bounding box center [1252, 382] width 16 height 16
checkbox input "false"
drag, startPoint x: 1292, startPoint y: 182, endPoint x: 1294, endPoint y: 199, distance: 16.9
click at [1291, 208] on input "174" at bounding box center [1375, 222] width 266 height 29
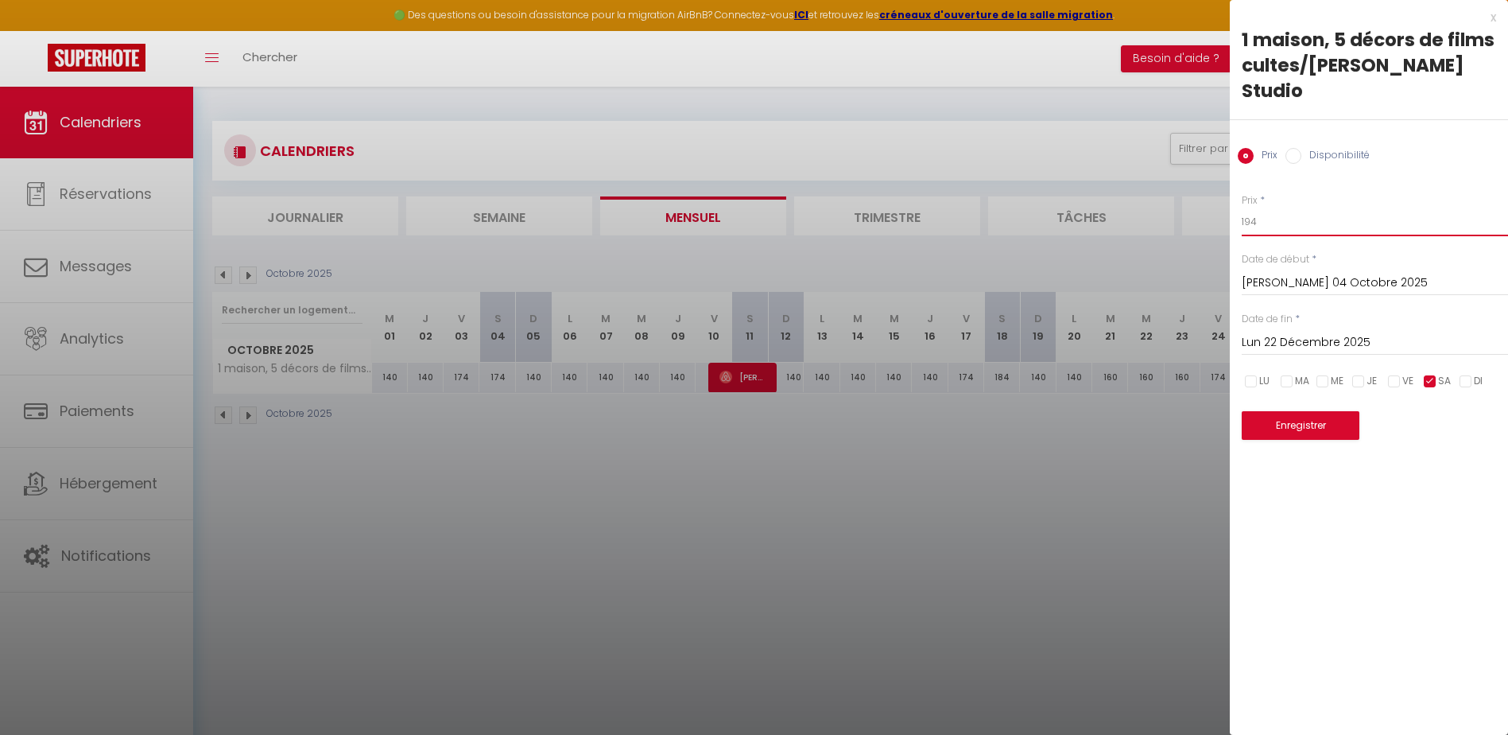
type input "194"
click at [1325, 411] on button "Enregistrer" at bounding box center [1301, 425] width 118 height 29
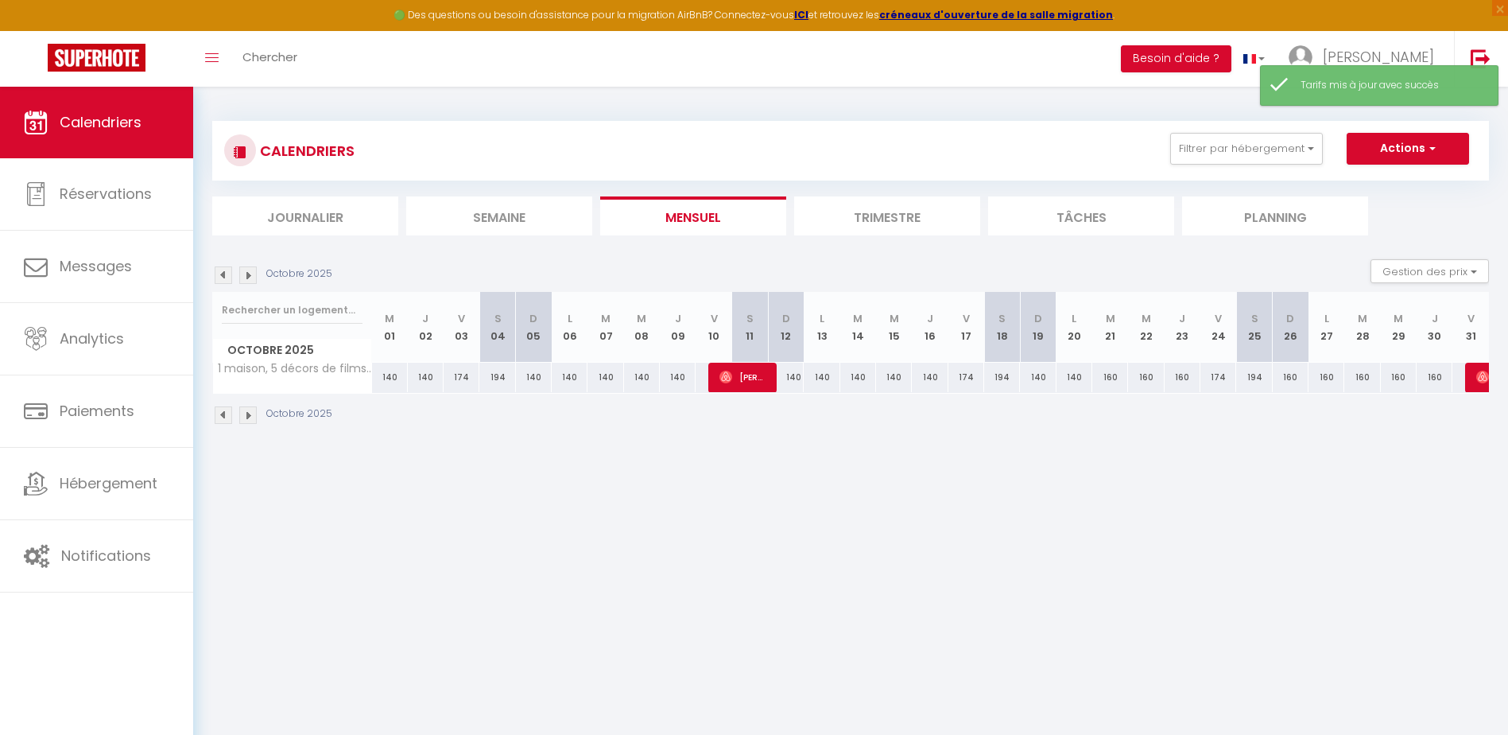
click at [247, 278] on img at bounding box center [247, 274] width 17 height 17
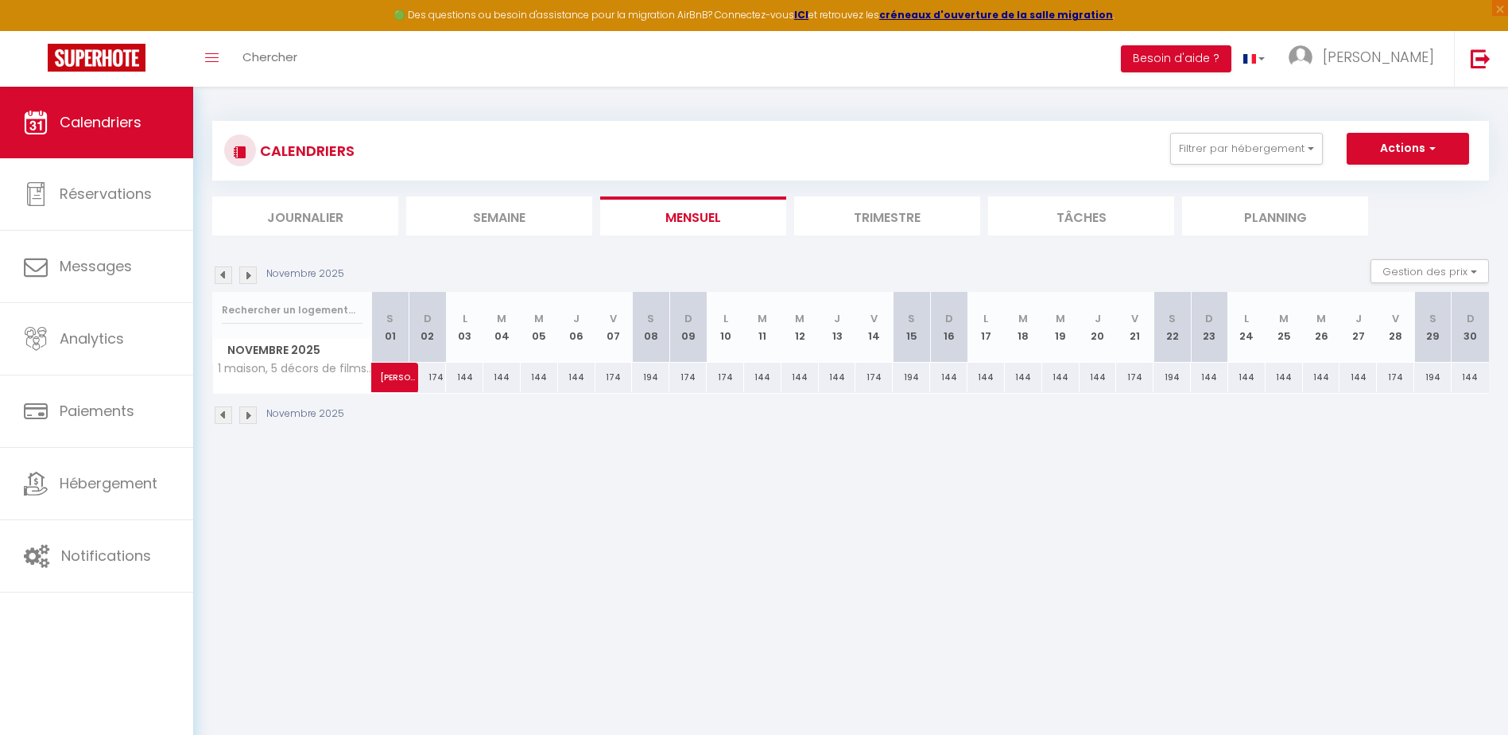
click at [219, 278] on img at bounding box center [223, 274] width 17 height 17
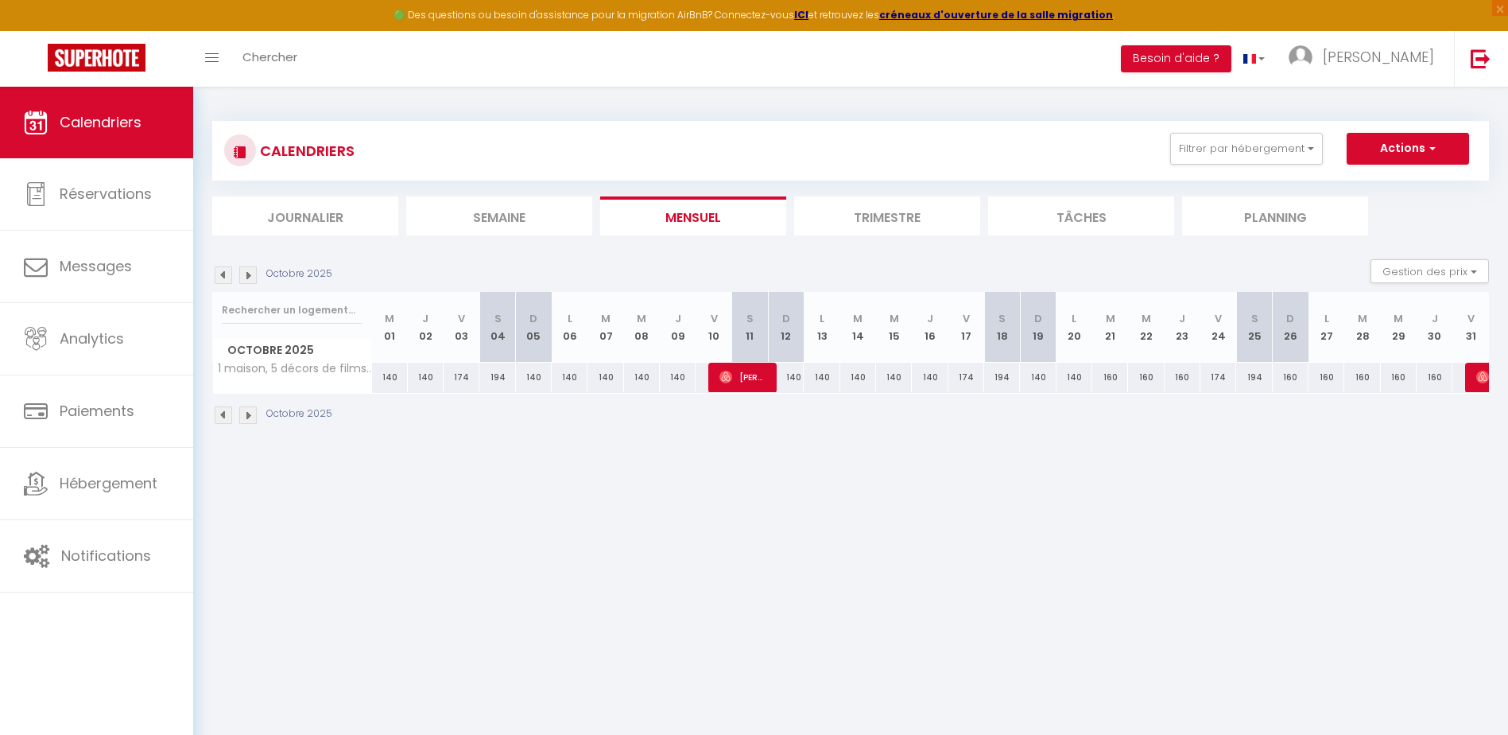
click at [240, 275] on img at bounding box center [247, 274] width 17 height 17
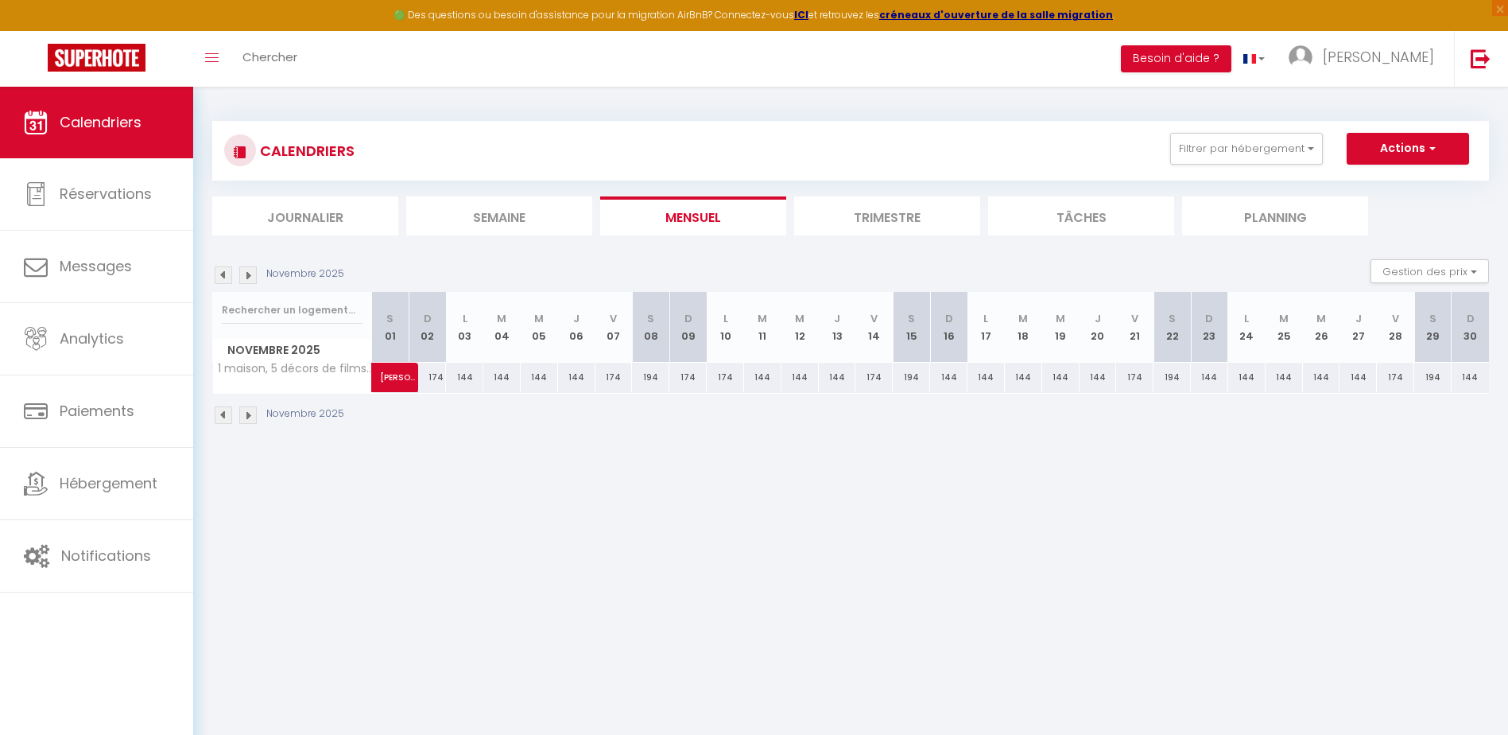
click at [464, 377] on div "144" at bounding box center [464, 377] width 37 height 29
type input "144"
type input "Lun 03 Novembre 2025"
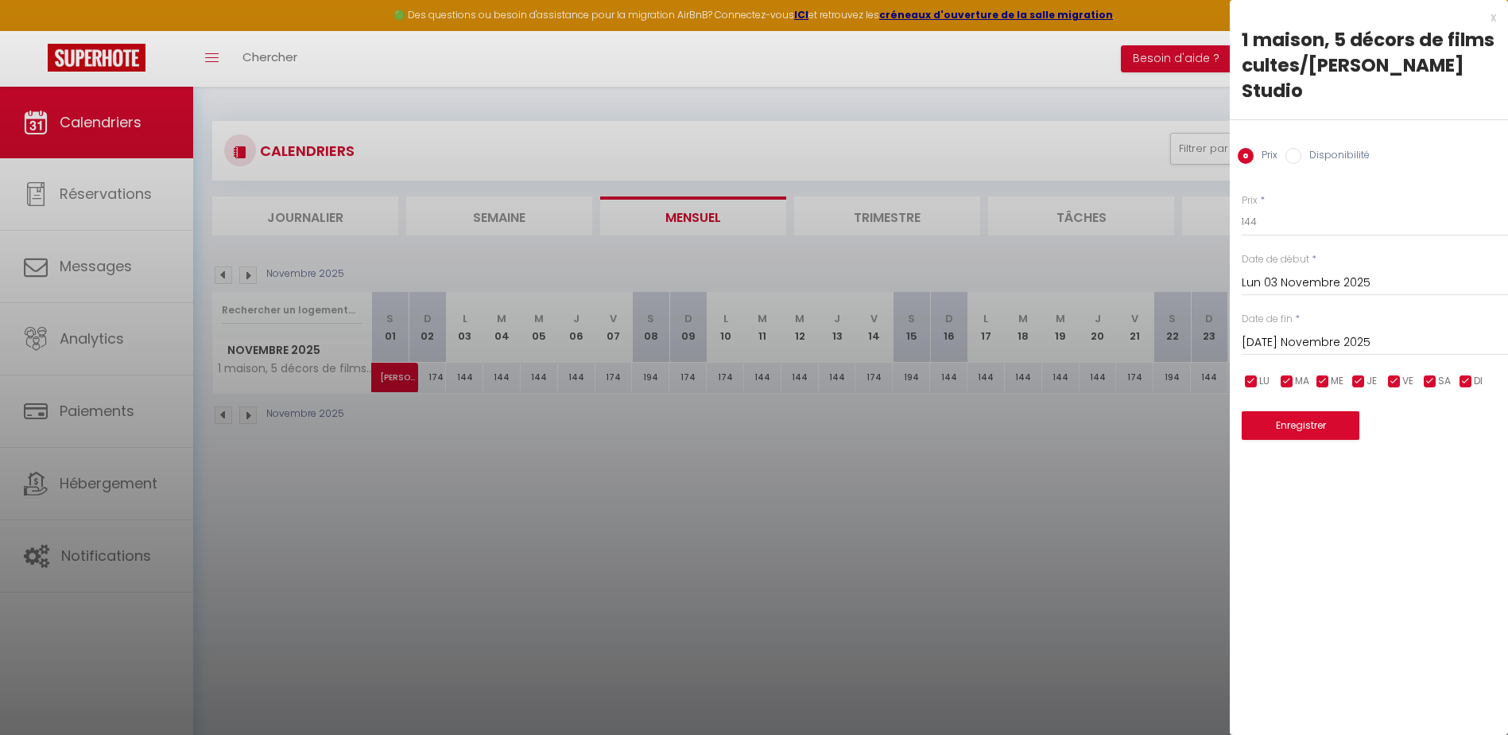
click at [1277, 332] on input "[DATE] Novembre 2025" at bounding box center [1375, 342] width 266 height 21
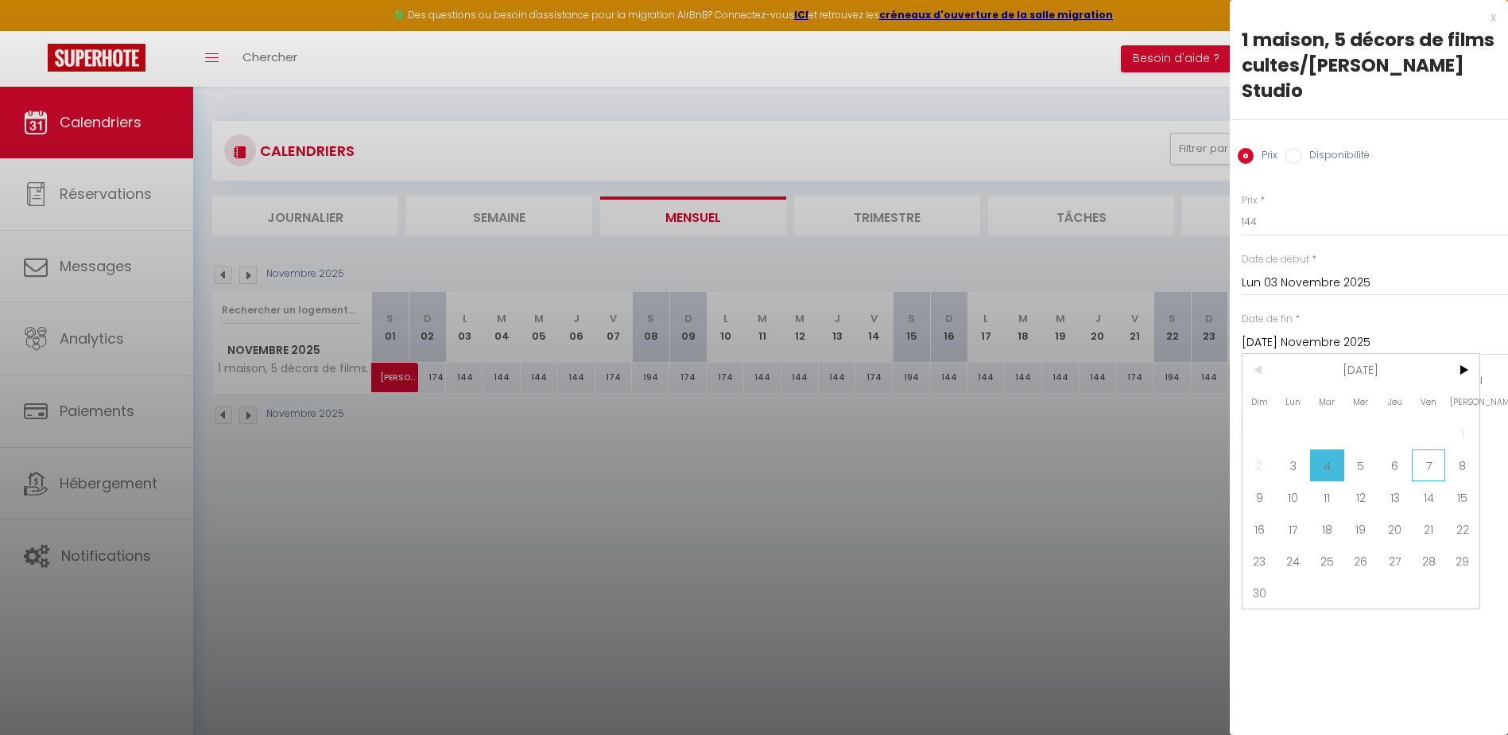
click at [1418, 449] on span "7" at bounding box center [1429, 465] width 34 height 32
type input "Ven 07 Novembre 2025"
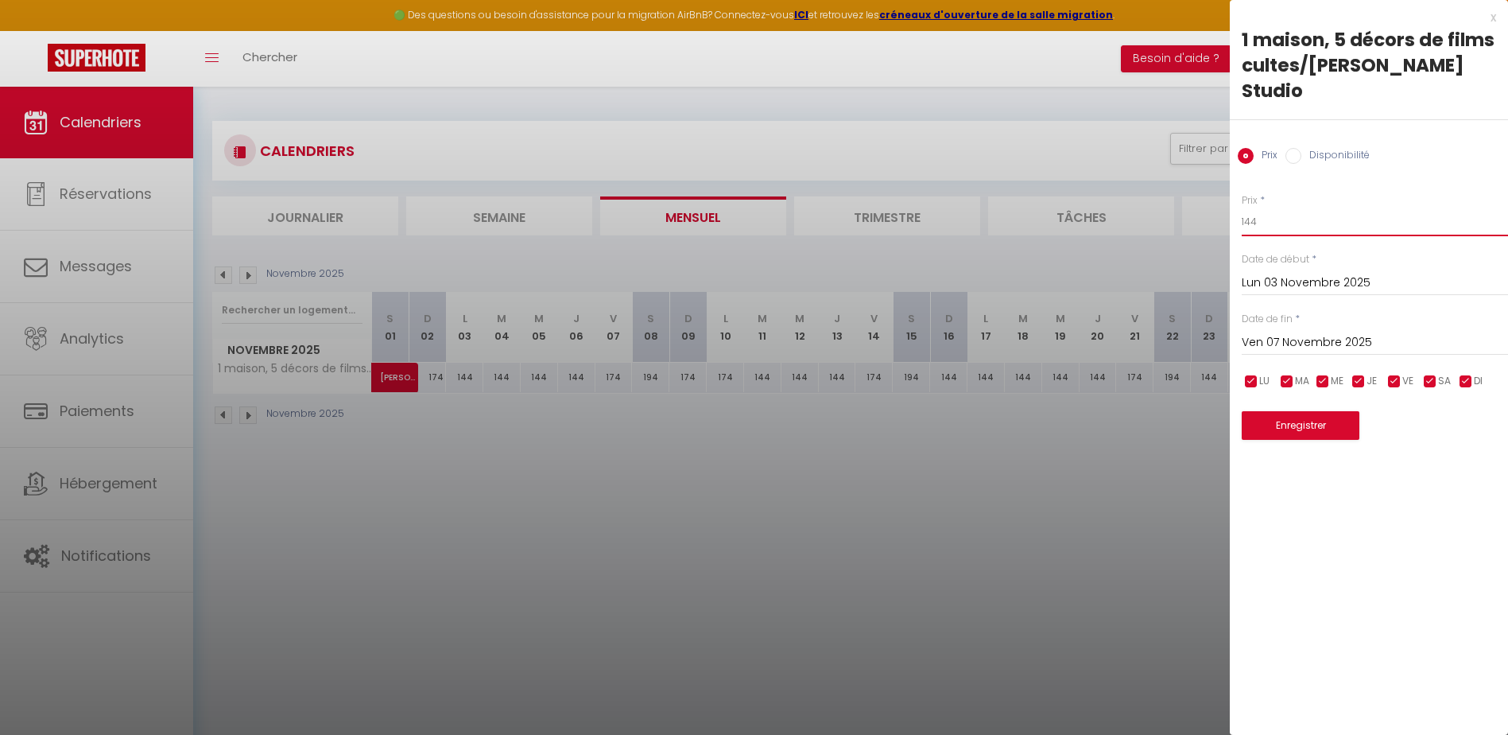
click at [1267, 208] on input "144" at bounding box center [1375, 222] width 266 height 29
type input "160"
click at [1282, 411] on button "Enregistrer" at bounding box center [1301, 425] width 118 height 29
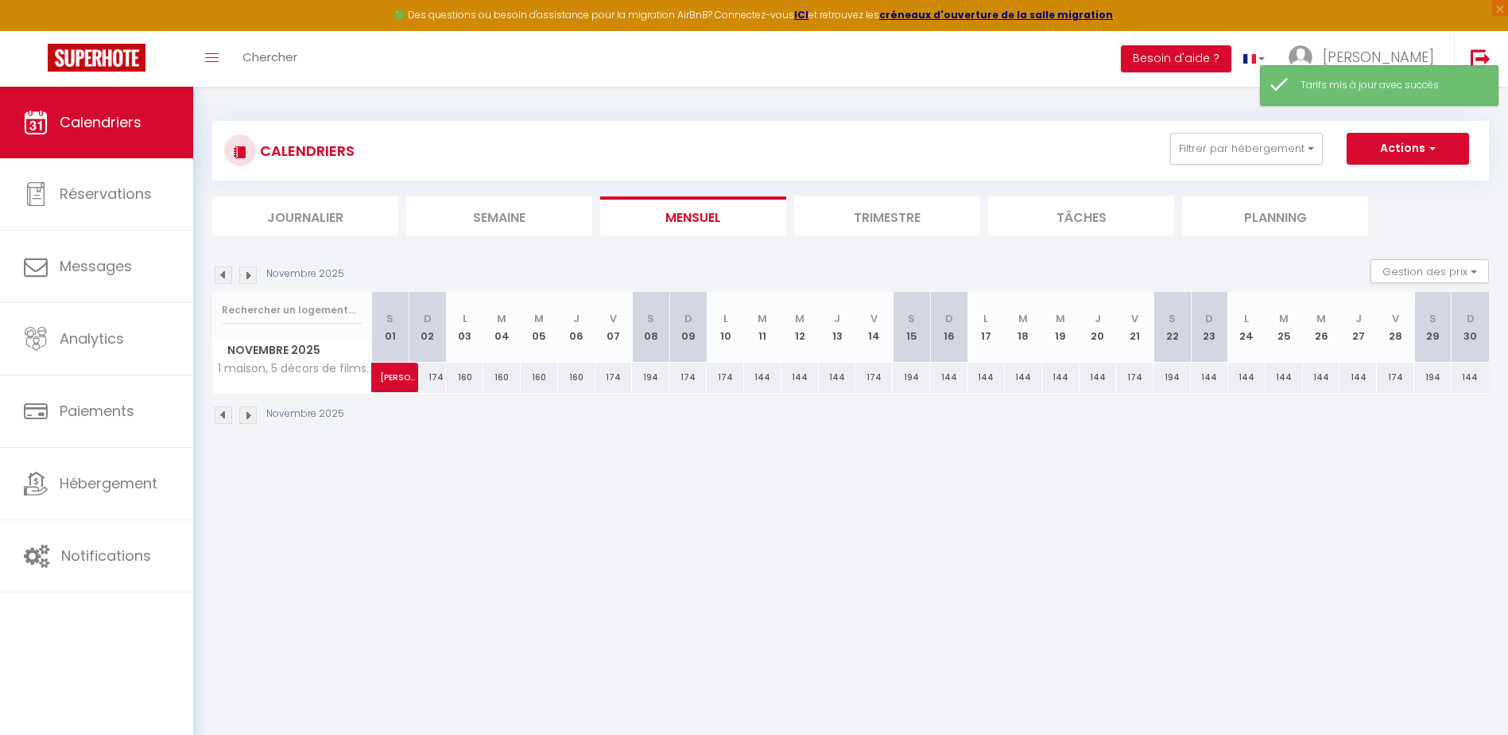
click at [248, 274] on img at bounding box center [247, 274] width 17 height 17
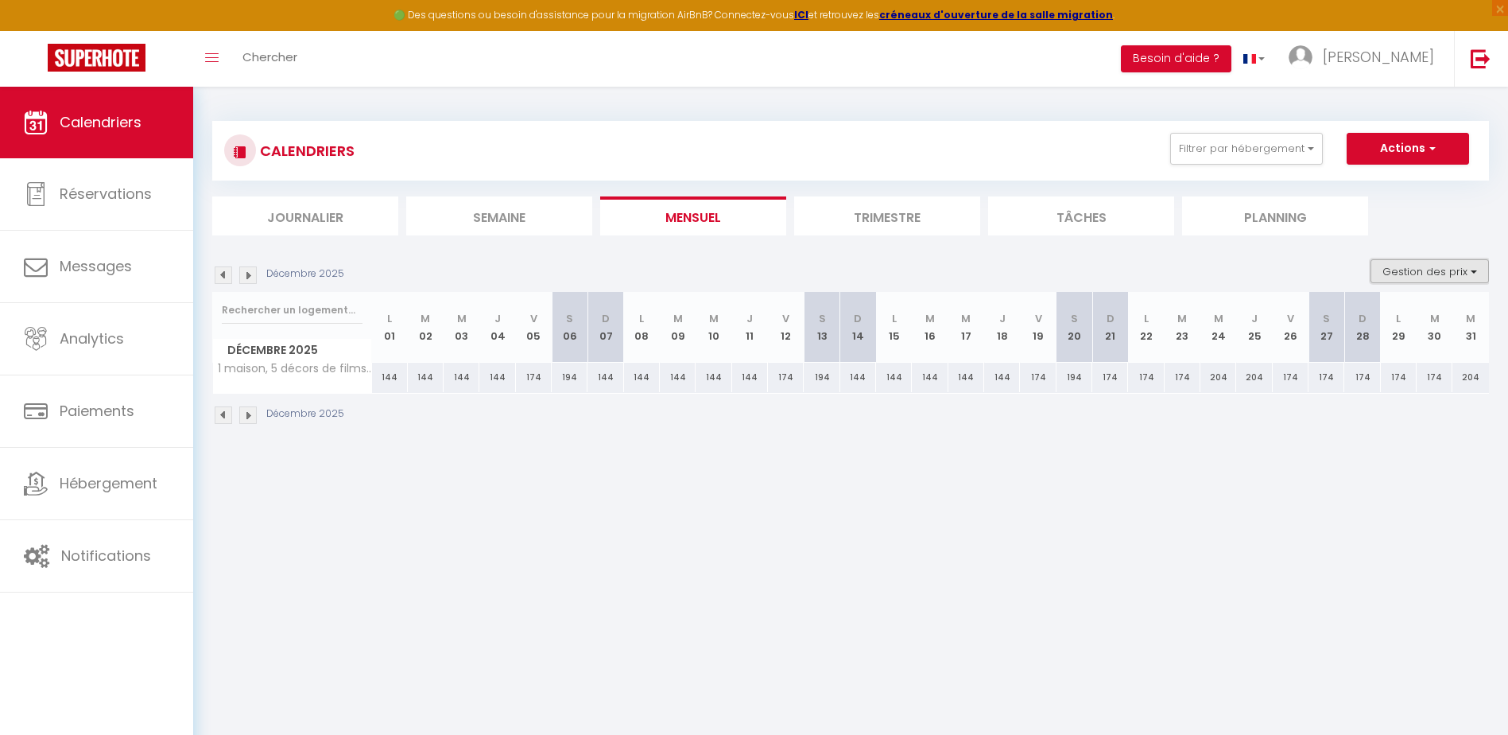
click at [1461, 271] on button "Gestion des prix" at bounding box center [1430, 271] width 118 height 24
click at [1389, 328] on span "Nb Nuits minimum" at bounding box center [1420, 322] width 103 height 16
click at [1389, 328] on input "Nb Nuits minimum" at bounding box center [1416, 320] width 143 height 16
checkbox input "true"
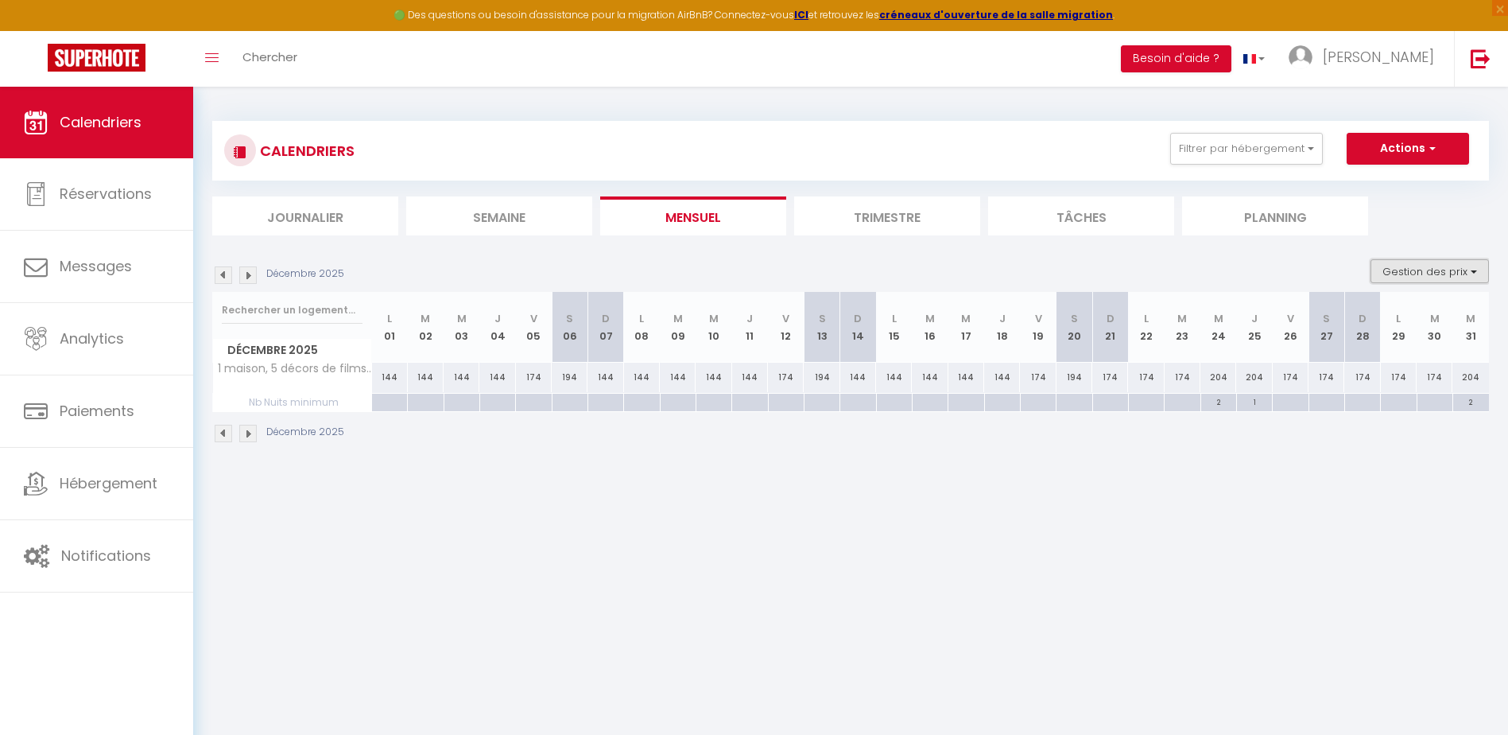
click at [1387, 273] on button "Gestion des prix" at bounding box center [1430, 271] width 118 height 24
click at [1375, 354] on input "Règles" at bounding box center [1416, 348] width 143 height 16
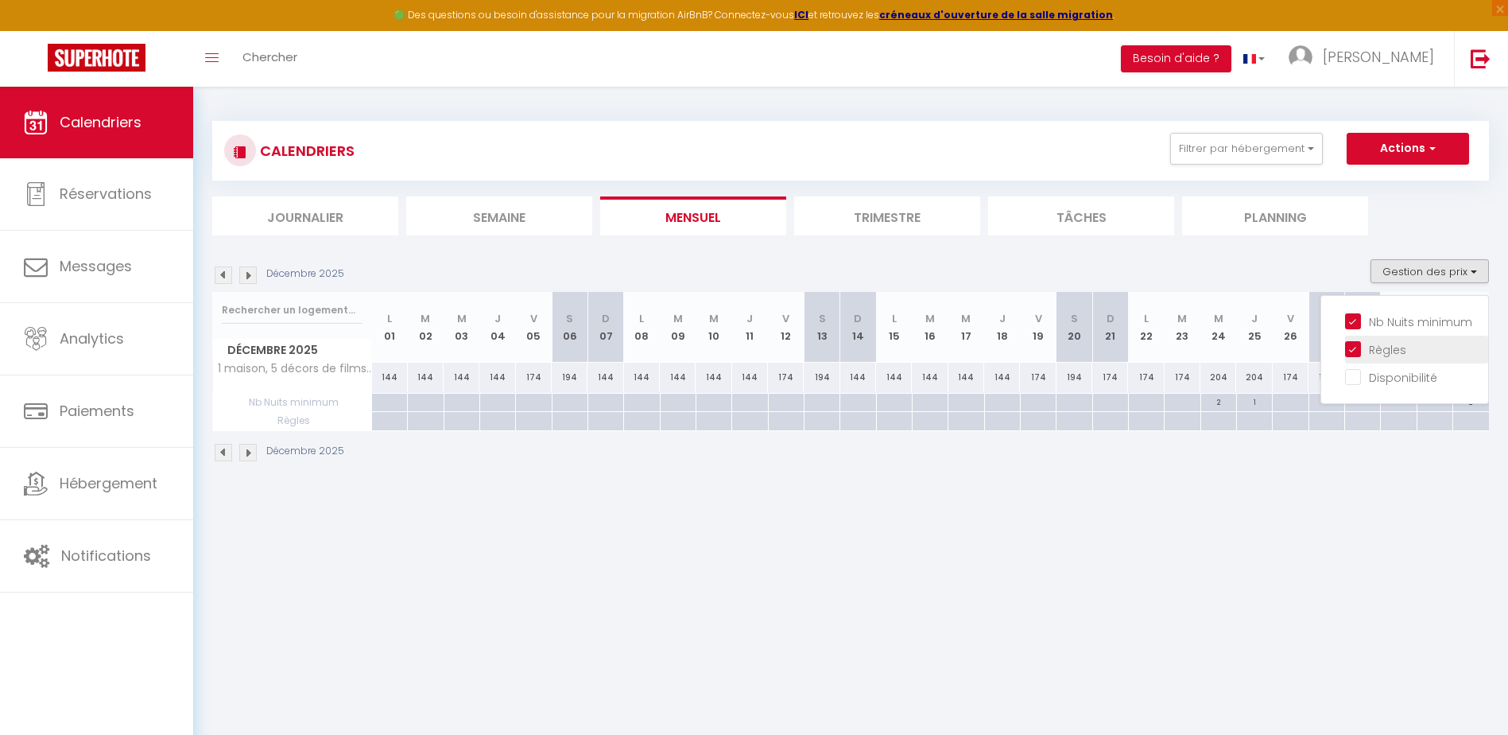
click at [1373, 352] on input "Règles" at bounding box center [1416, 348] width 143 height 16
checkbox input "false"
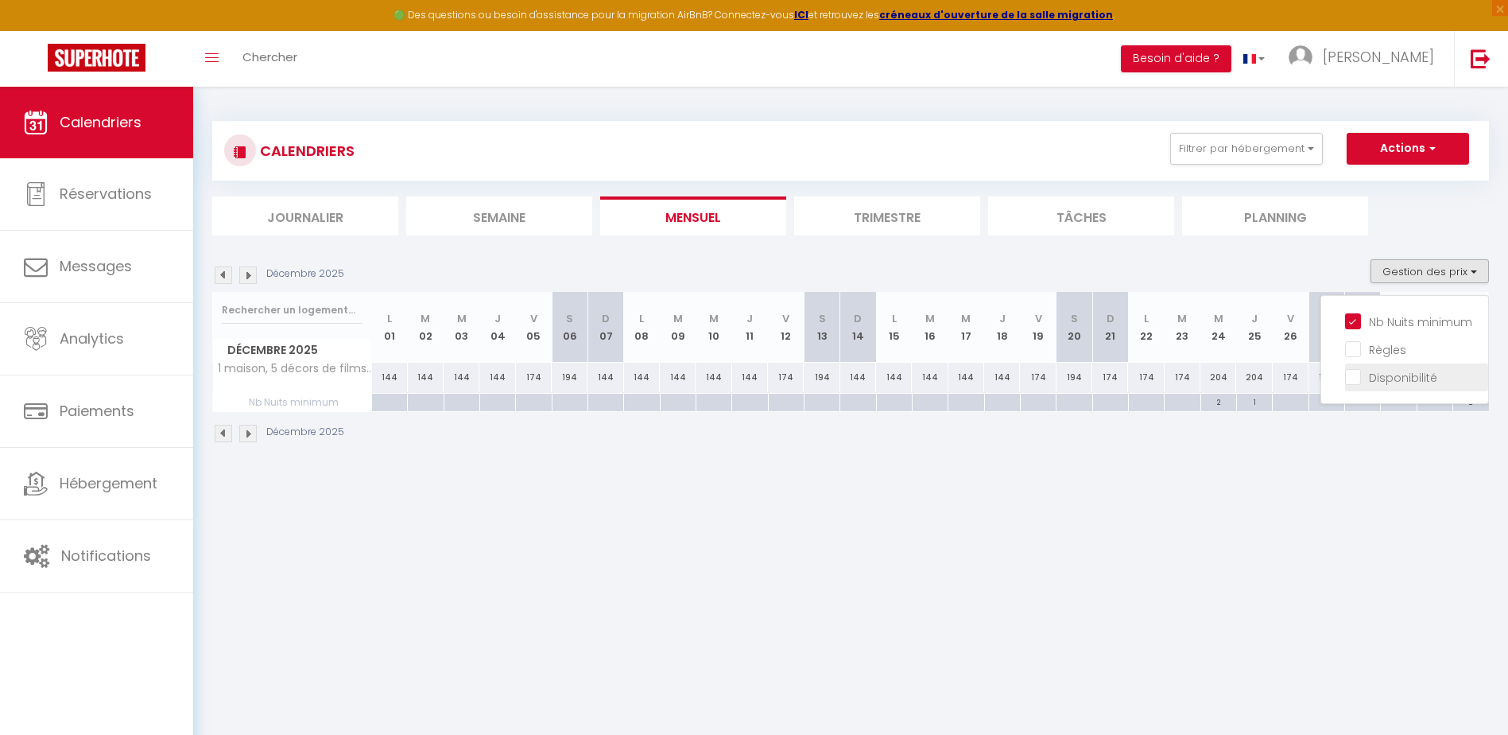
click at [1364, 379] on input "Disponibilité" at bounding box center [1416, 376] width 143 height 16
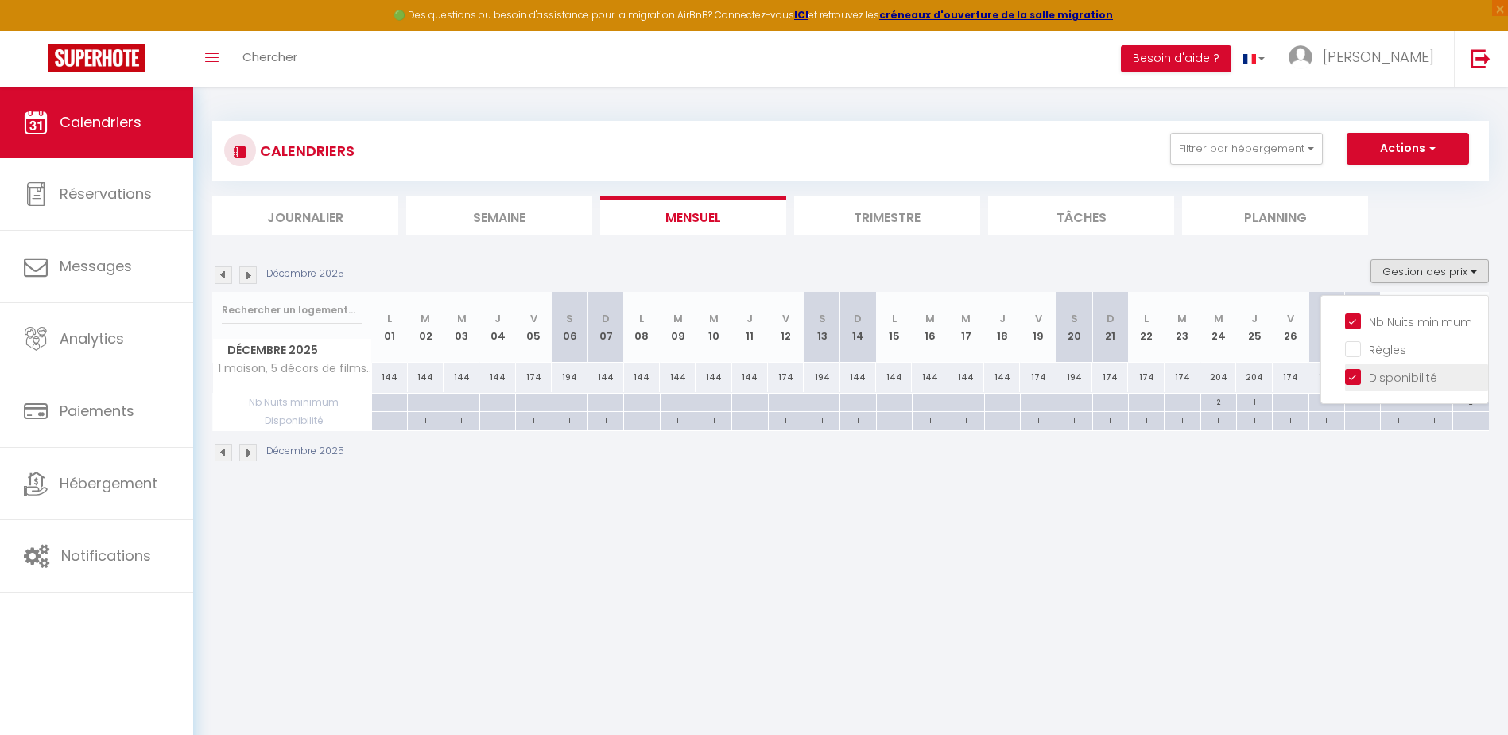
click at [1364, 379] on input "Disponibilité" at bounding box center [1416, 376] width 143 height 16
checkbox input "false"
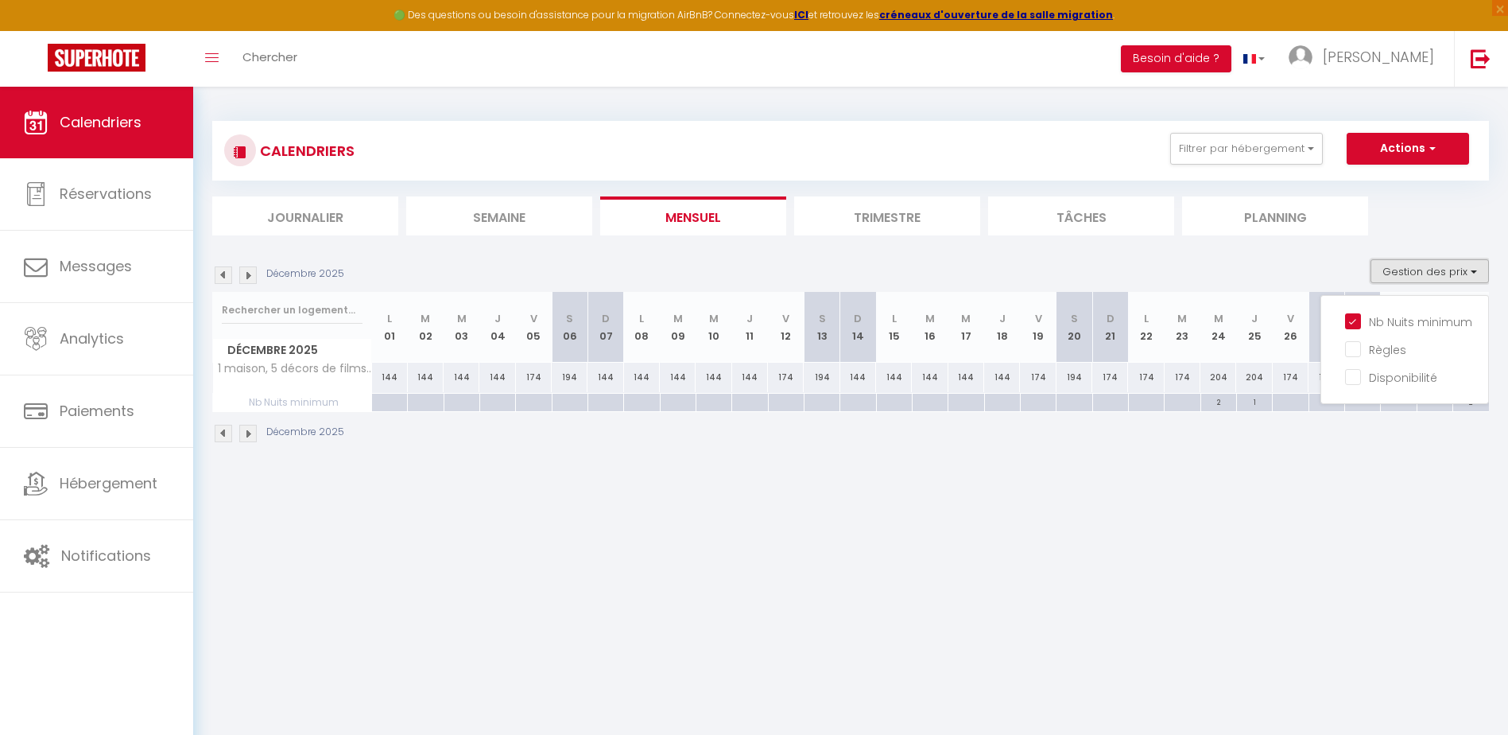
click at [1413, 277] on button "Gestion des prix" at bounding box center [1430, 271] width 118 height 24
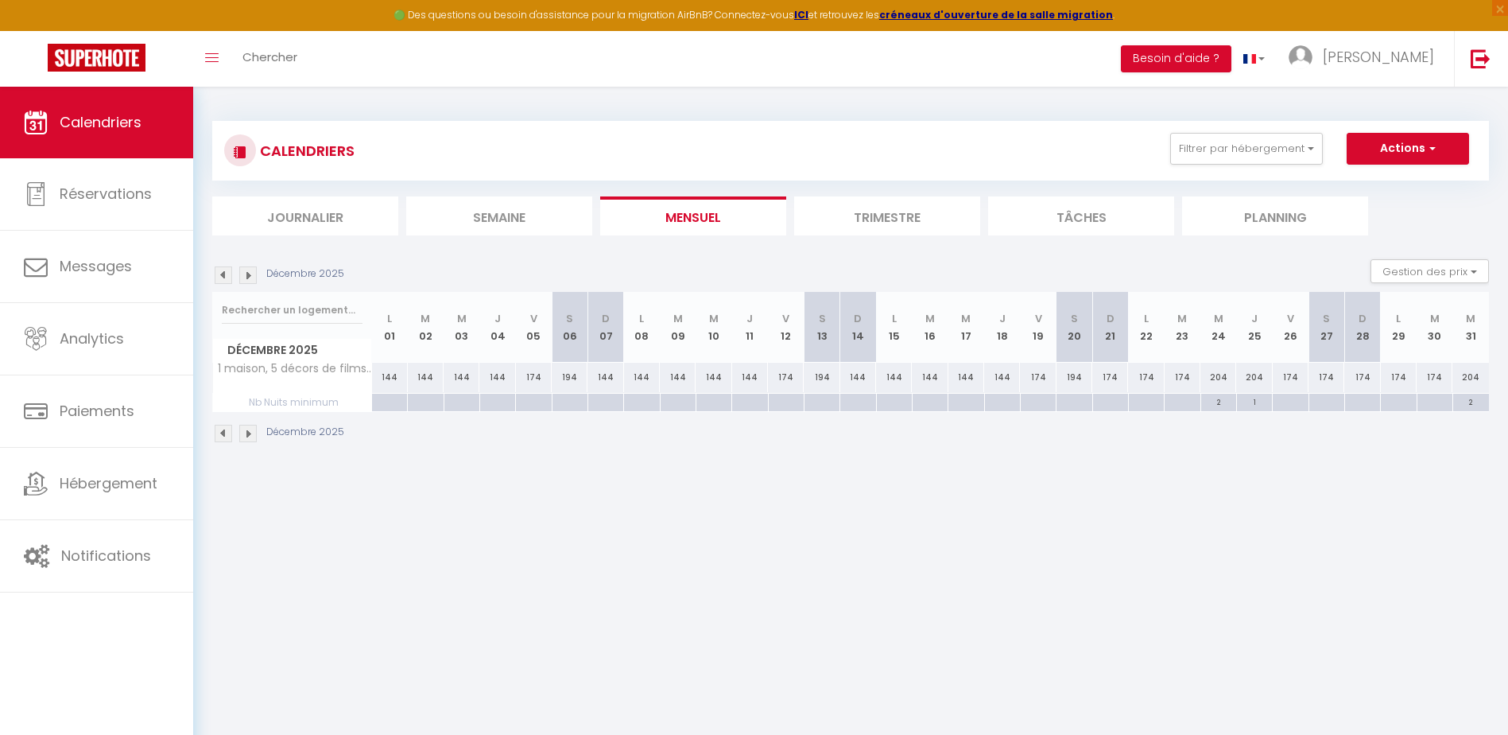
click at [1104, 378] on div "174" at bounding box center [1110, 377] width 36 height 29
type input "174"
type input "Dim 21 Décembre 2025"
type input "Lun 22 Décembre 2025"
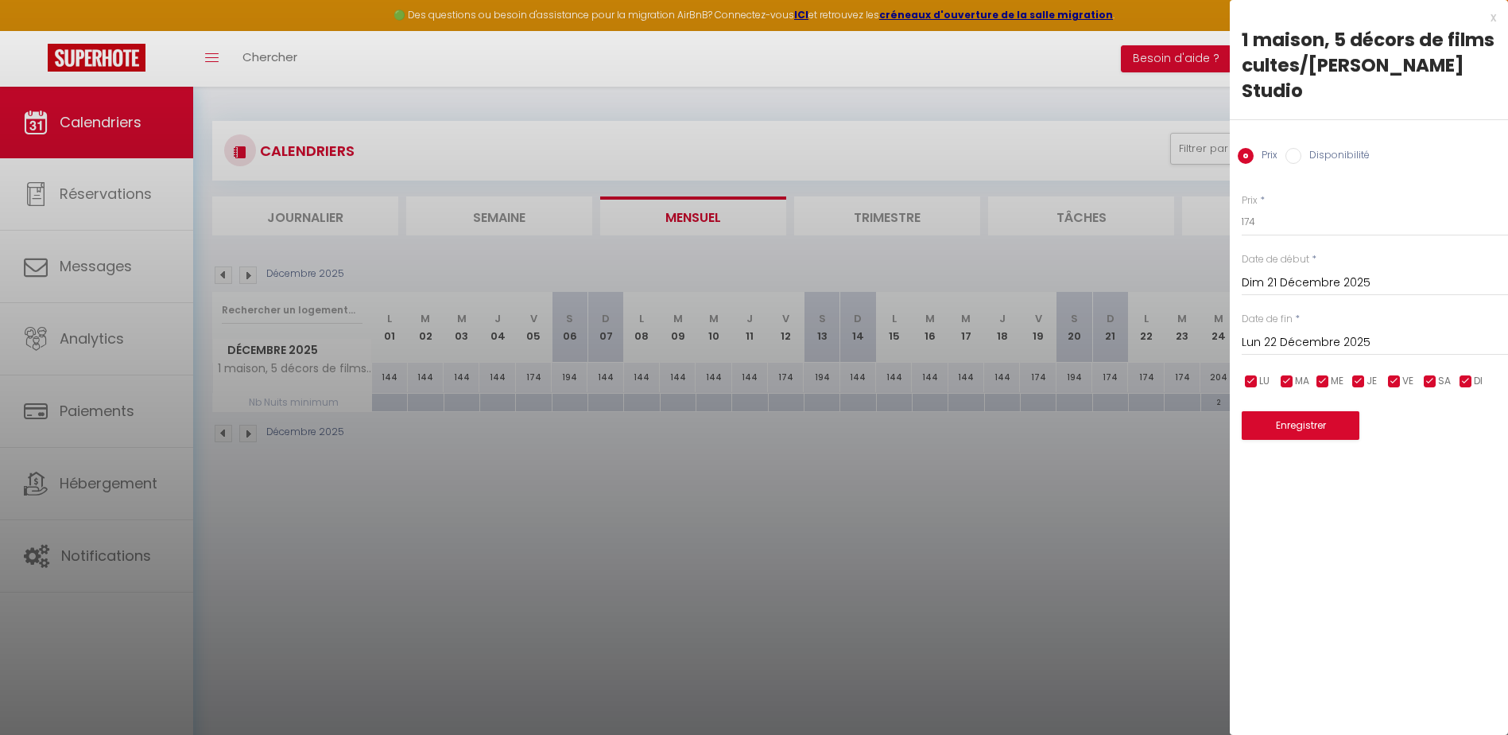
click at [1102, 463] on div at bounding box center [754, 367] width 1508 height 735
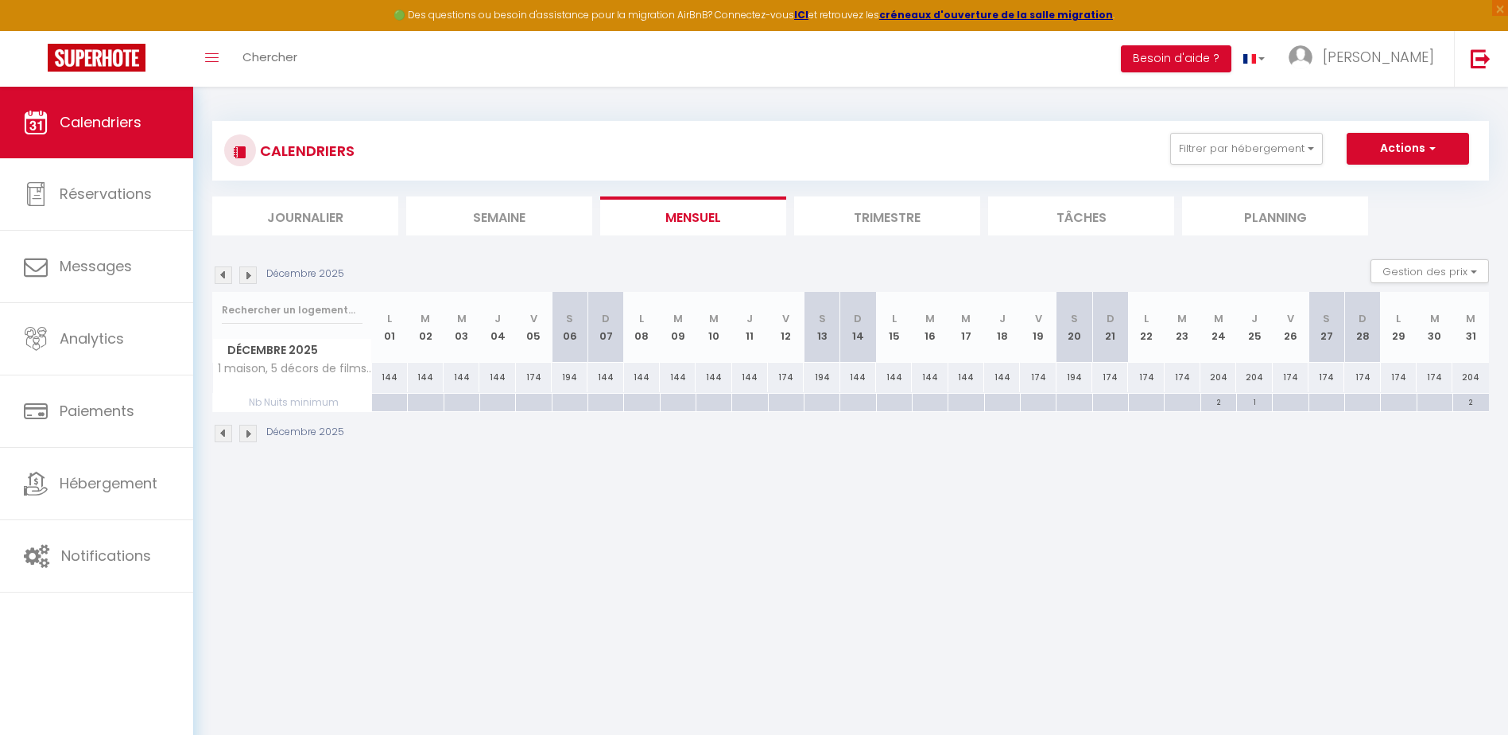
click at [223, 274] on img at bounding box center [223, 274] width 17 height 17
